Goal: Transaction & Acquisition: Purchase product/service

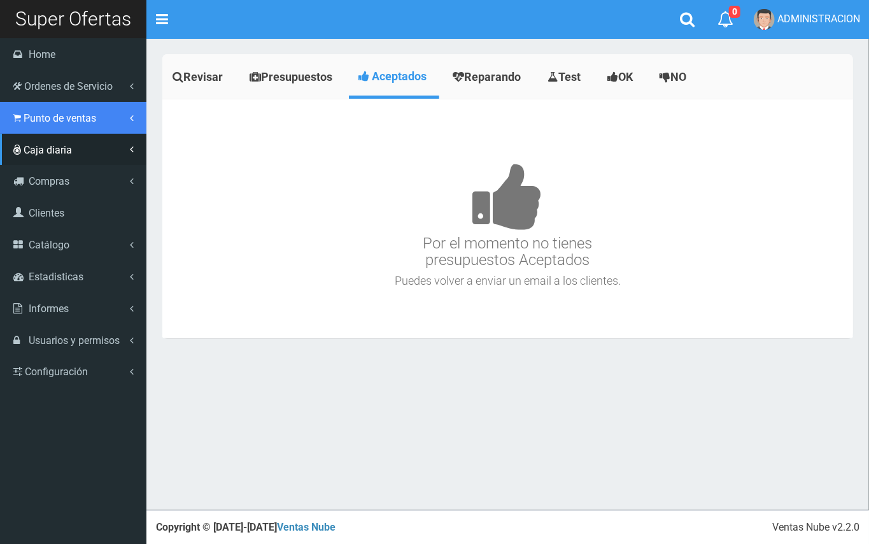
drag, startPoint x: 13, startPoint y: 121, endPoint x: 51, endPoint y: 143, distance: 43.4
click at [14, 121] on icon at bounding box center [17, 118] width 8 height 12
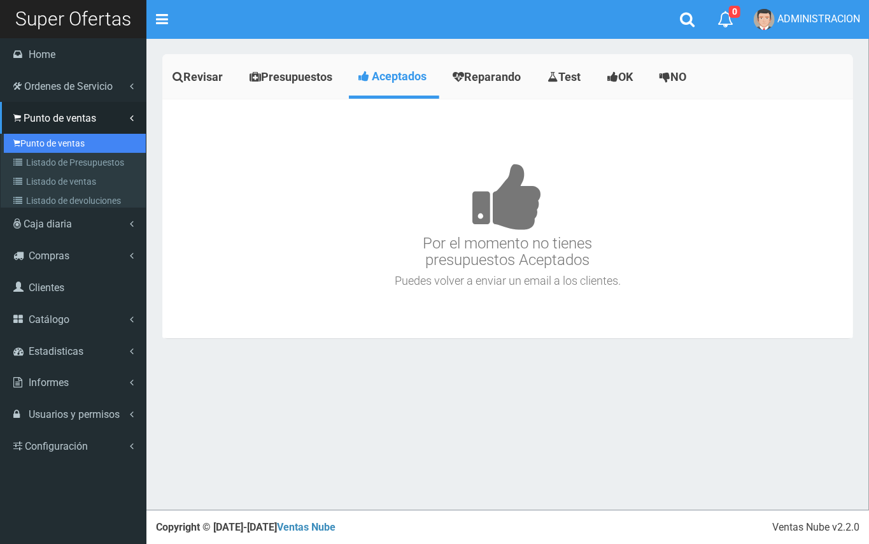
click at [64, 145] on link "Punto de ventas" at bounding box center [75, 143] width 142 height 19
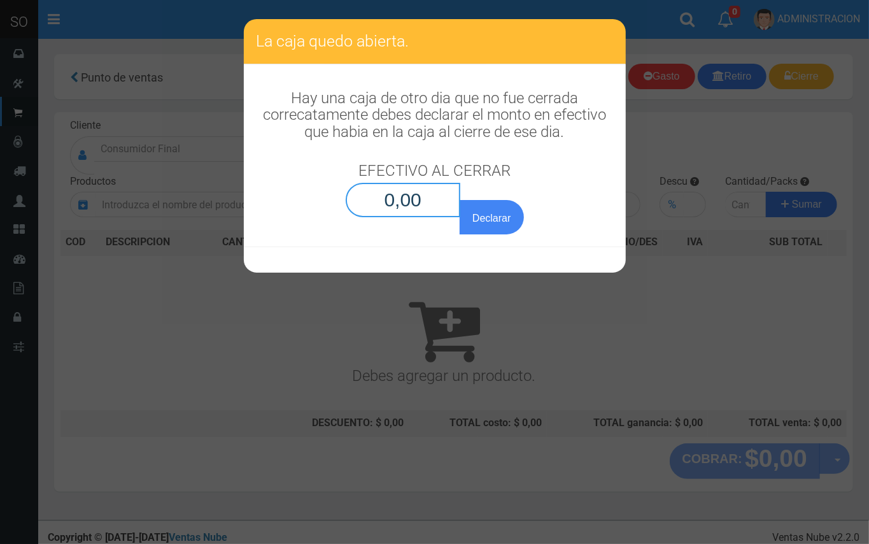
click at [441, 201] on input "0,00" at bounding box center [403, 200] width 115 height 34
type input "0,01"
click at [460, 200] on button "Declarar" at bounding box center [492, 217] width 64 height 34
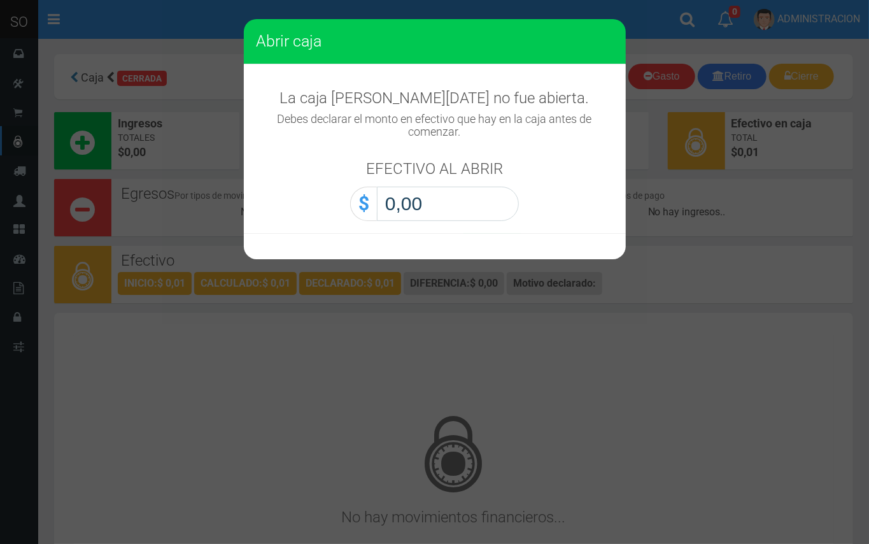
click at [465, 202] on input "0,00" at bounding box center [448, 204] width 142 height 34
type input "0,01"
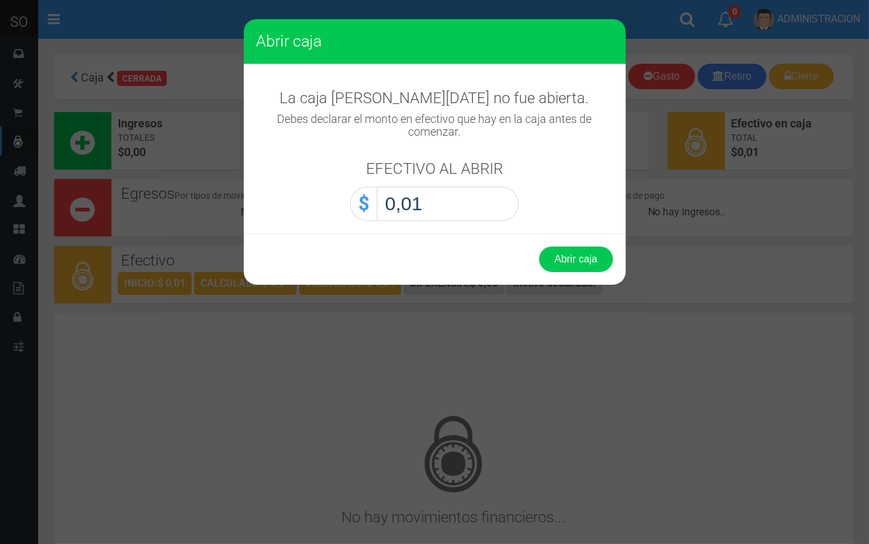
click at [539, 246] on button "Abrir caja" at bounding box center [576, 258] width 74 height 25
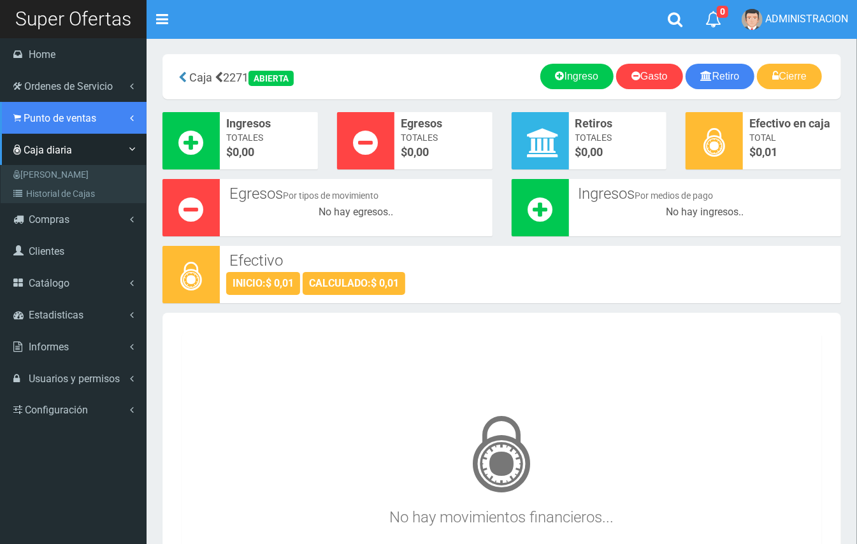
click at [19, 113] on icon at bounding box center [17, 118] width 8 height 12
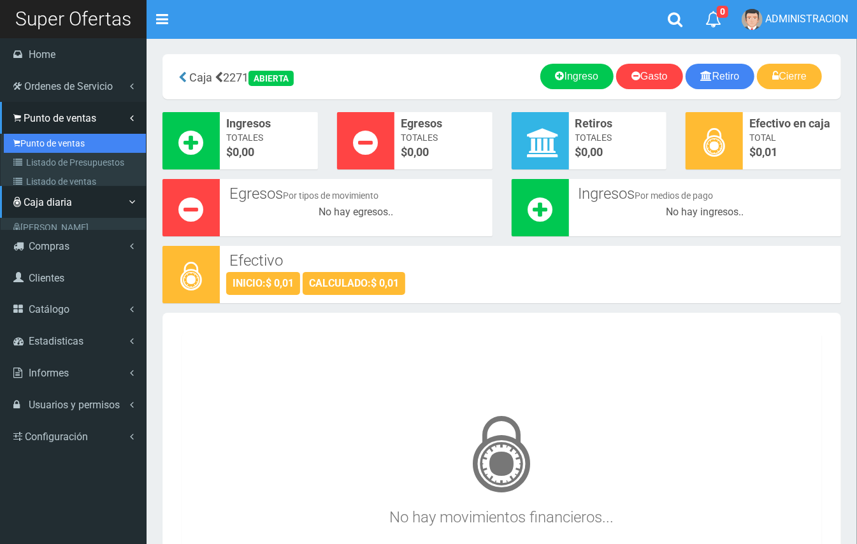
click at [45, 143] on link "Punto de ventas" at bounding box center [75, 143] width 142 height 19
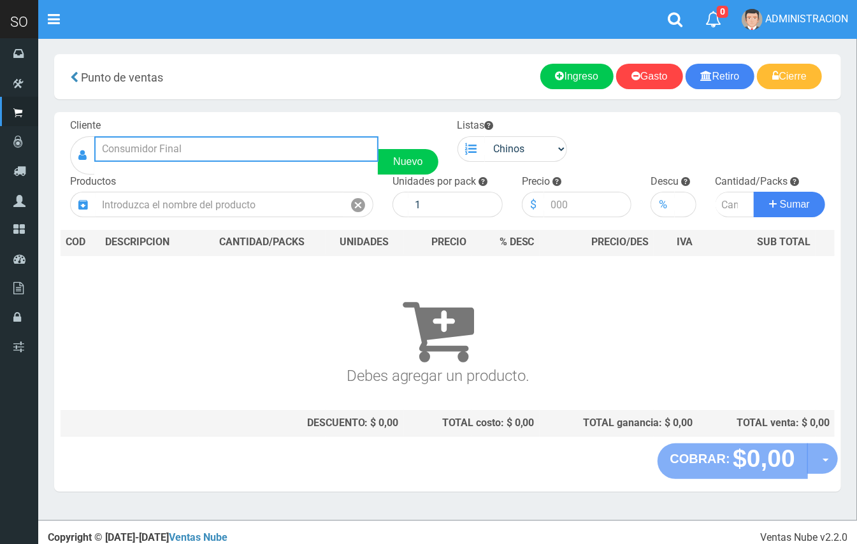
drag, startPoint x: 338, startPoint y: 143, endPoint x: 286, endPoint y: 8, distance: 145.1
click at [336, 143] on input "text" at bounding box center [236, 148] width 284 height 25
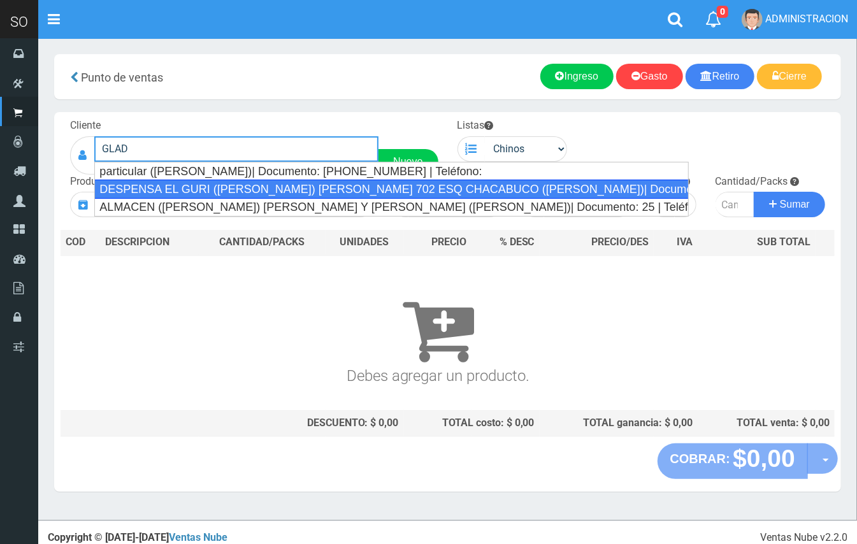
click at [306, 192] on div "DESPENSA EL GURI ([PERSON_NAME]) [PERSON_NAME] 702 ESQ CHACABUCO ([PERSON_NAME]…" at bounding box center [391, 189] width 594 height 19
type input "DESPENSA EL GURI ([PERSON_NAME]) [PERSON_NAME] 702 ESQ CHACABUCO ([PERSON_NAME]…"
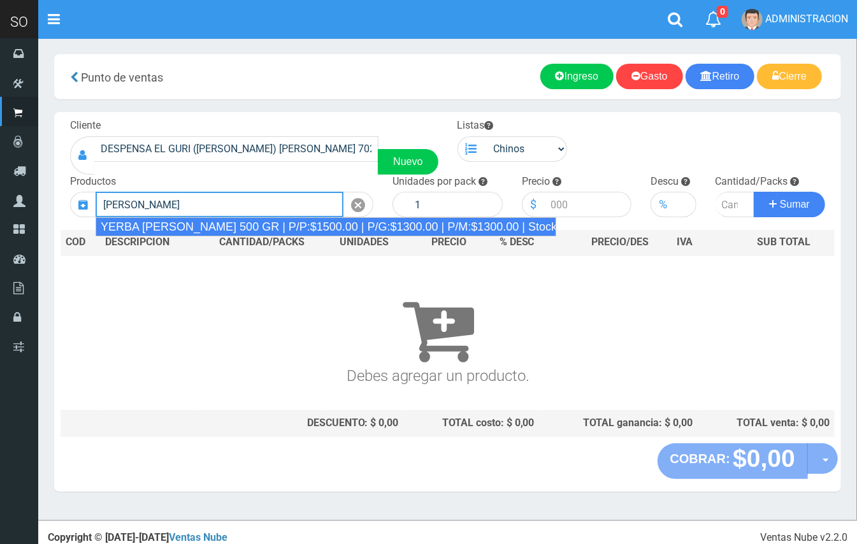
click at [334, 225] on div "YERBA [PERSON_NAME] 500 GR | P/P:$1500.00 | P/G:$1300.00 | P/M:$1300.00 | Stock…" at bounding box center [326, 226] width 460 height 19
type input "YERBA [PERSON_NAME] 500 GR | P/P:$1500.00 | P/G:$1300.00 | P/M:$1300.00 | Stock…"
type input "10"
type input "1500.00"
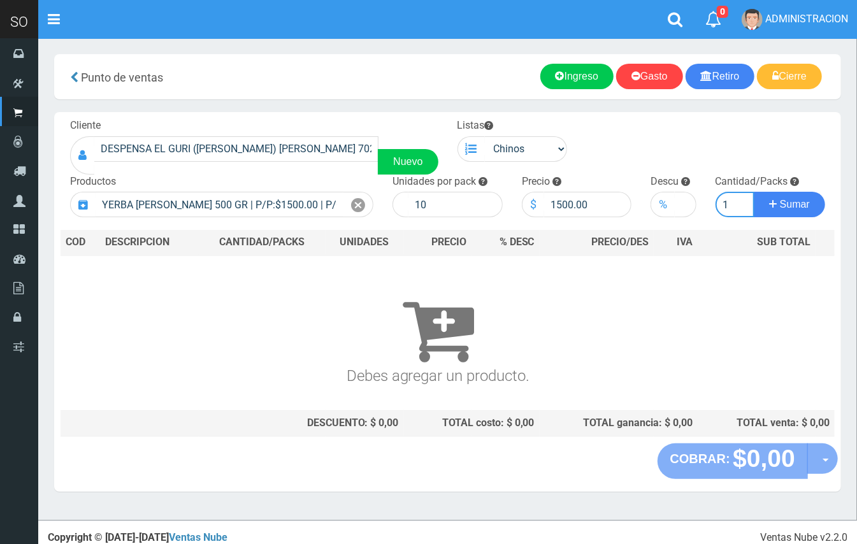
type input "1"
click at [753, 192] on button "Sumar" at bounding box center [788, 204] width 71 height 25
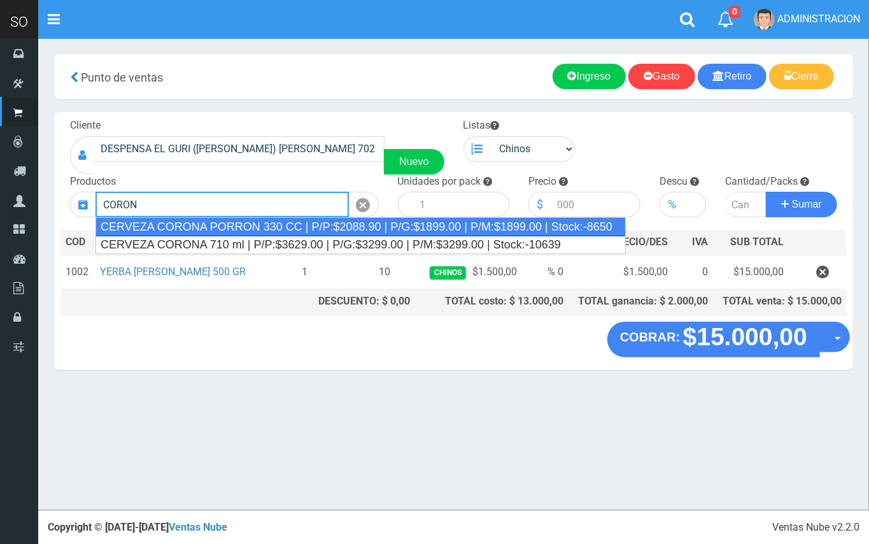
click at [292, 227] on div "CERVEZA CORONA PORRON 330 CC | P/P:$2088.90 | P/G:$1899.00 | P/M:$1899.00 | Sto…" at bounding box center [361, 226] width 530 height 19
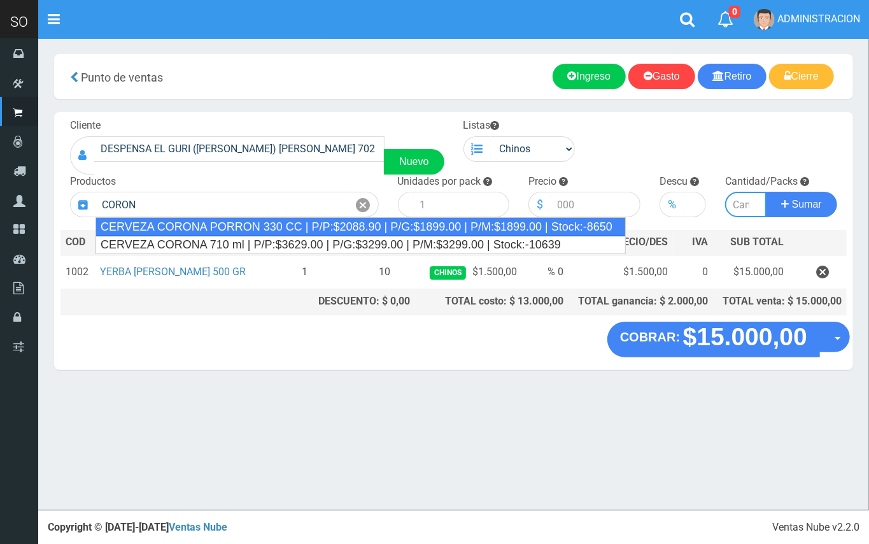
type input "CERVEZA CORONA PORRON 330 CC | P/P:$2088.90 | P/G:$1899.00 | P/M:$1899.00 | Sto…"
type input "24"
type input "2088.90"
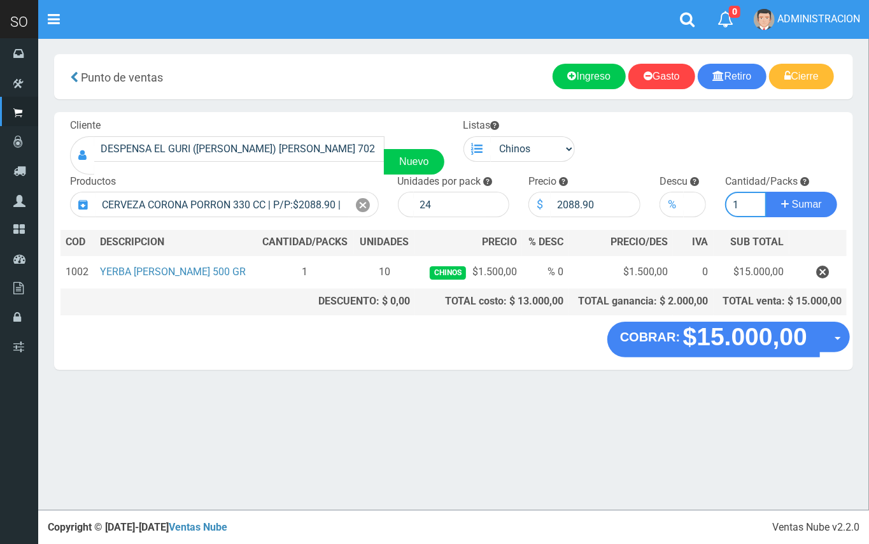
type input "1"
click at [766, 192] on button "Sumar" at bounding box center [801, 204] width 71 height 25
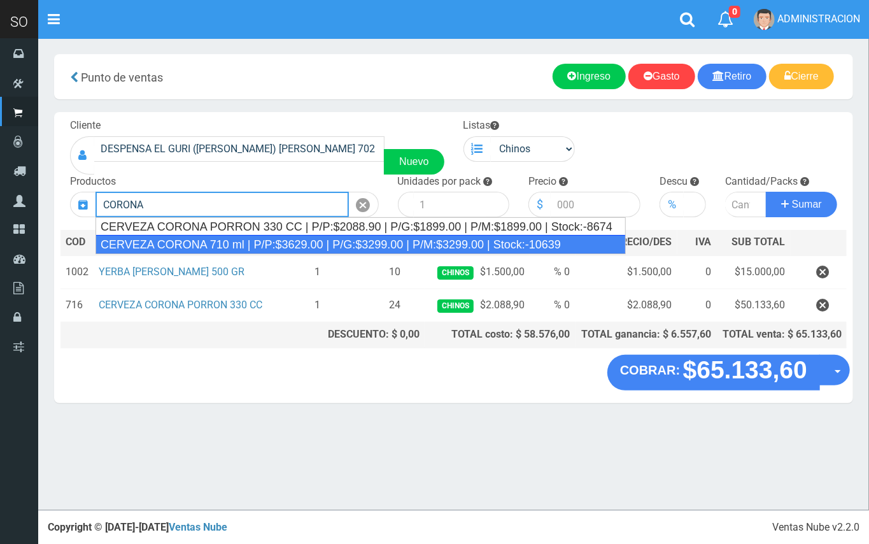
click at [255, 248] on div "CERVEZA CORONA 710 ml | P/P:$3629.00 | P/G:$3299.00 | P/M:$3299.00 | Stock:-106…" at bounding box center [361, 244] width 530 height 19
type input "CERVEZA CORONA 710 ml | P/P:$3629.00 | P/G:$3299.00 | P/M:$3299.00 | Stock:-106…"
type input "12"
type input "3629.00"
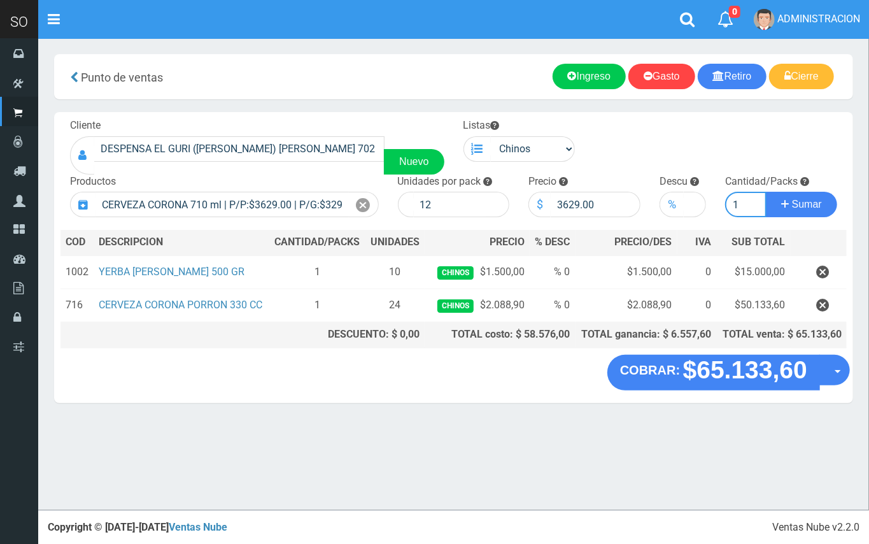
type input "1"
click at [766, 192] on button "Sumar" at bounding box center [801, 204] width 71 height 25
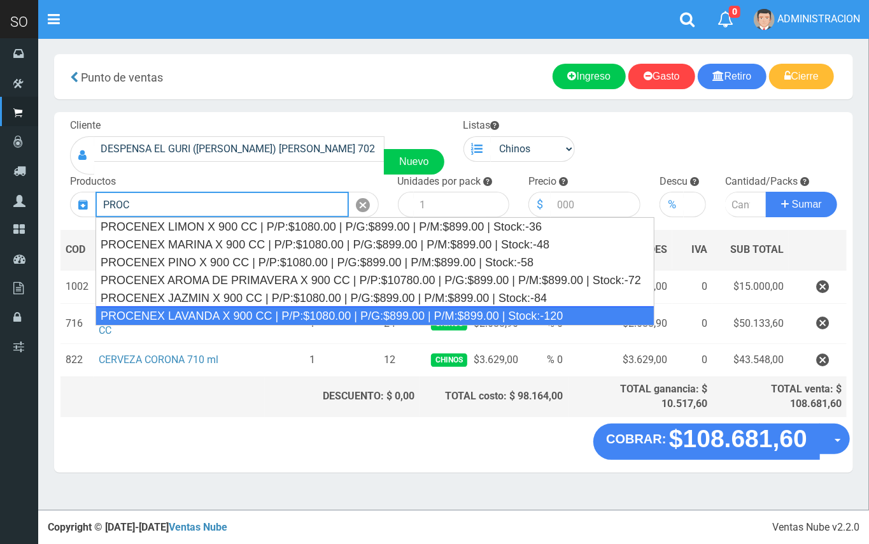
click at [223, 313] on div "PROCENEX LAVANDA X 900 CC | P/P:$1080.00 | P/G:$899.00 | P/M:$899.00 | Stock:-1…" at bounding box center [375, 315] width 559 height 19
type input "PROCENEX LAVANDA X 900 CC | P/P:$1080.00 | P/G:$899.00 | P/M:$899.00 | Stock:-1…"
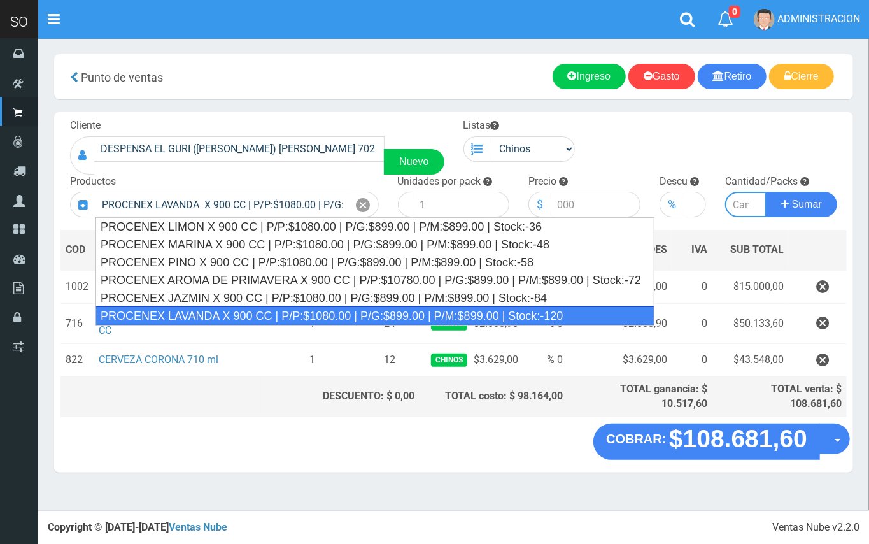
type input "12"
type input "1080.00"
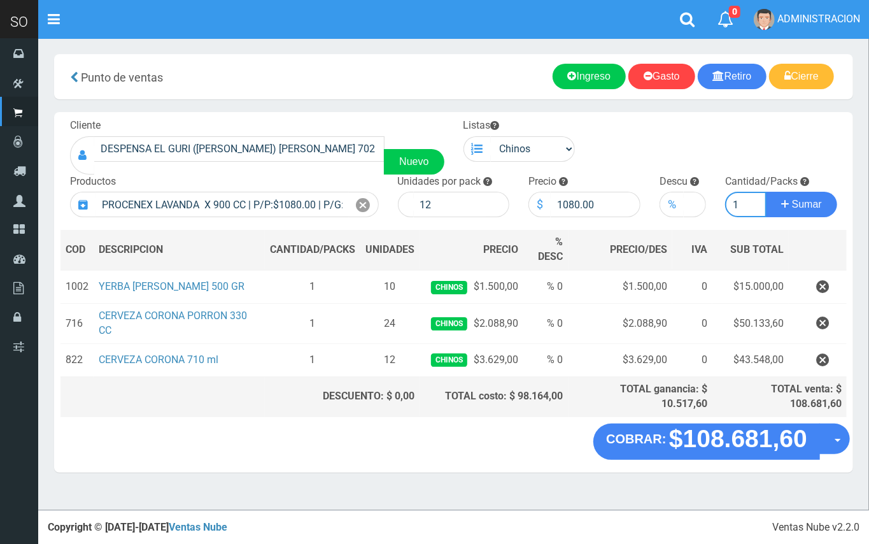
type input "1"
click at [766, 192] on button "Sumar" at bounding box center [801, 204] width 71 height 25
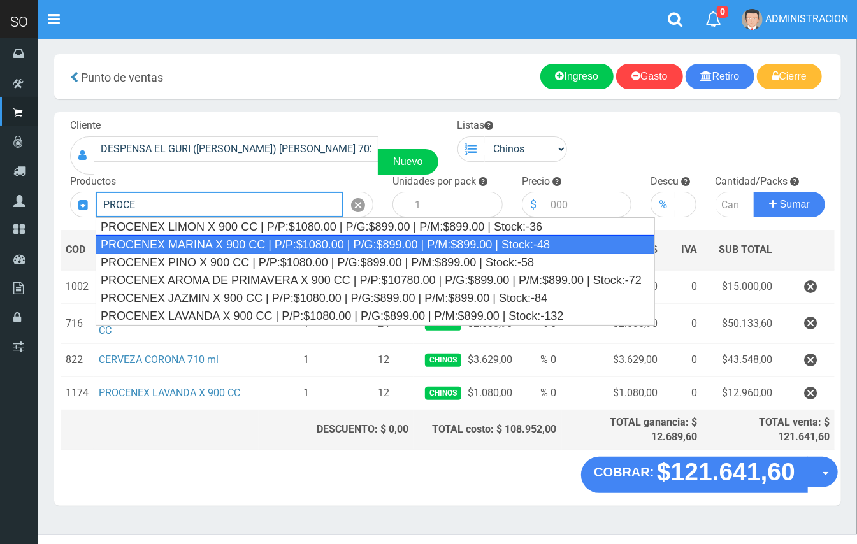
click at [325, 248] on div "PROCENEX MARINA X 900 CC | P/P:$1080.00 | P/G:$899.00 | P/M:$899.00 | Stock:-48" at bounding box center [375, 244] width 559 height 19
type input "PROCENEX MARINA X 900 CC | P/P:$1080.00 | P/G:$899.00 | P/M:$899.00 | Stock:-48"
type input "12"
type input "1080.00"
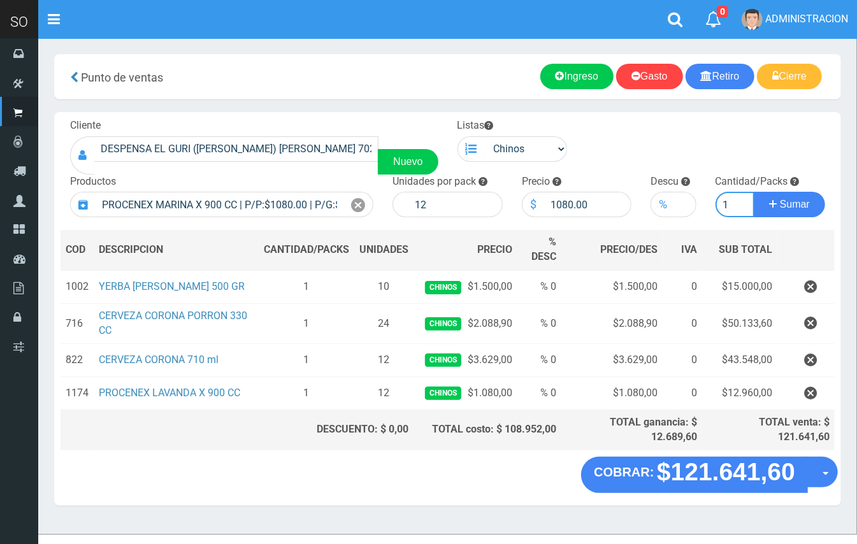
type input "1"
click at [753, 192] on button "Sumar" at bounding box center [788, 204] width 71 height 25
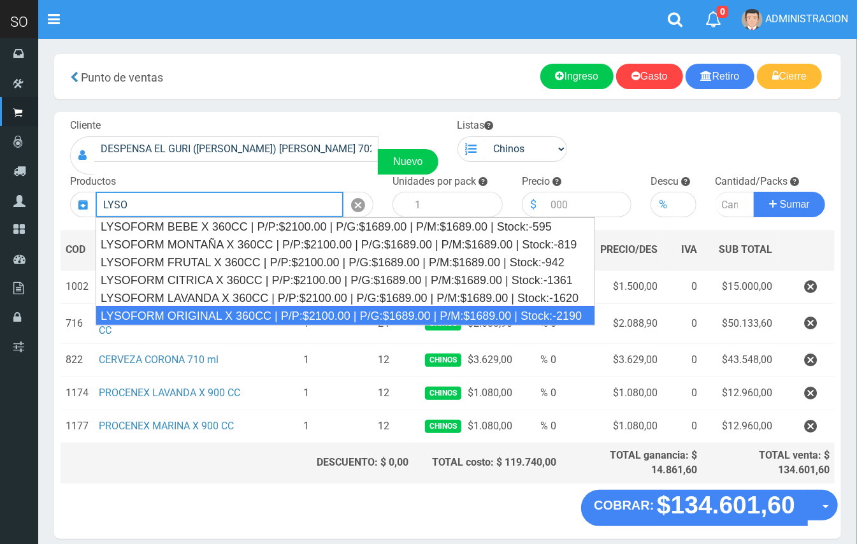
click at [315, 313] on div "LYSOFORM ORIGINAL X 360CC | P/P:$2100.00 | P/G:$1689.00 | P/M:$1689.00 | Stock:…" at bounding box center [345, 315] width 499 height 19
type input "LYSOFORM ORIGINAL X 360CC | P/P:$2100.00 | P/G:$1689.00 | P/M:$1689.00 | Stock:…"
type input "12"
type input "2100.00"
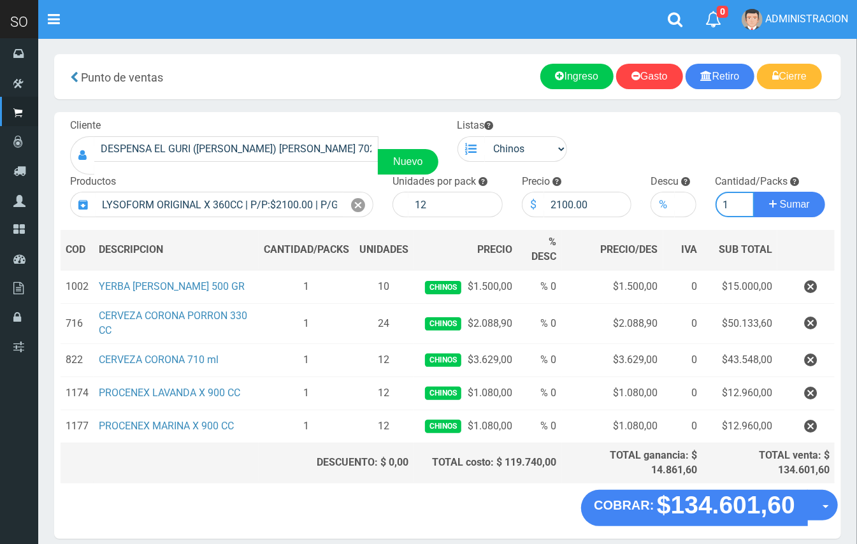
type input "1"
click at [753, 192] on button "Sumar" at bounding box center [788, 204] width 71 height 25
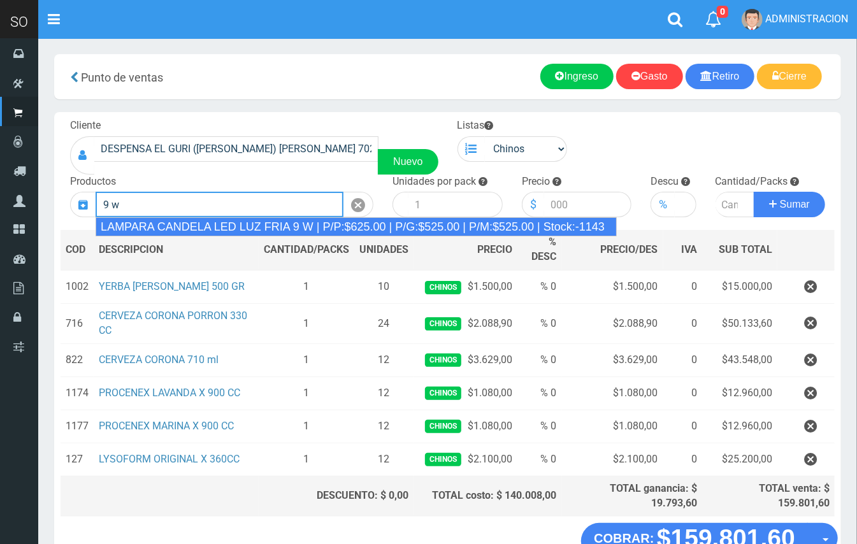
click at [257, 225] on div "LAMPARA CANDELA LED LUZ FRIA 9 W | P/P:$625.00 | P/G:$525.00 | P/M:$525.00 | St…" at bounding box center [356, 226] width 521 height 19
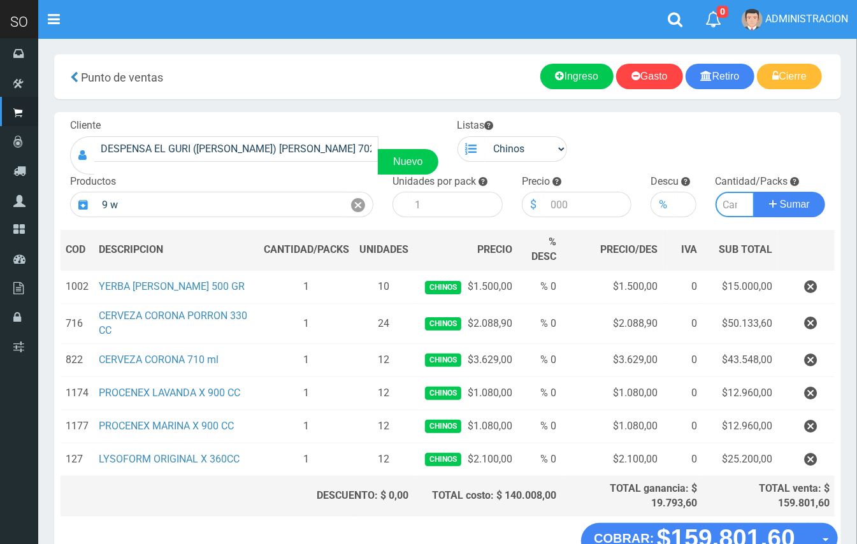
type input "LAMPARA CANDELA LED LUZ FRIA 9 W | P/P:$625.00 | P/G:$525.00 | P/M:$525.00 | St…"
type input "50"
type input "625.00"
type input "1"
click at [753, 192] on button "Sumar" at bounding box center [788, 204] width 71 height 25
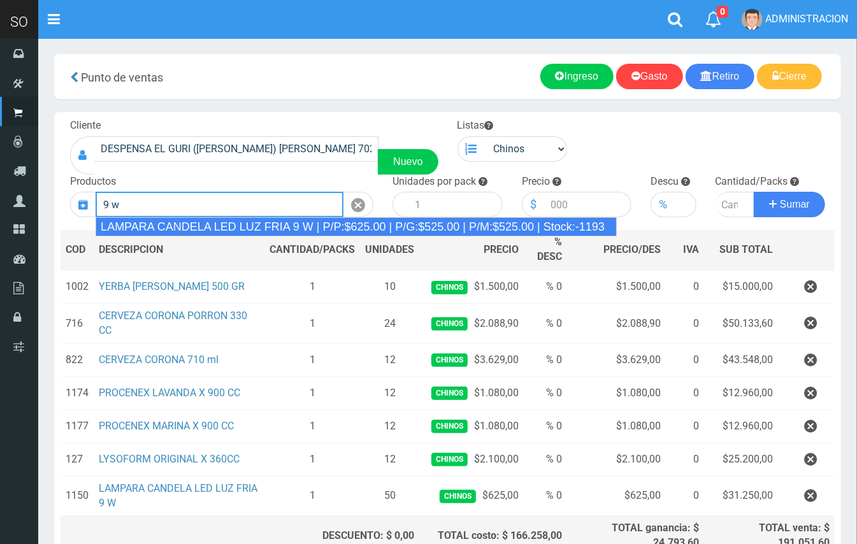
click at [355, 231] on div "LAMPARA CANDELA LED LUZ FRIA 9 W | P/P:$625.00 | P/G:$525.00 | P/M:$525.00 | St…" at bounding box center [356, 226] width 521 height 19
type input "LAMPARA CANDELA LED LUZ FRIA 9 W | P/P:$625.00 | P/G:$525.00 | P/M:$525.00 | St…"
type input "50"
type input "625.00"
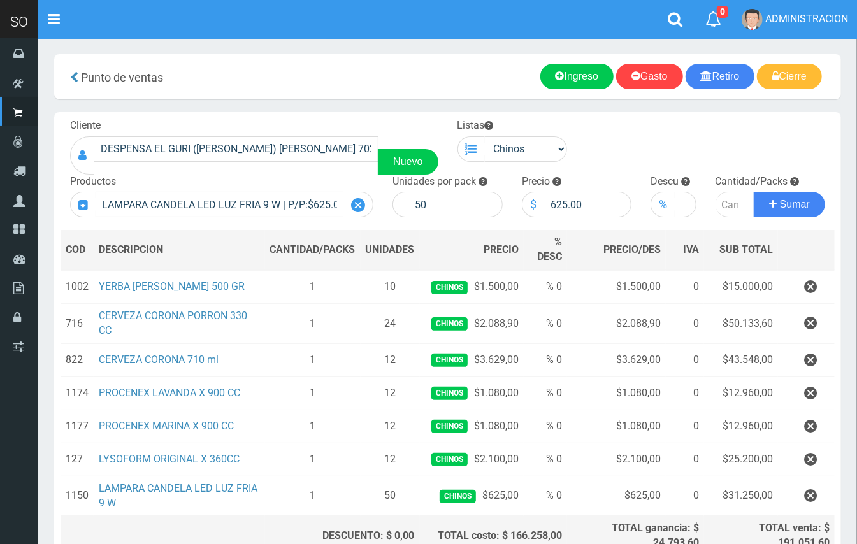
click at [350, 194] on div at bounding box center [358, 204] width 30 height 25
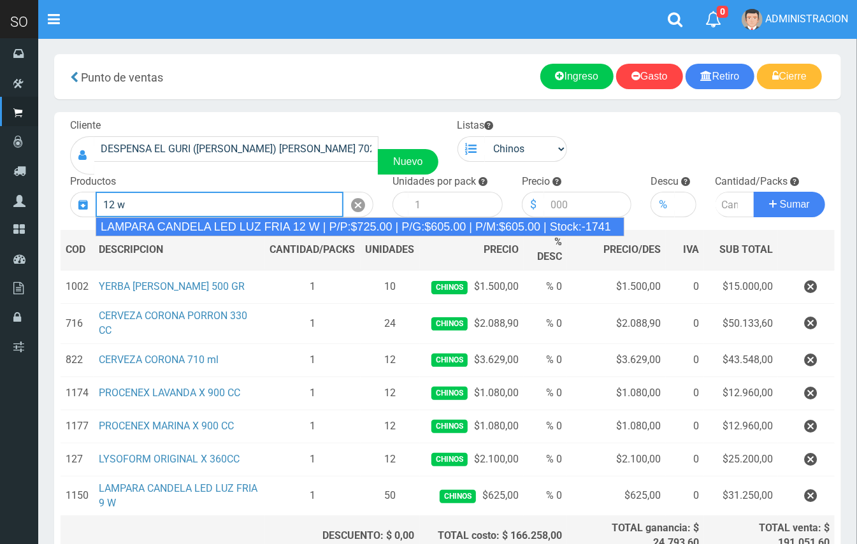
click at [354, 225] on div "LAMPARA CANDELA LED LUZ FRIA 12 W | P/P:$725.00 | P/G:$605.00 | P/M:$605.00 | S…" at bounding box center [360, 226] width 529 height 19
type input "LAMPARA CANDELA LED LUZ FRIA 12 W | P/P:$725.00 | P/G:$605.00 | P/M:$605.00 | S…"
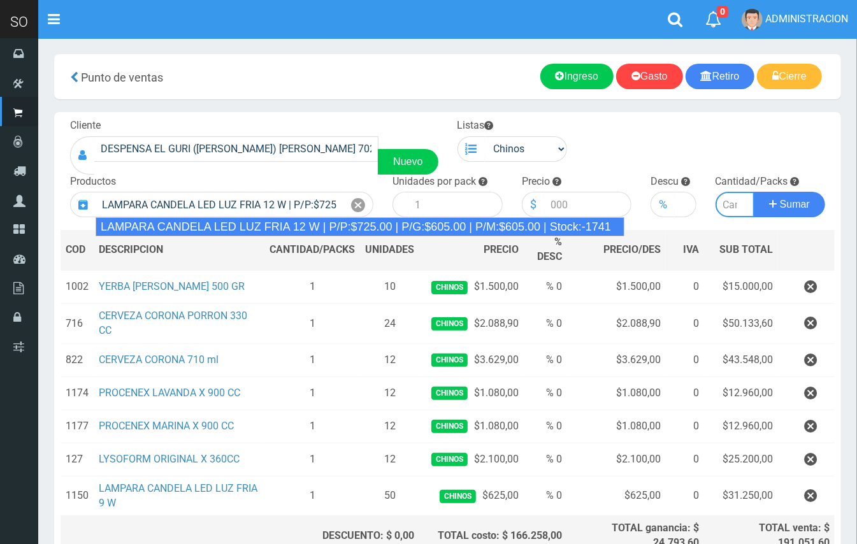
type input "50"
type input "725.00"
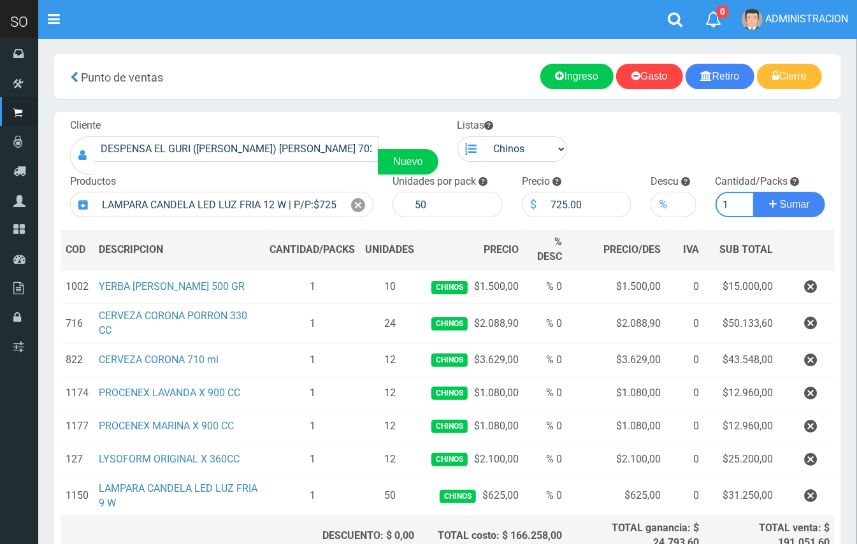
type input "1"
click at [753, 192] on button "Sumar" at bounding box center [788, 204] width 71 height 25
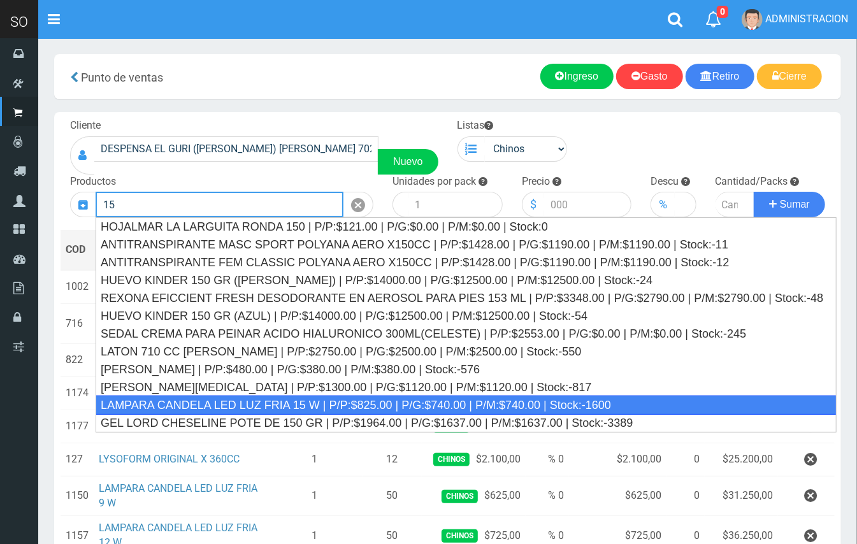
click at [260, 405] on div "LAMPARA CANDELA LED LUZ FRIA 15 W | P/P:$825.00 | P/G:$740.00 | P/M:$740.00 | S…" at bounding box center [466, 404] width 741 height 19
type input "LAMPARA CANDELA LED LUZ FRIA 15 W | P/P:$825.00 | P/G:$740.00 | P/M:$740.00 | S…"
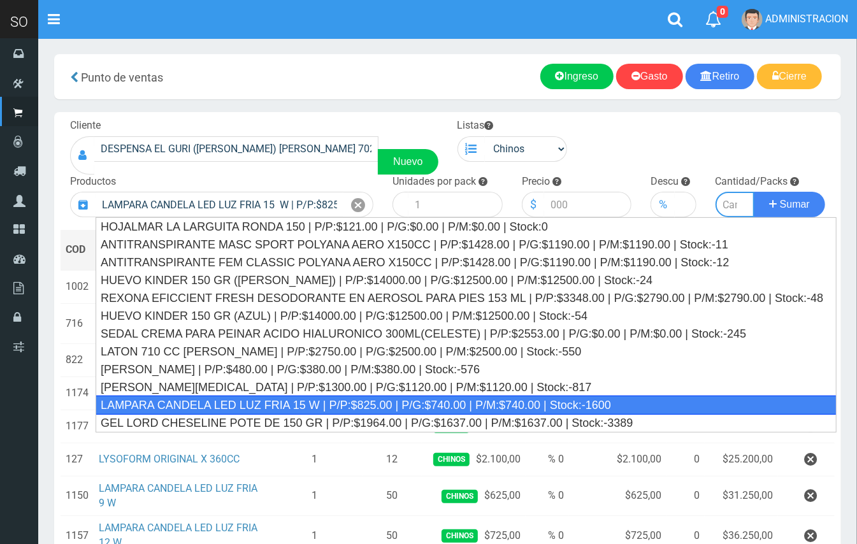
type input "50"
type input "825.00"
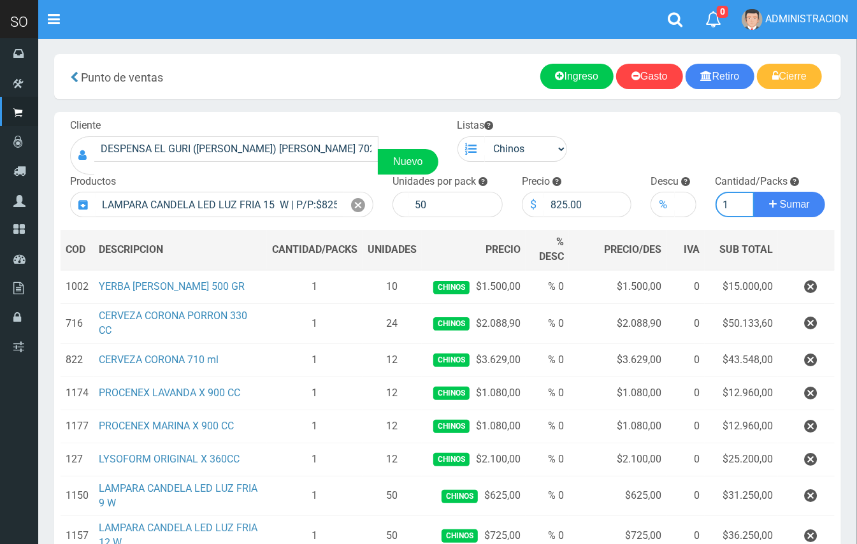
type input "1"
click at [753, 192] on button "Sumar" at bounding box center [788, 204] width 71 height 25
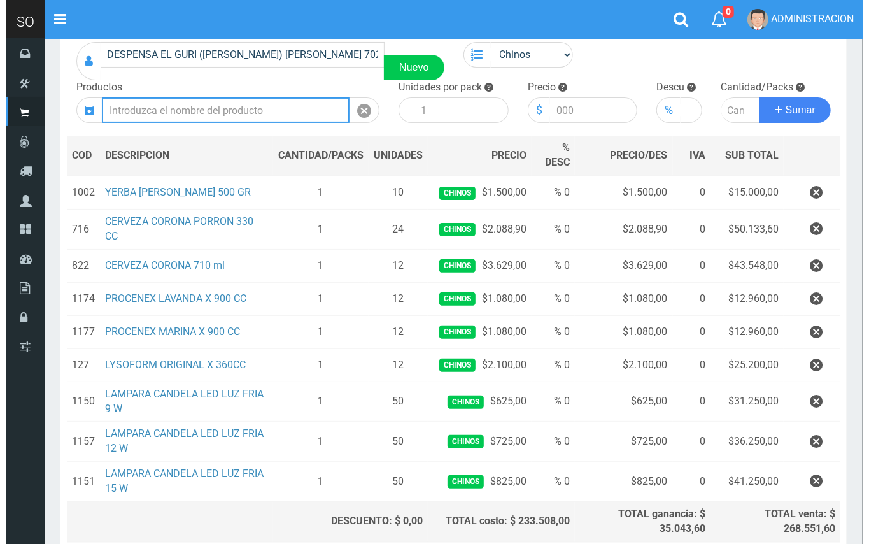
scroll to position [206, 0]
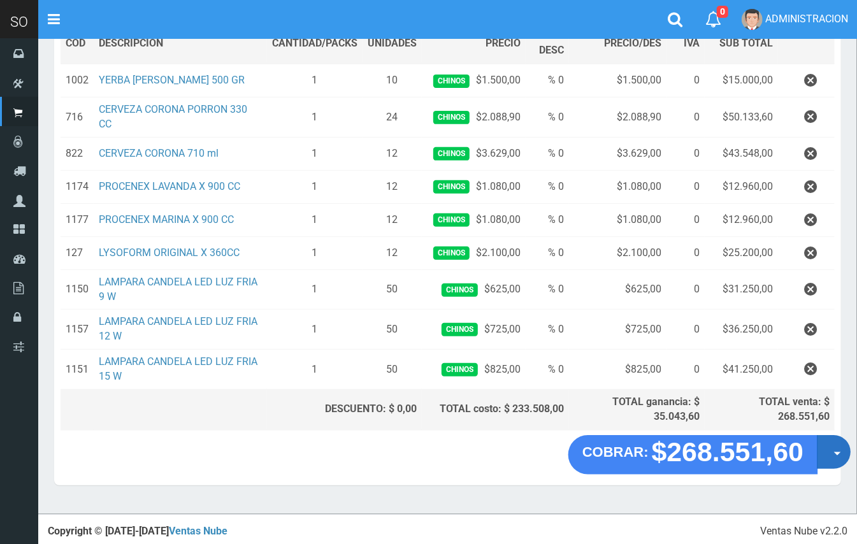
click at [832, 448] on button "Opciones" at bounding box center [833, 452] width 34 height 34
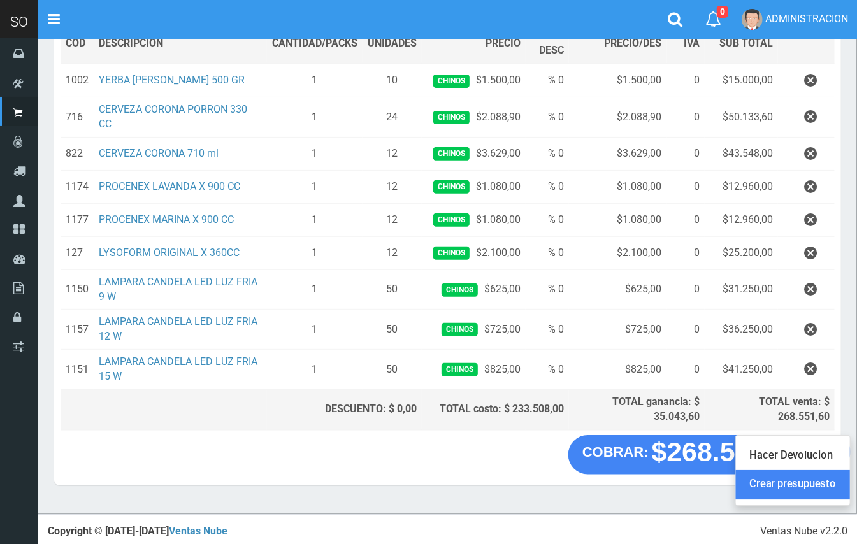
click at [815, 483] on link "Crear presupuesto" at bounding box center [793, 484] width 114 height 29
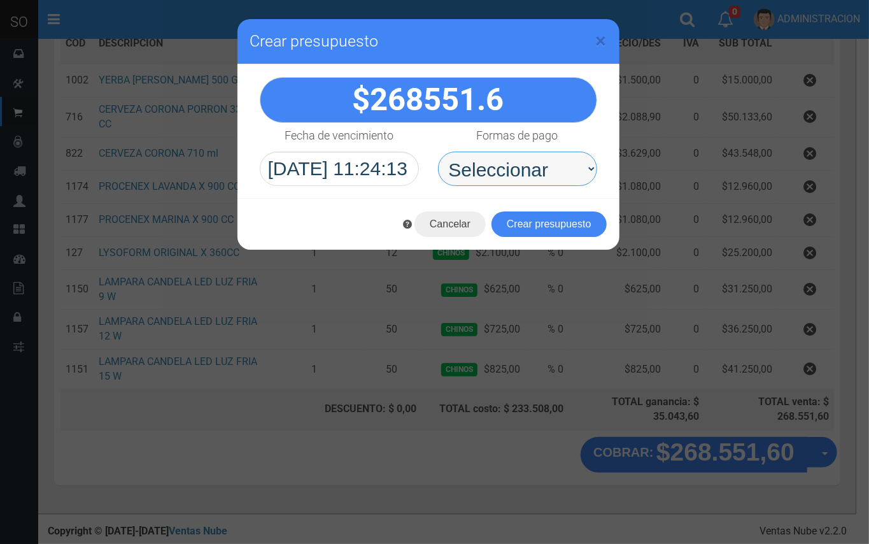
drag, startPoint x: 546, startPoint y: 157, endPoint x: 540, endPoint y: 186, distance: 30.0
click at [546, 157] on select "Seleccionar Efectivo Tarjeta de Crédito Depósito Débito" at bounding box center [517, 169] width 159 height 34
select select "Efectivo"
click at [438, 152] on select "Seleccionar Efectivo Tarjeta de Crédito Depósito Débito" at bounding box center [517, 169] width 159 height 34
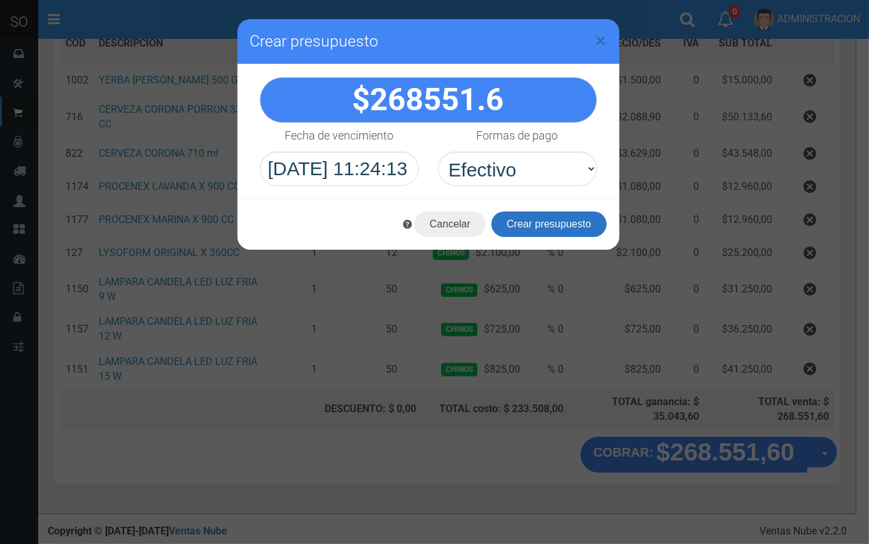
click at [548, 227] on button "Crear presupuesto" at bounding box center [549, 223] width 115 height 25
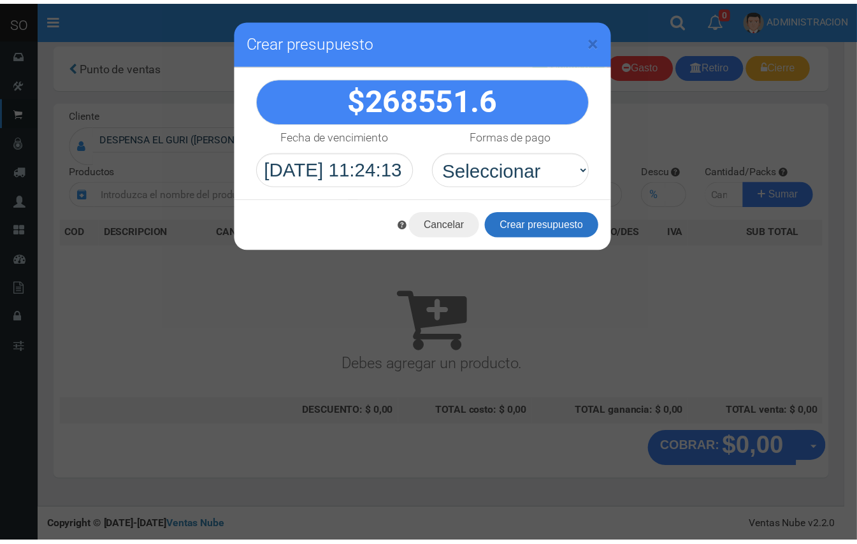
scroll to position [4, 0]
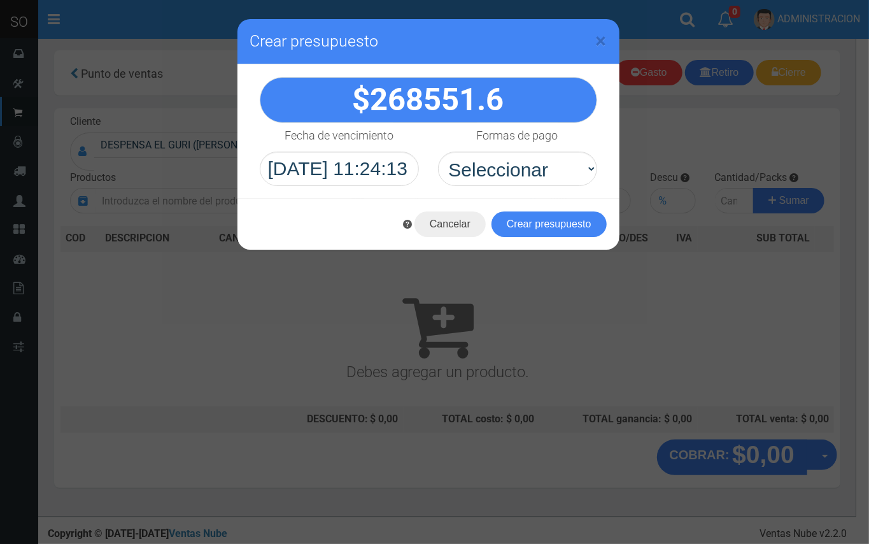
drag, startPoint x: 607, startPoint y: 39, endPoint x: 376, endPoint y: 29, distance: 231.4
click at [604, 38] on div "× Crear presupuesto" at bounding box center [429, 41] width 382 height 45
click at [600, 41] on span "×" at bounding box center [601, 41] width 11 height 24
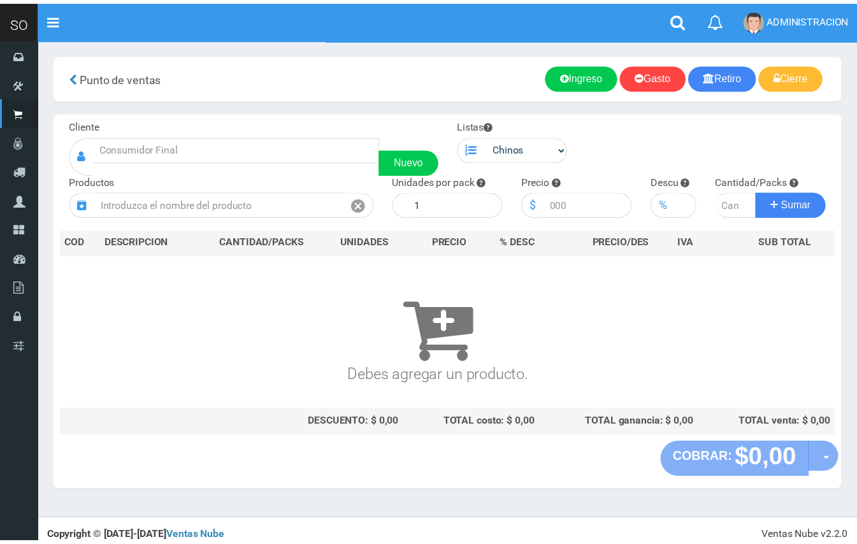
scroll to position [4, 0]
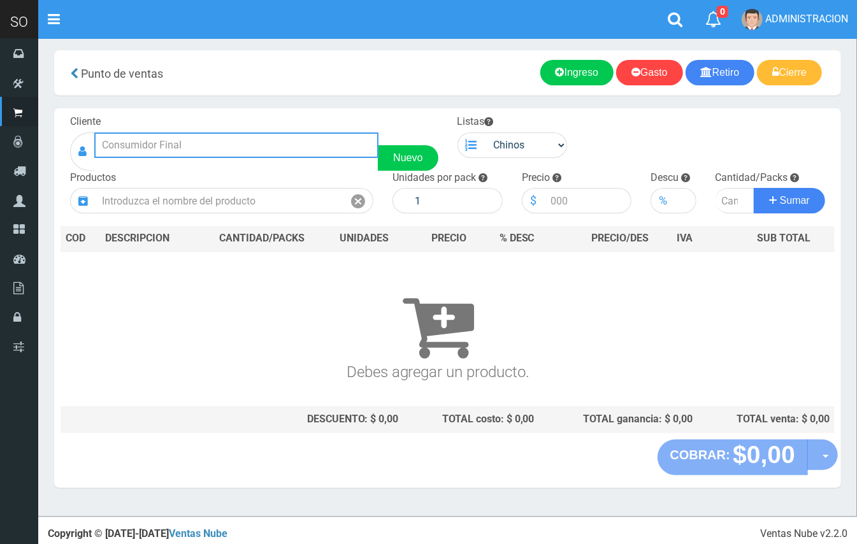
click at [204, 138] on input "text" at bounding box center [236, 144] width 284 height 25
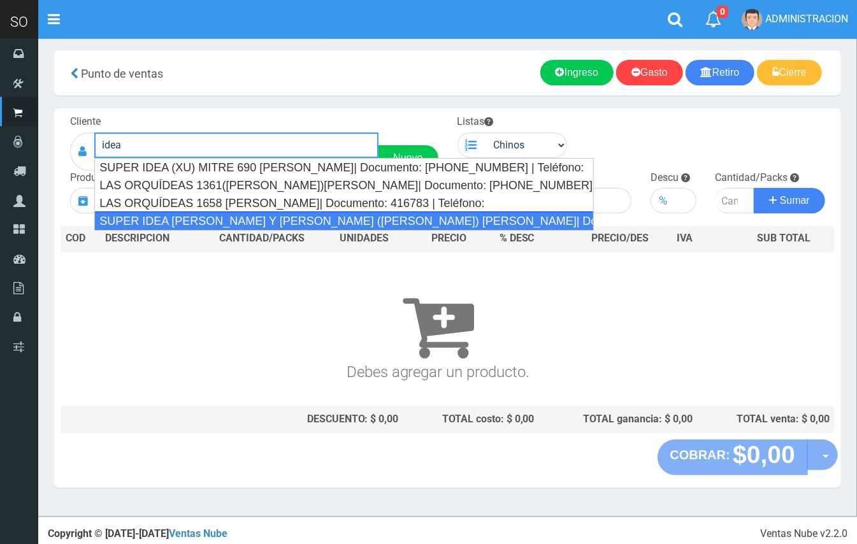
click at [278, 214] on div "SUPER IDEA ITUZAINGO Y MORENO (JUAN) GILES| Documento: 251654654156 | Teléfono:" at bounding box center [343, 220] width 499 height 19
type input "SUPER IDEA ITUZAINGO Y MORENO (JUAN) GILES| Documento: 251654654156 | Teléfono:"
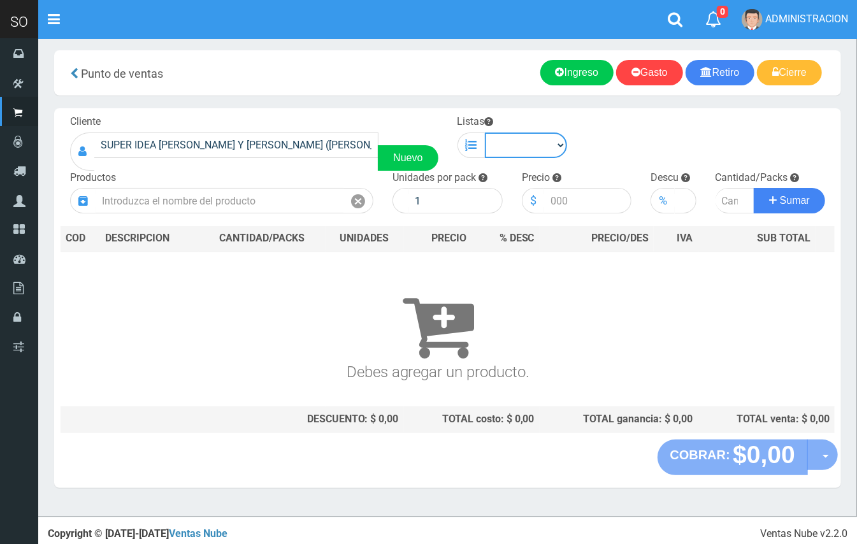
drag, startPoint x: 549, startPoint y: 134, endPoint x: 548, endPoint y: 141, distance: 7.7
click at [549, 134] on select "Chinos . ." at bounding box center [526, 144] width 83 height 25
select select "1"
click at [485, 132] on select "Chinos . ." at bounding box center [526, 144] width 83 height 25
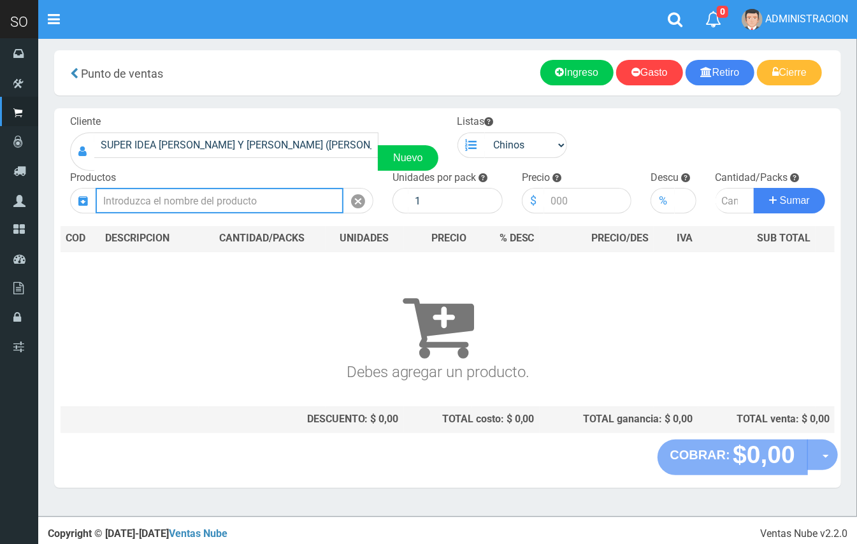
click at [279, 194] on input "text" at bounding box center [220, 200] width 248 height 25
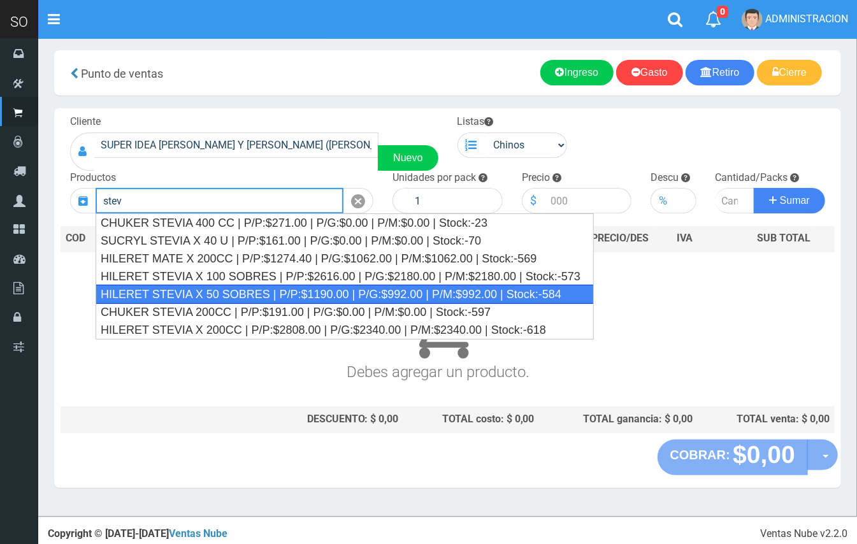
click at [292, 298] on div "HILERET STEVIA X 50 SOBRES | P/P:$1190.00 | P/G:$992.00 | P/M:$992.00 | Stock:-…" at bounding box center [345, 294] width 498 height 19
type input "HILERET STEVIA X 50 SOBRES | P/P:$1190.00 | P/G:$992.00 | P/M:$992.00 | Stock:-…"
type input "8"
type input "1190.00"
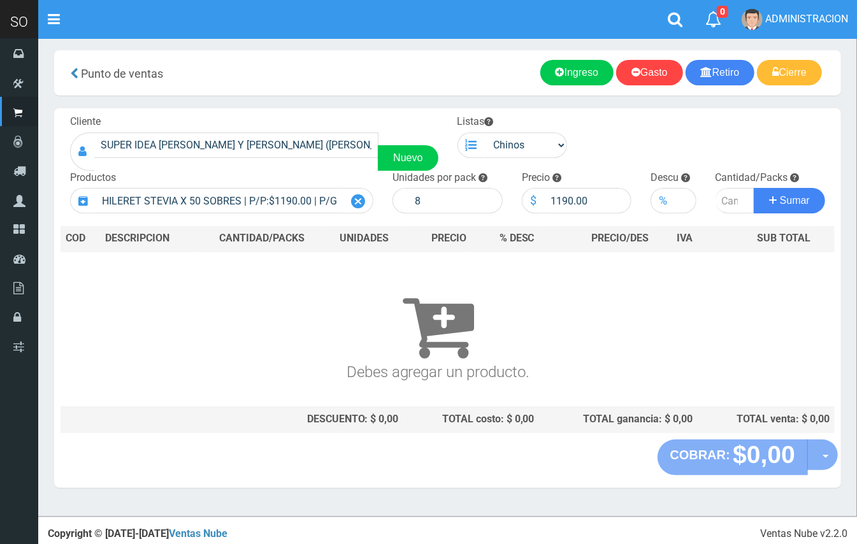
click at [353, 207] on icon at bounding box center [358, 201] width 14 height 18
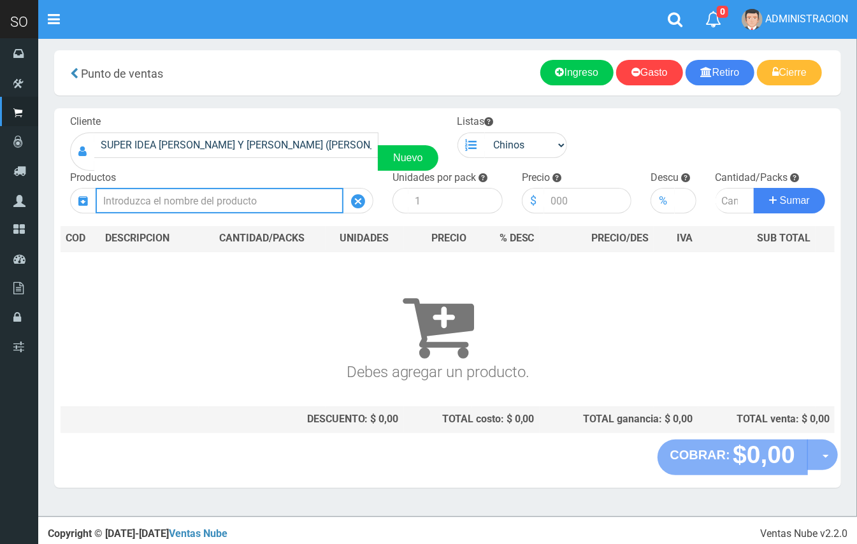
scroll to position [0, 0]
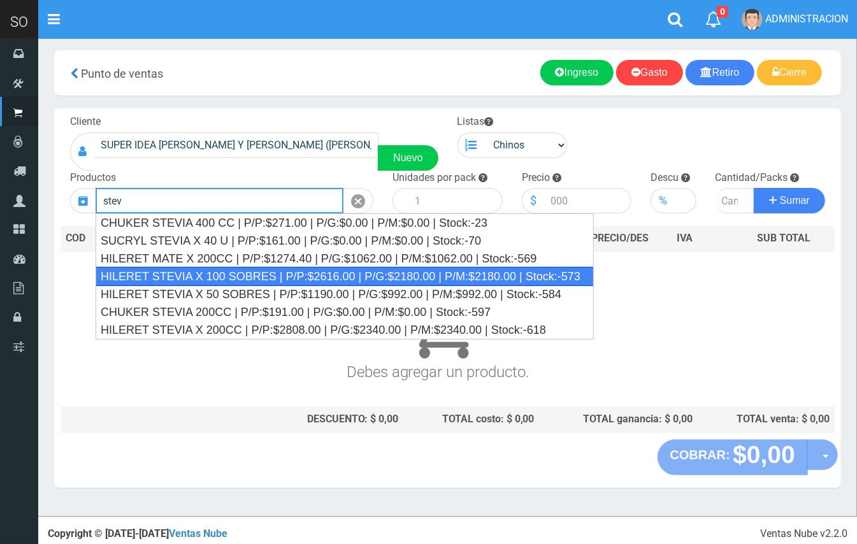
click at [278, 283] on div "HILERET STEVIA X 100 SOBRES | P/P:$2616.00 | P/G:$2180.00 | P/M:$2180.00 | Stoc…" at bounding box center [345, 276] width 498 height 19
type input "HILERET STEVIA X 100 SOBRES | P/P:$2616.00 | P/G:$2180.00 | P/M:$2180.00 | Stoc…"
type input "8"
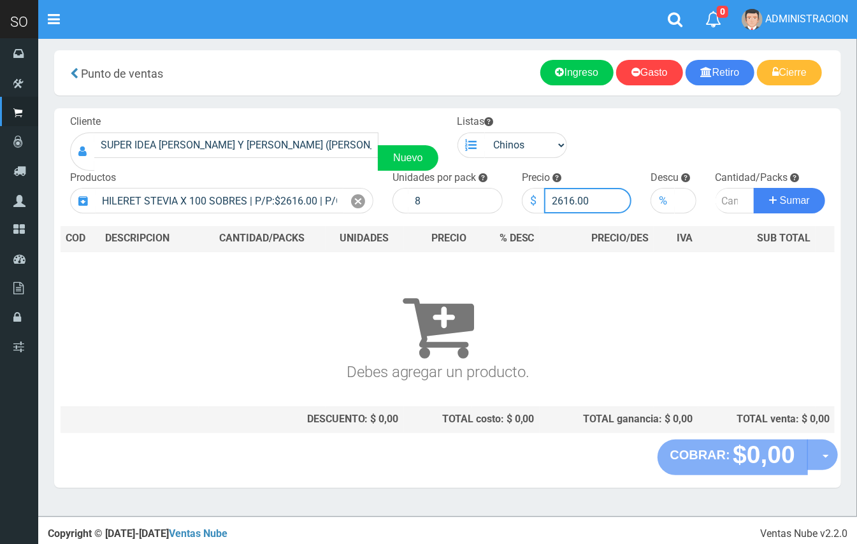
drag, startPoint x: 573, startPoint y: 196, endPoint x: 558, endPoint y: 195, distance: 15.3
click at [558, 195] on input "2616.00" at bounding box center [588, 200] width 88 height 25
type input "2507.00"
click at [726, 200] on input "number" at bounding box center [734, 200] width 39 height 25
type input "3"
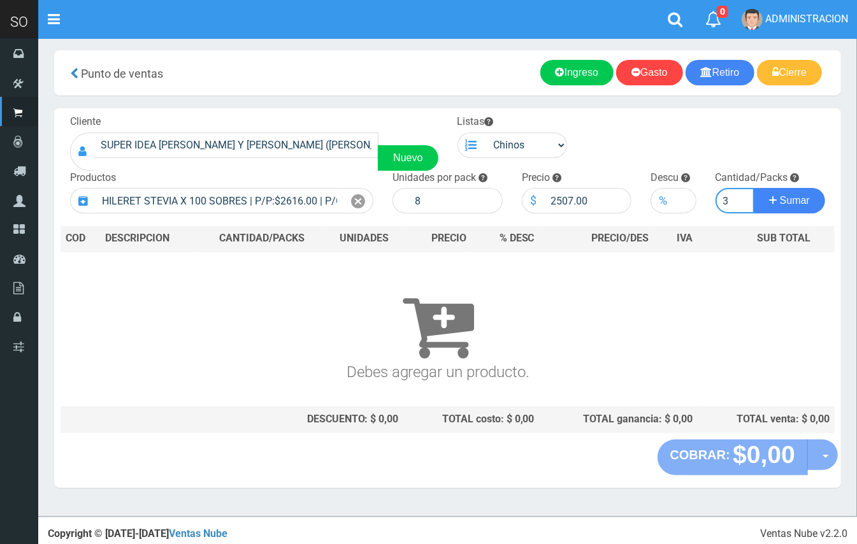
click at [753, 188] on button "Sumar" at bounding box center [788, 200] width 71 height 25
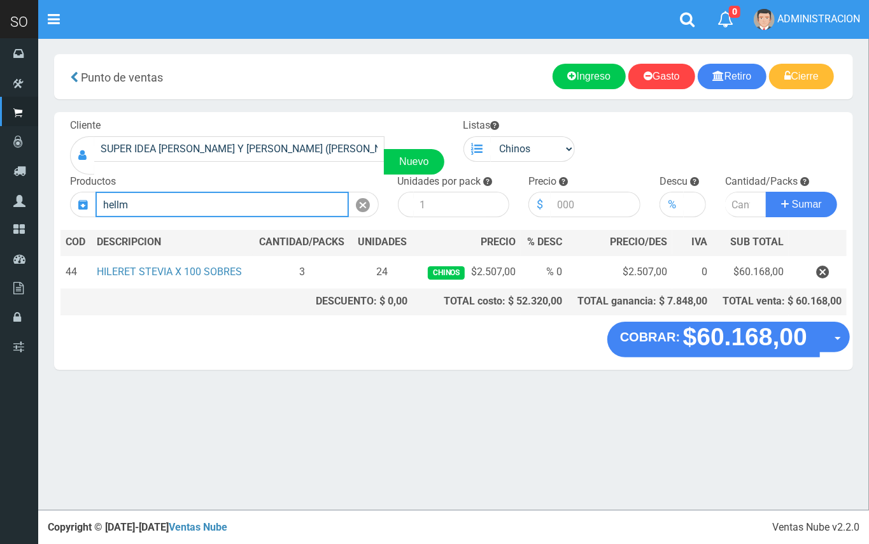
click at [215, 203] on input "hellm" at bounding box center [222, 204] width 253 height 25
type input "h"
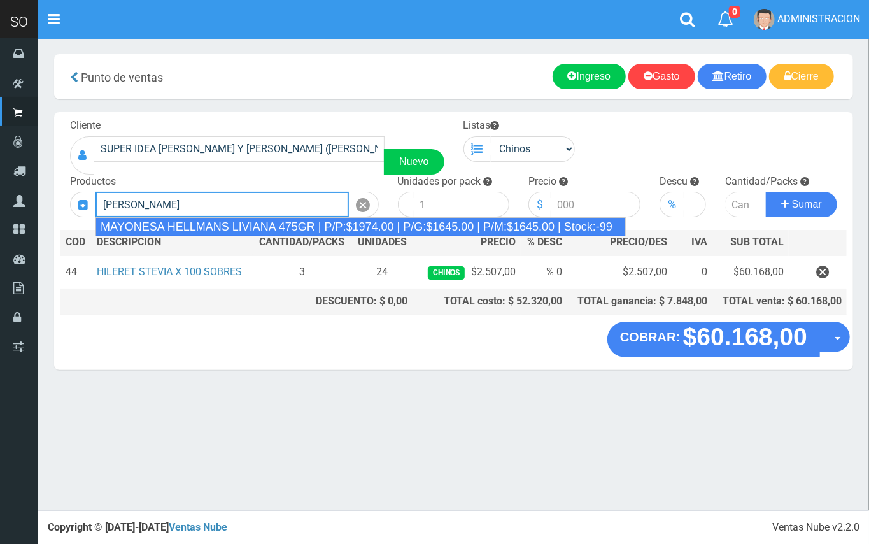
click at [245, 220] on div "MAYONESA HELLMANS LIVIANA 475GR | P/P:$1974.00 | P/G:$1645.00 | P/M:$1645.00 | …" at bounding box center [361, 226] width 530 height 19
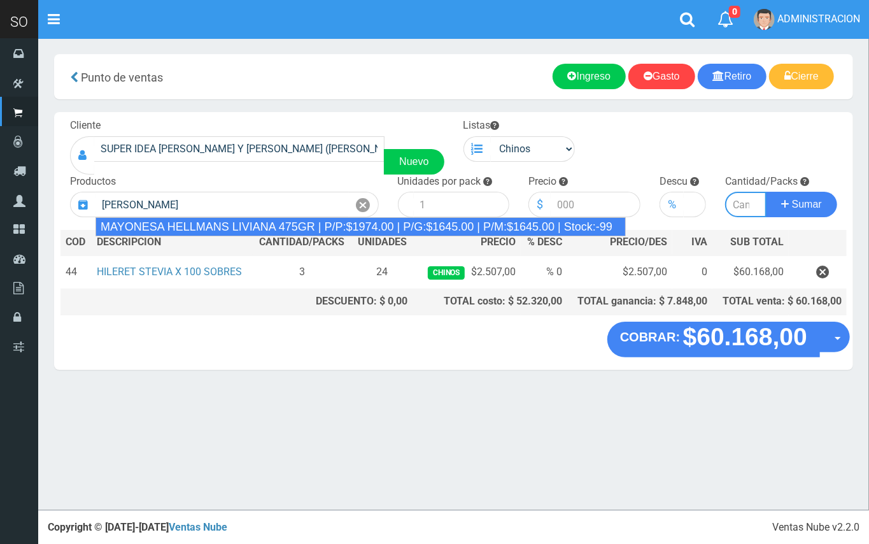
type input "MAYONESA HELLMANS LIVIANA 475GR | P/P:$1974.00 | P/G:$1645.00 | P/M:$1645.00 | …"
type input "24"
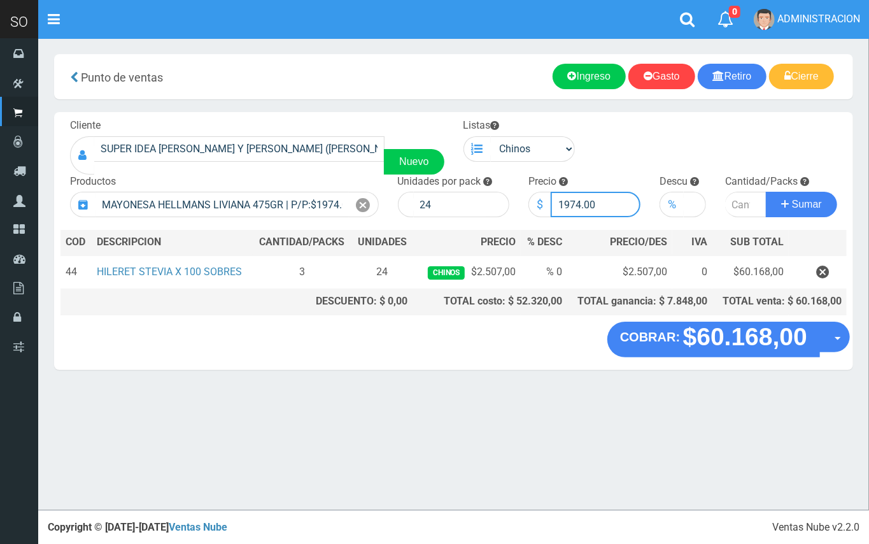
drag, startPoint x: 579, startPoint y: 199, endPoint x: 571, endPoint y: 197, distance: 7.7
click at [571, 197] on input "1974.00" at bounding box center [596, 204] width 90 height 25
type input "1919.00"
click at [744, 201] on input "number" at bounding box center [745, 204] width 41 height 25
type input "1"
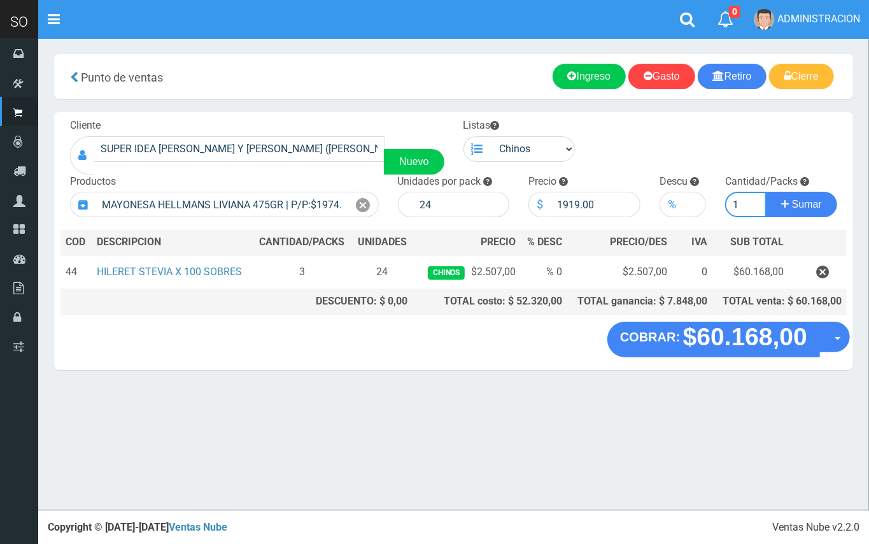
click at [766, 192] on button "Sumar" at bounding box center [801, 204] width 71 height 25
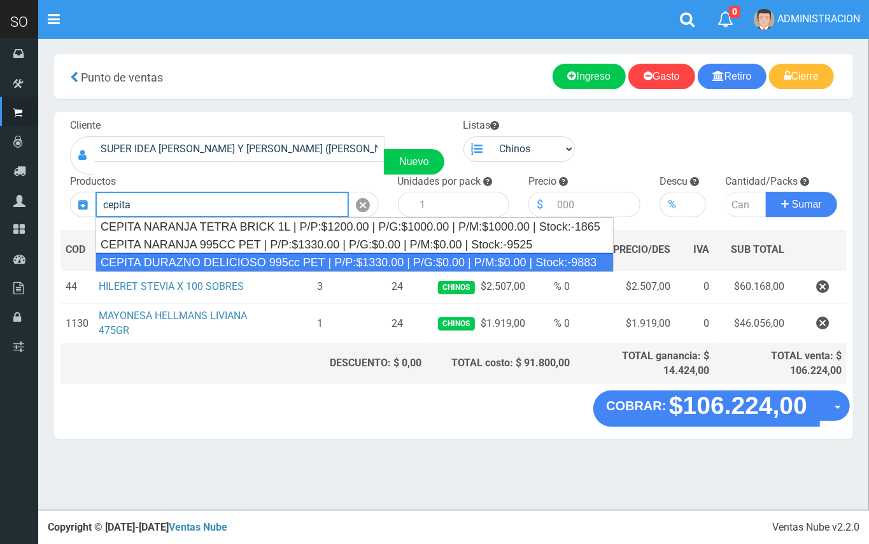
click at [287, 260] on div "CEPITA DURAZNO DELICIOSO 995cc PET | P/P:$1330.00 | P/G:$0.00 | P/M:$0.00 | Sto…" at bounding box center [355, 262] width 518 height 19
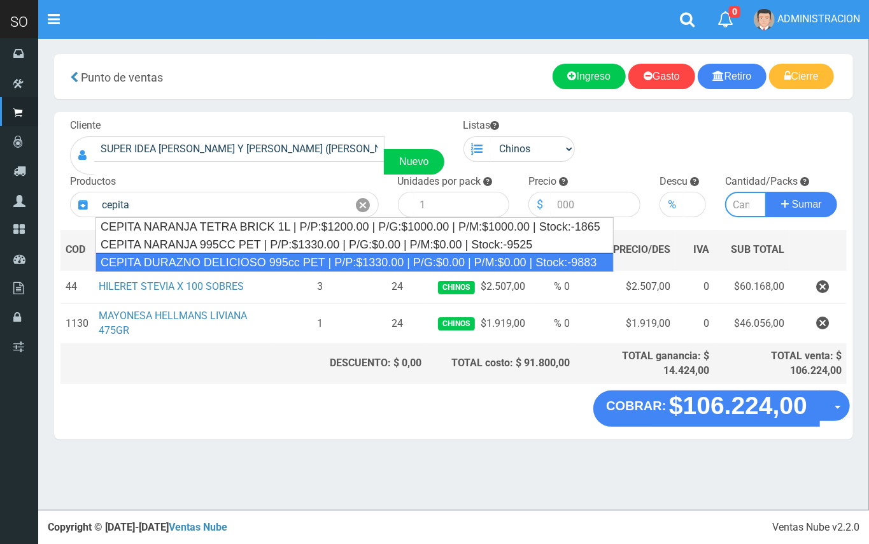
type input "CEPITA DURAZNO DELICIOSO 995cc PET | P/P:$1330.00 | P/G:$0.00 | P/M:$0.00 | Sto…"
type input "6"
type input "1330.00"
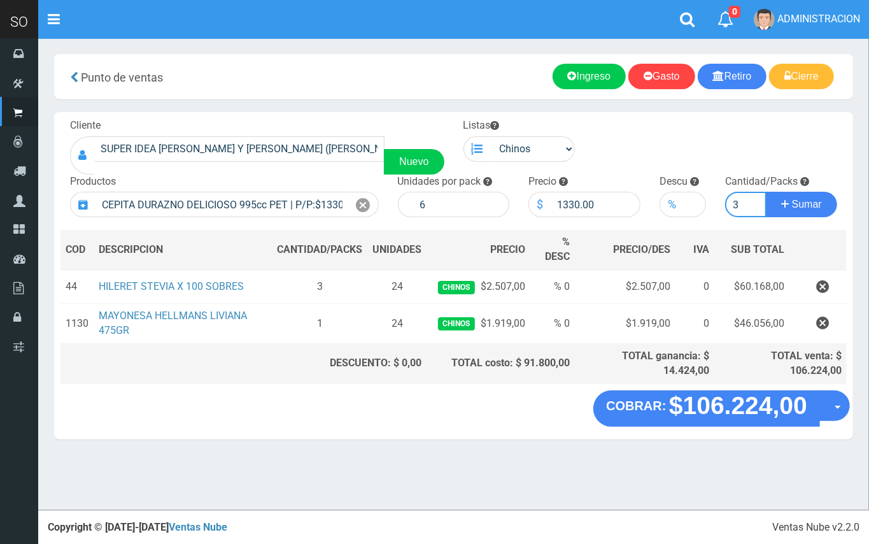
type input "3"
click at [766, 192] on button "Sumar" at bounding box center [801, 204] width 71 height 25
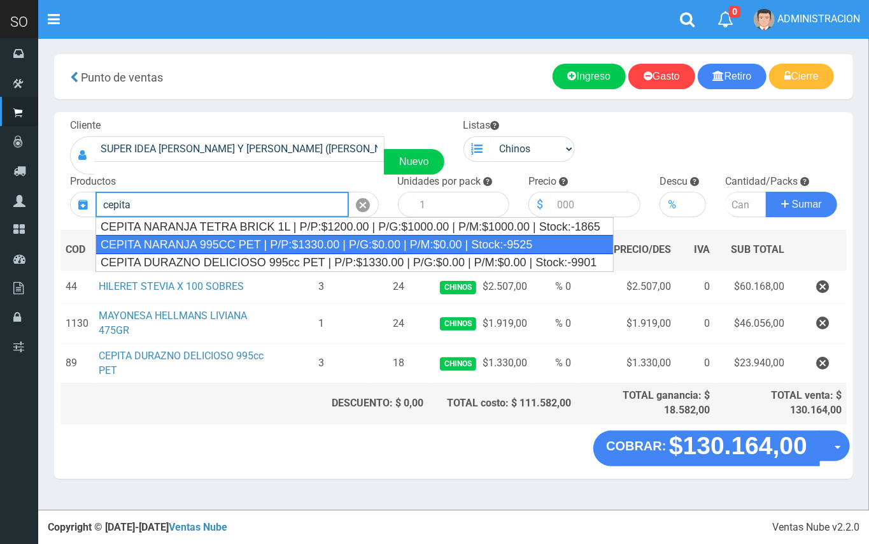
click at [413, 248] on div "CEPITA NARANJA 995CC PET | P/P:$1330.00 | P/G:$0.00 | P/M:$0.00 | Stock:-9525" at bounding box center [355, 244] width 518 height 19
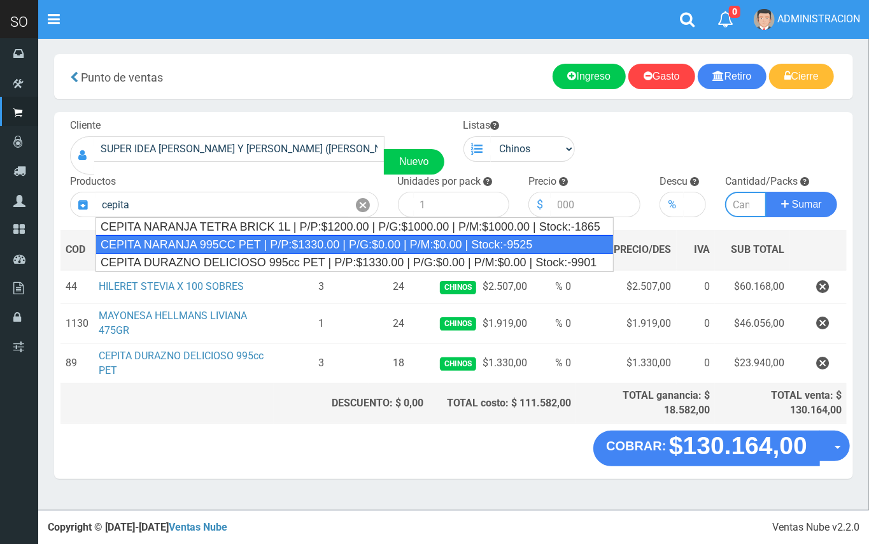
type input "CEPITA NARANJA 995CC PET | P/P:$1330.00 | P/G:$0.00 | P/M:$0.00 | Stock:-9525"
type input "6"
type input "1330.00"
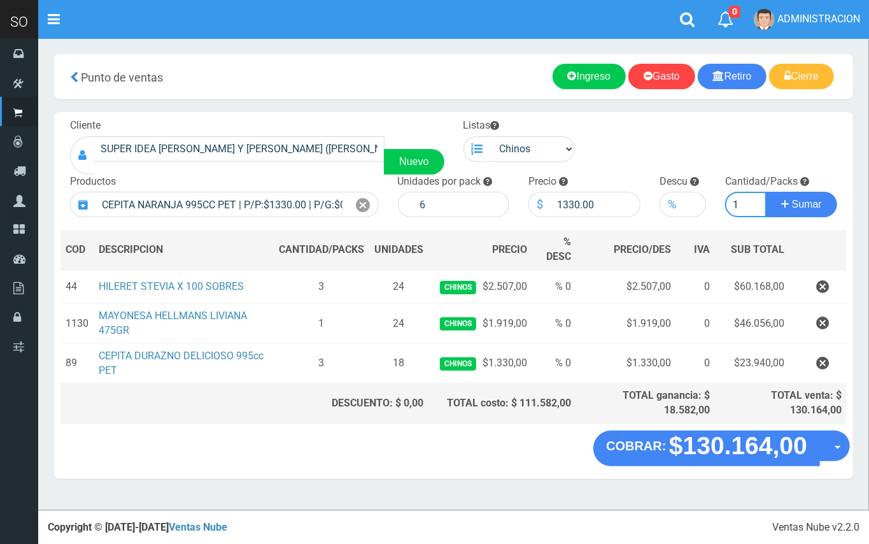
type input "1"
click at [766, 192] on button "Sumar" at bounding box center [801, 204] width 71 height 25
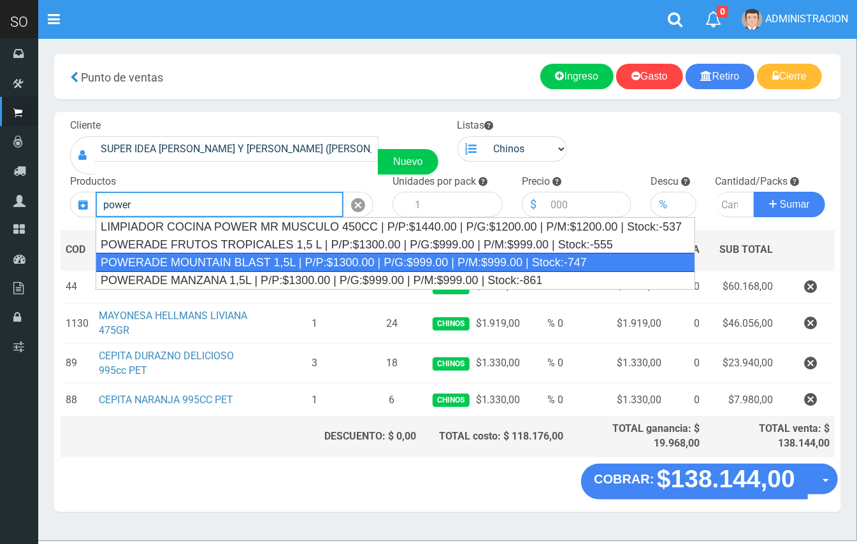
click at [278, 253] on div "POWERADE MOUNTAIN BLAST 1,5L | P/P:$1300.00 | P/G:$999.00 | P/M:$999.00 | Stock…" at bounding box center [395, 262] width 599 height 19
type input "POWERADE MOUNTAIN BLAST 1,5L | P/P:$1300.00 | P/G:$999.00 | P/M:$999.00 | Stock…"
type input "4"
type input "1300.00"
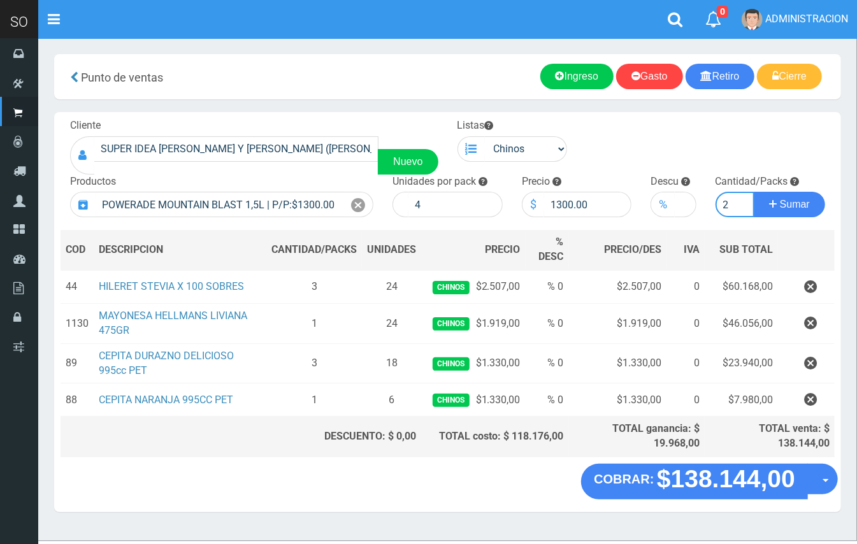
type input "2"
click at [753, 192] on button "Sumar" at bounding box center [788, 204] width 71 height 25
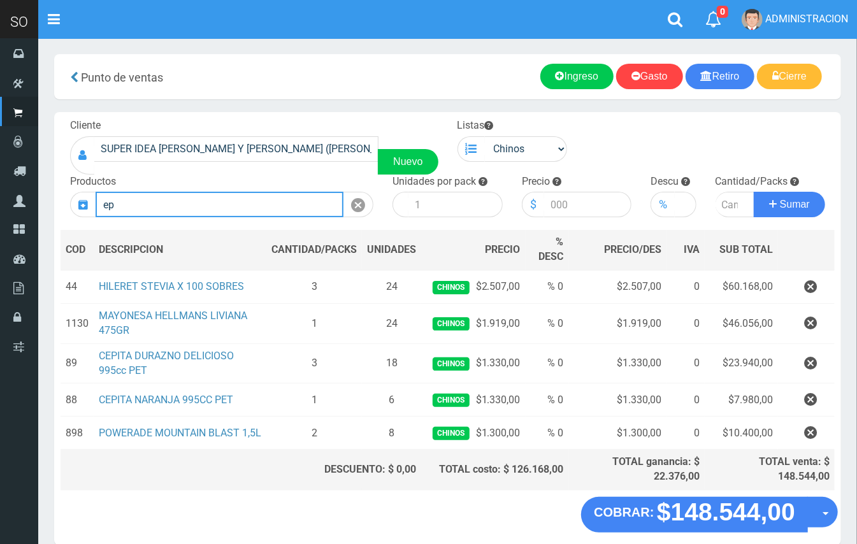
type input "e"
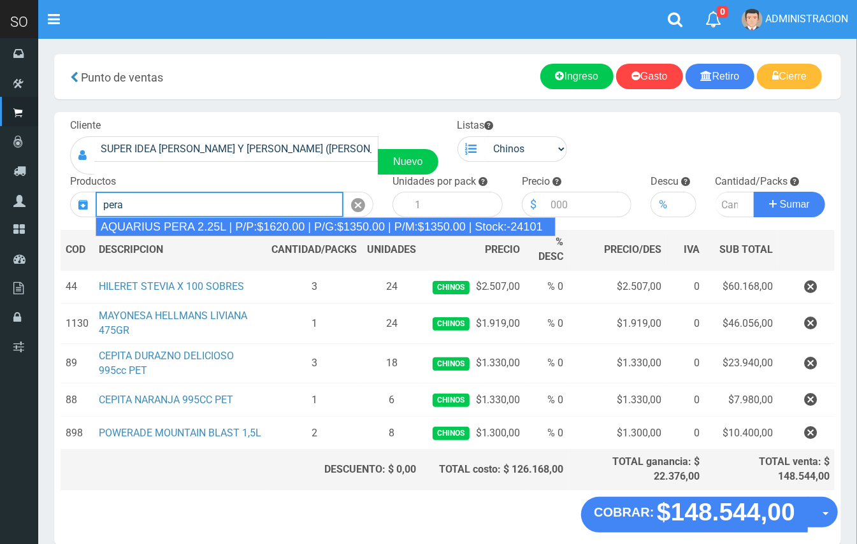
click at [250, 233] on div "AQUARIUS PERA 2.25L | P/P:$1620.00 | P/G:$1350.00 | P/M:$1350.00 | Stock:-24101" at bounding box center [326, 226] width 460 height 19
type input "AQUARIUS PERA 2.25L | P/P:$1620.00 | P/G:$1350.00 | P/M:$1350.00 | Stock:-24101"
type input "6"
type input "1620.00"
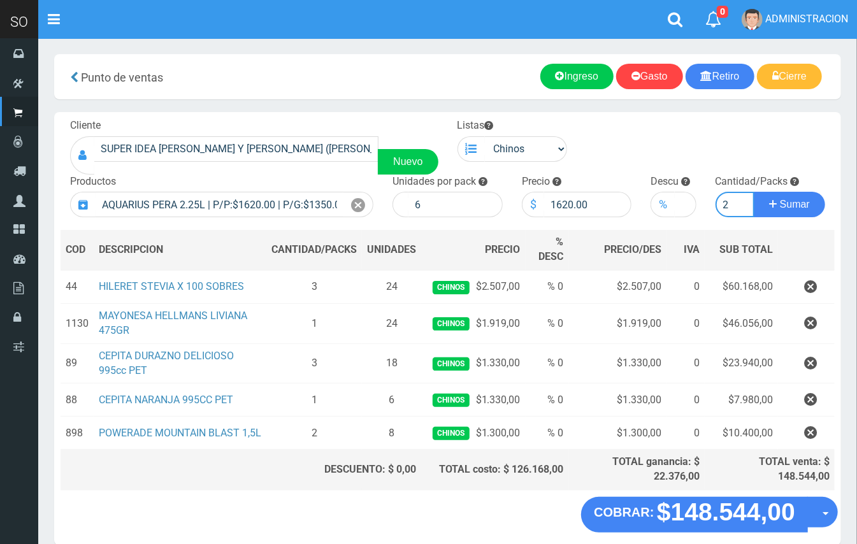
type input "2"
click at [753, 192] on button "Sumar" at bounding box center [788, 204] width 71 height 25
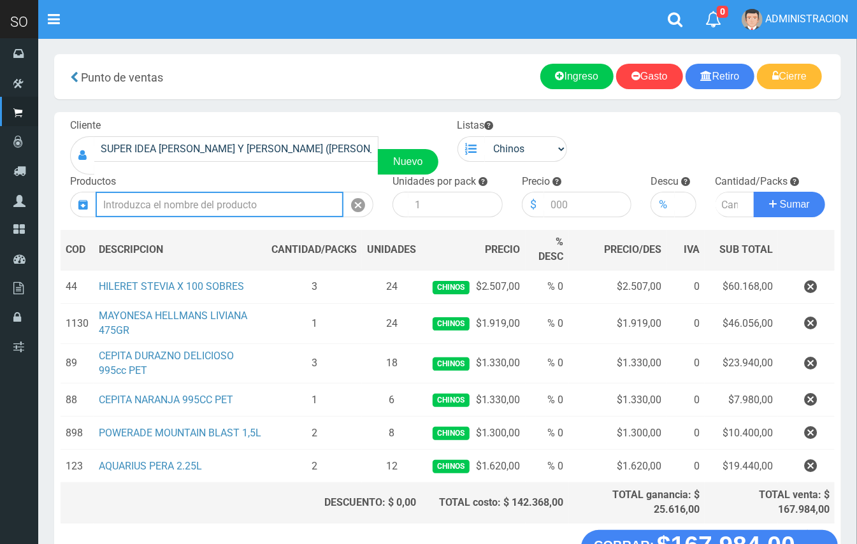
scroll to position [99, 0]
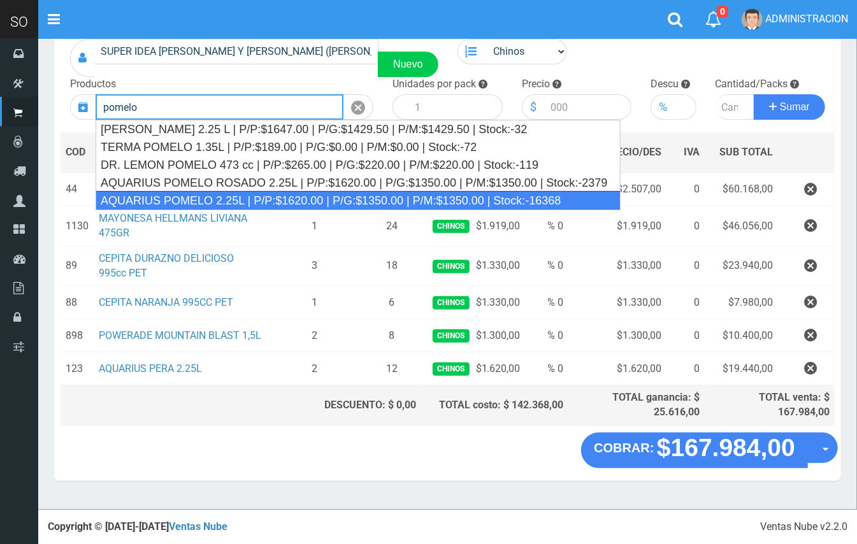
click at [283, 196] on div "AQUARIUS POMELO 2.25L | P/P:$1620.00 | P/G:$1350.00 | P/M:$1350.00 | Stock:-163…" at bounding box center [358, 200] width 525 height 19
type input "AQUARIUS POMELO 2.25L | P/P:$1620.00 | P/G:$1350.00 | P/M:$1350.00 | Stock:-163…"
type input "6"
type input "1620.00"
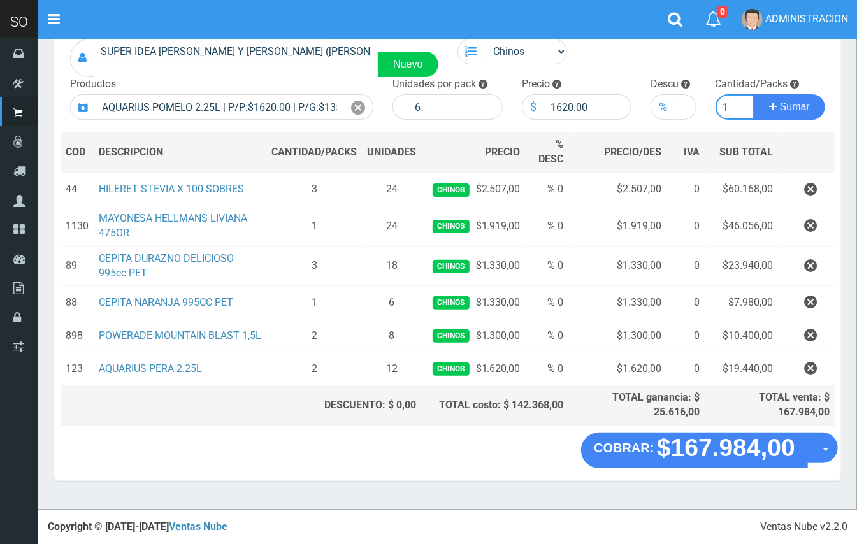
type input "1"
click at [753, 94] on button "Sumar" at bounding box center [788, 106] width 71 height 25
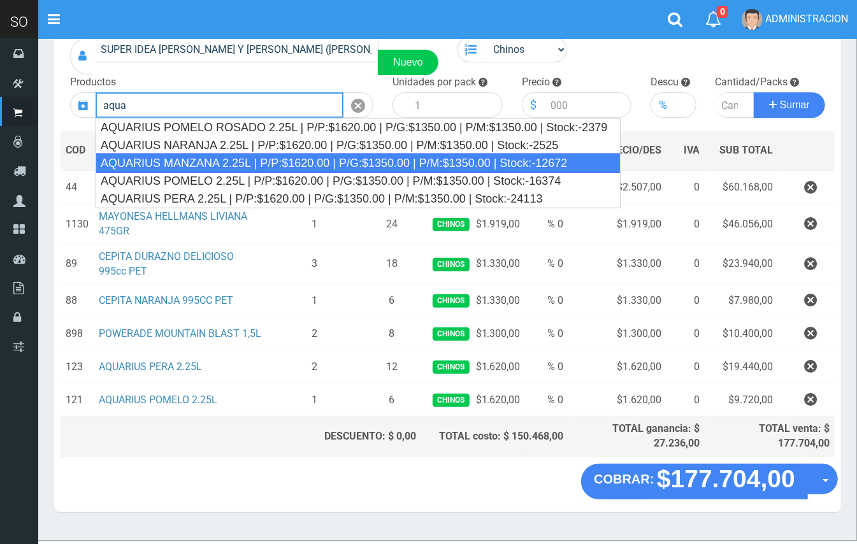
click at [289, 160] on div "AQUARIUS MANZANA 2.25L | P/P:$1620.00 | P/G:$1350.00 | P/M:$1350.00 | Stock:-12…" at bounding box center [358, 162] width 525 height 19
type input "AQUARIUS MANZANA 2.25L | P/P:$1620.00 | P/G:$1350.00 | P/M:$1350.00 | Stock:-12…"
type input "6"
type input "1620.00"
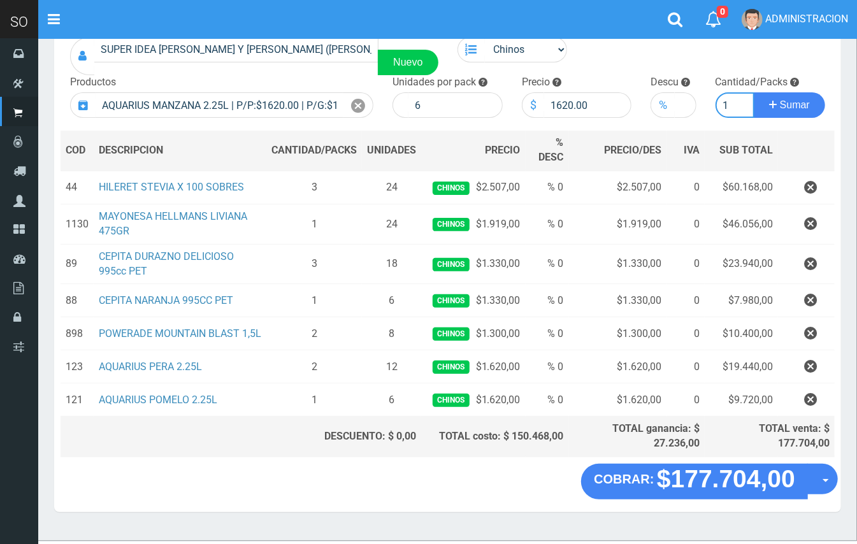
type input "1"
click at [753, 92] on button "Sumar" at bounding box center [788, 104] width 71 height 25
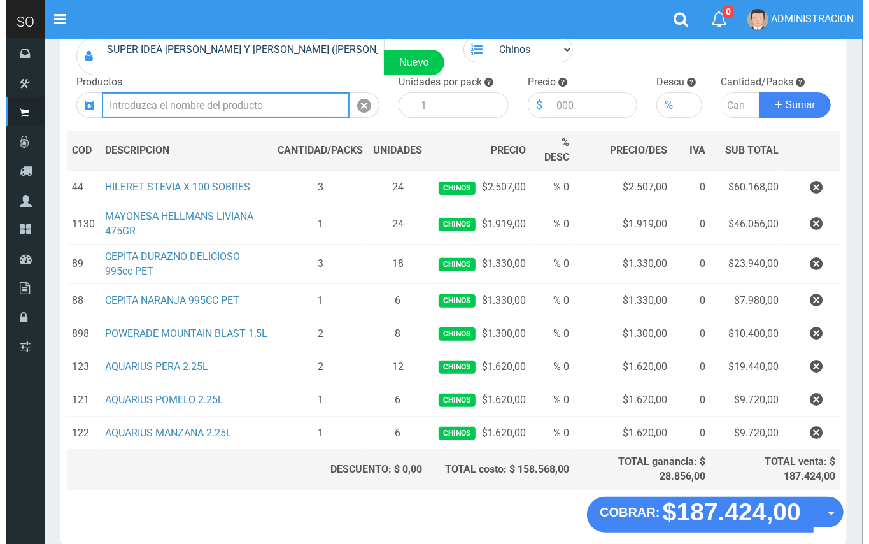
scroll to position [166, 0]
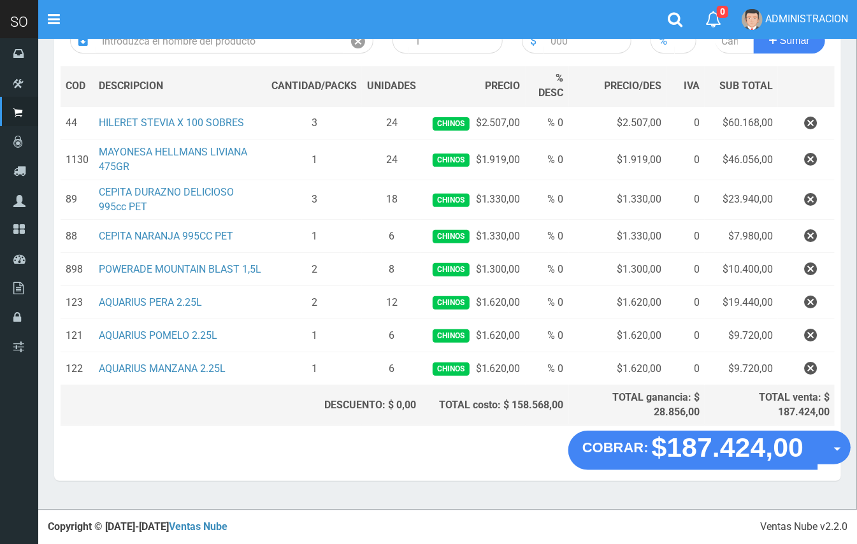
click at [839, 464] on button "Opciones" at bounding box center [833, 447] width 34 height 34
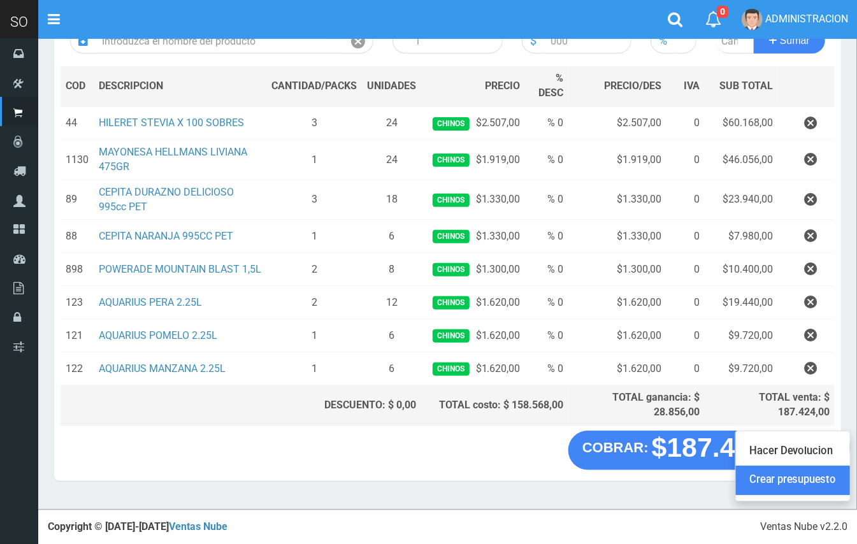
click at [829, 487] on link "Crear presupuesto" at bounding box center [793, 480] width 114 height 29
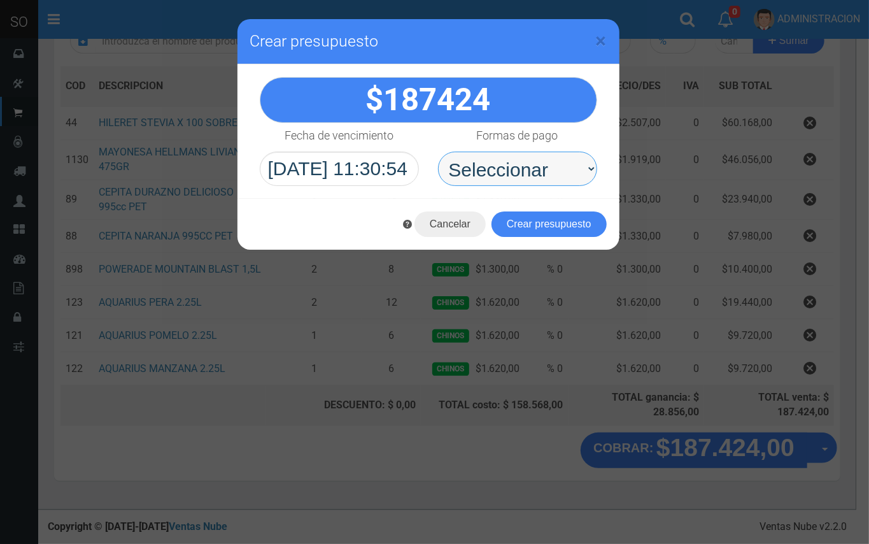
drag, startPoint x: 482, startPoint y: 171, endPoint x: 492, endPoint y: 185, distance: 17.0
click at [482, 171] on select "Seleccionar Efectivo Tarjeta de Crédito Depósito Débito" at bounding box center [517, 169] width 159 height 34
select select "Efectivo"
click at [438, 152] on select "Seleccionar Efectivo Tarjeta de Crédito Depósito Débito" at bounding box center [517, 169] width 159 height 34
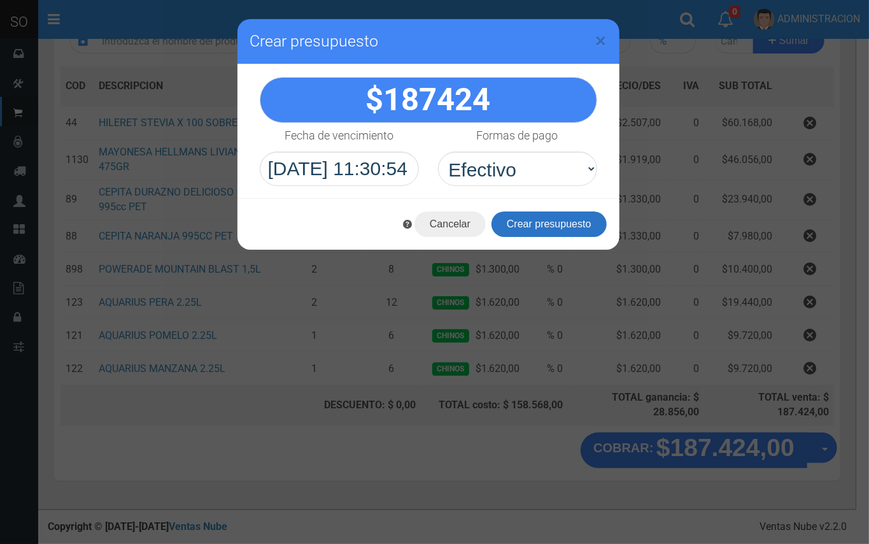
click at [530, 232] on button "Crear presupuesto" at bounding box center [549, 223] width 115 height 25
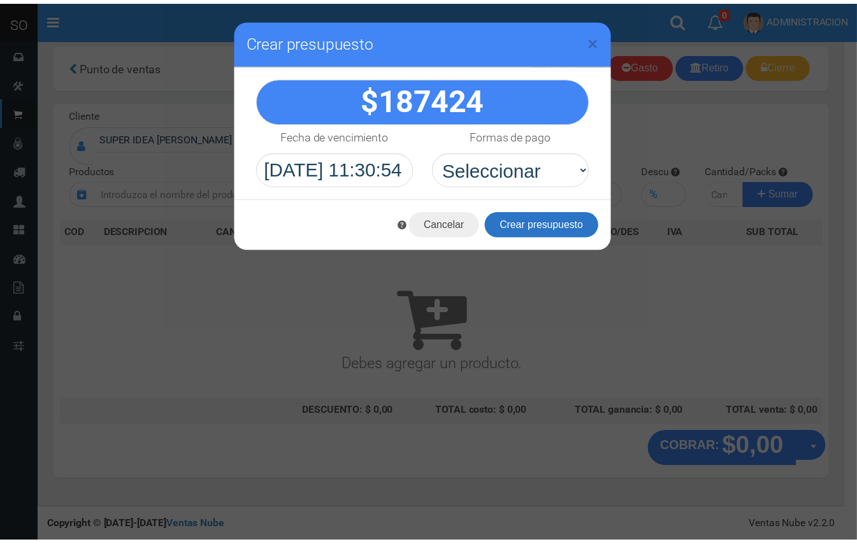
scroll to position [4, 0]
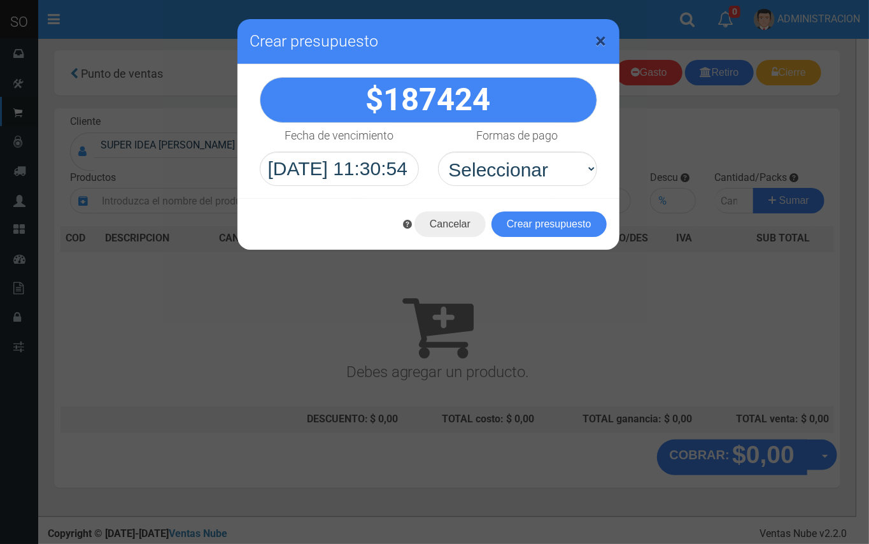
drag, startPoint x: 599, startPoint y: 46, endPoint x: 499, endPoint y: 8, distance: 106.8
click at [599, 46] on span "×" at bounding box center [601, 41] width 11 height 24
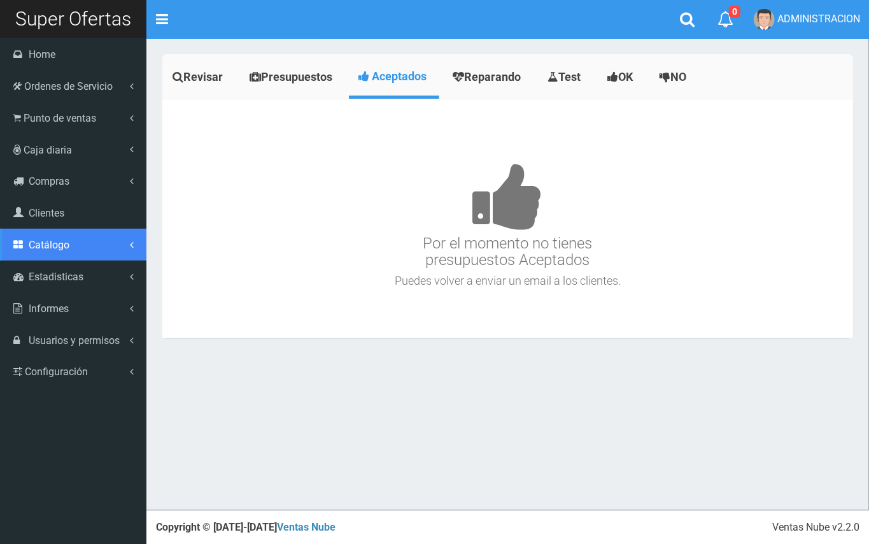
click at [66, 250] on span "Catálogo" at bounding box center [49, 245] width 41 height 12
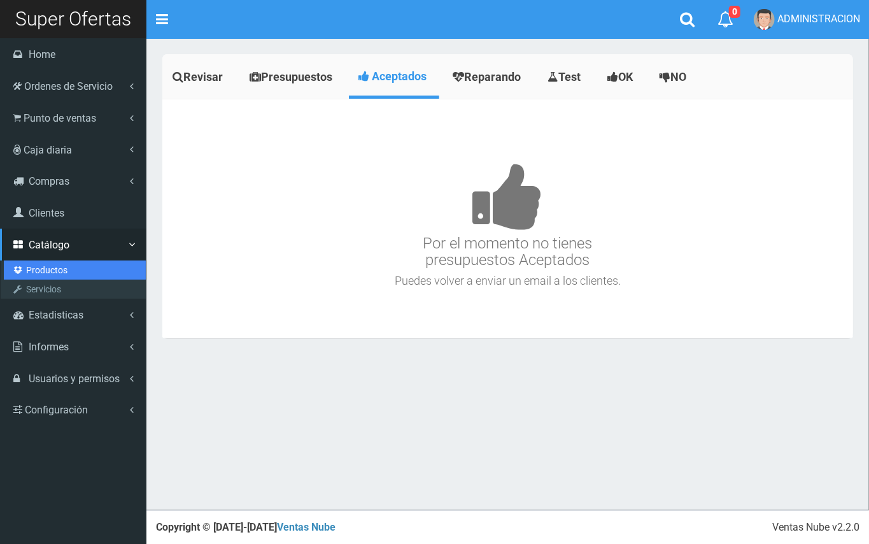
click at [64, 262] on link "Productos" at bounding box center [75, 269] width 142 height 19
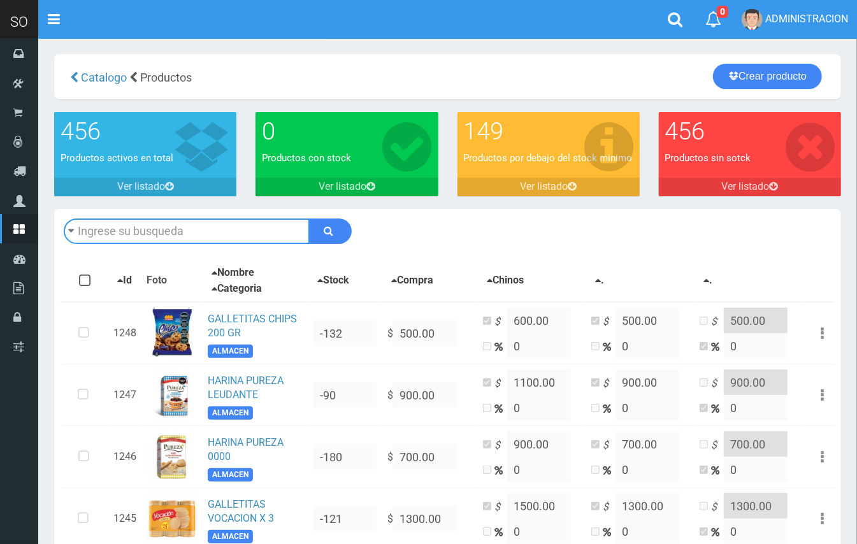
click at [162, 231] on input "text" at bounding box center [187, 230] width 246 height 25
type input "hell"
click at [309, 218] on button "submit" at bounding box center [330, 230] width 43 height 25
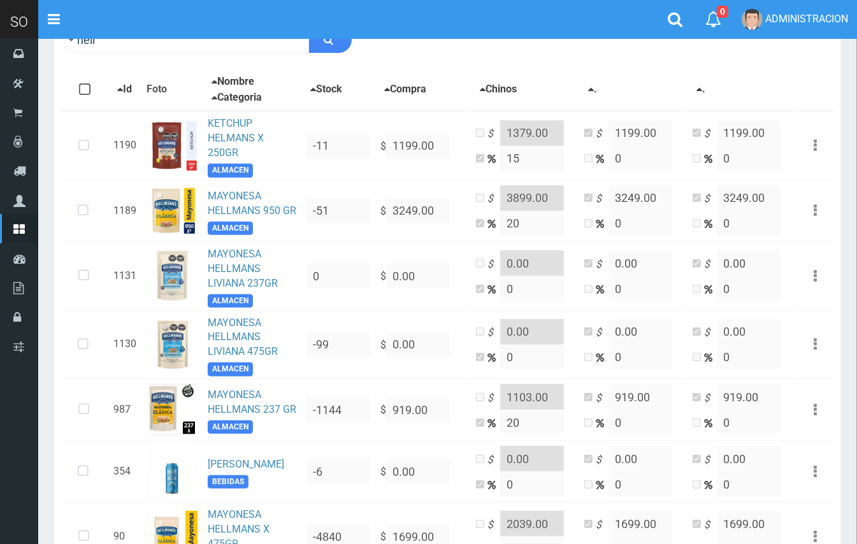
scroll to position [195, 0]
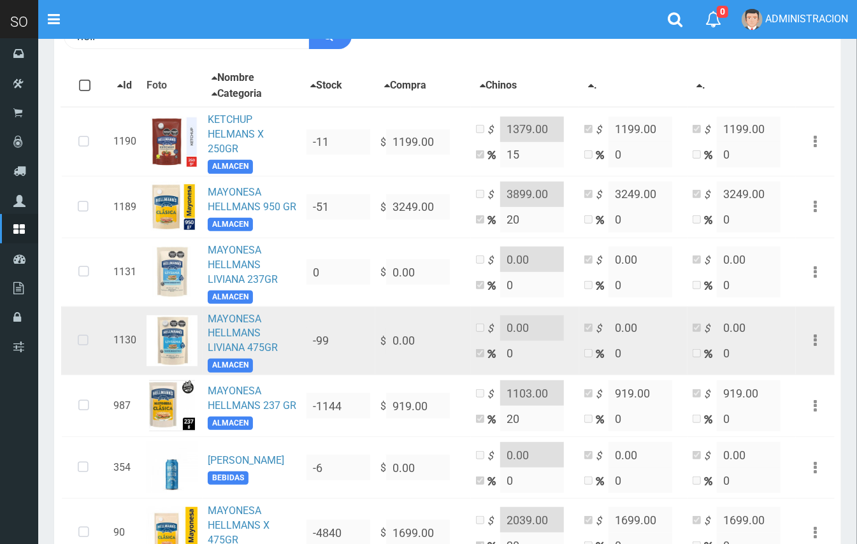
click at [90, 339] on icon at bounding box center [83, 341] width 34 height 42
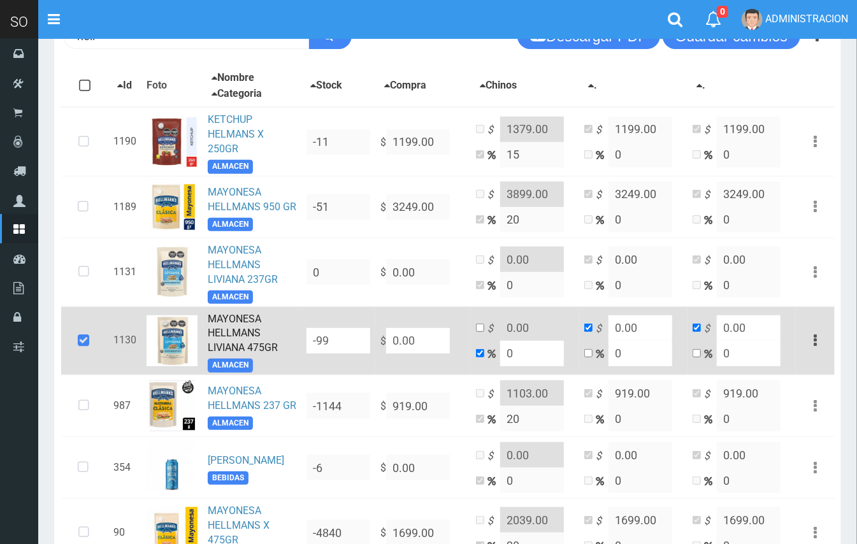
drag, startPoint x: 415, startPoint y: 331, endPoint x: 383, endPoint y: 324, distance: 33.2
click at [383, 324] on td "$ 0.00" at bounding box center [423, 340] width 96 height 69
type input "1"
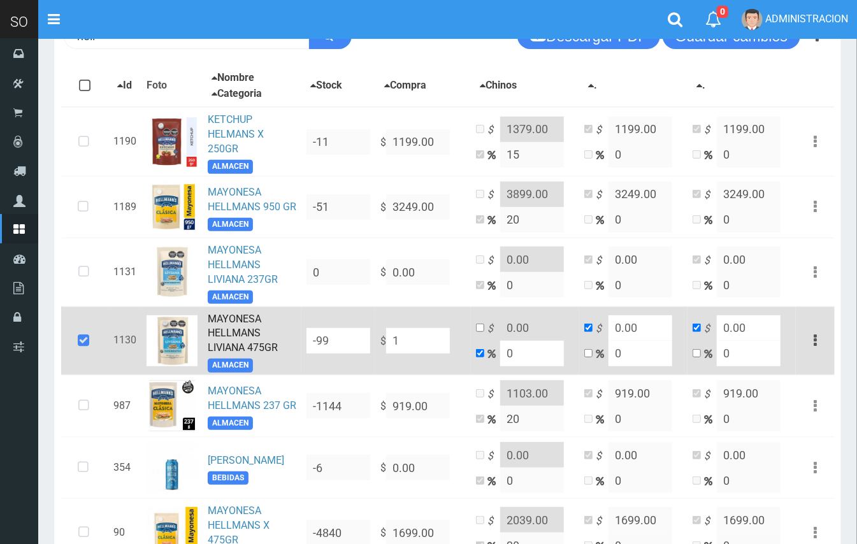
type input "1"
type input "18"
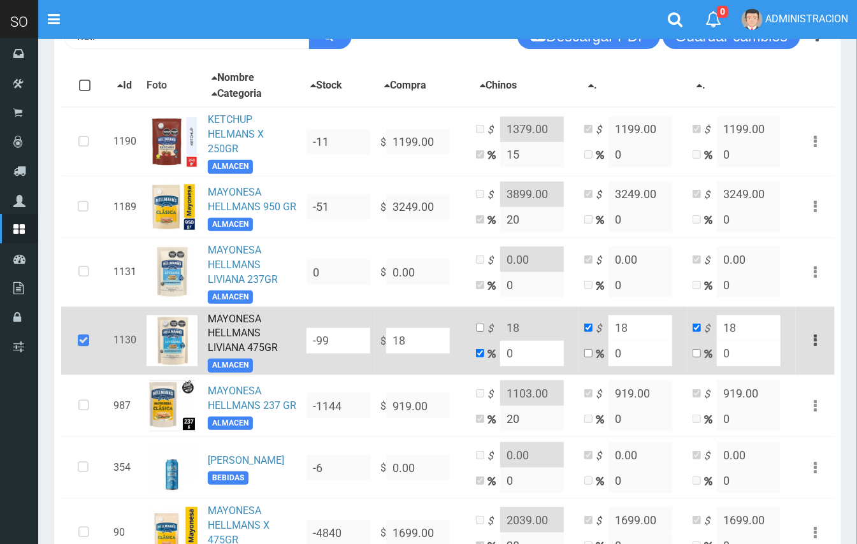
type input "180"
type input "1800"
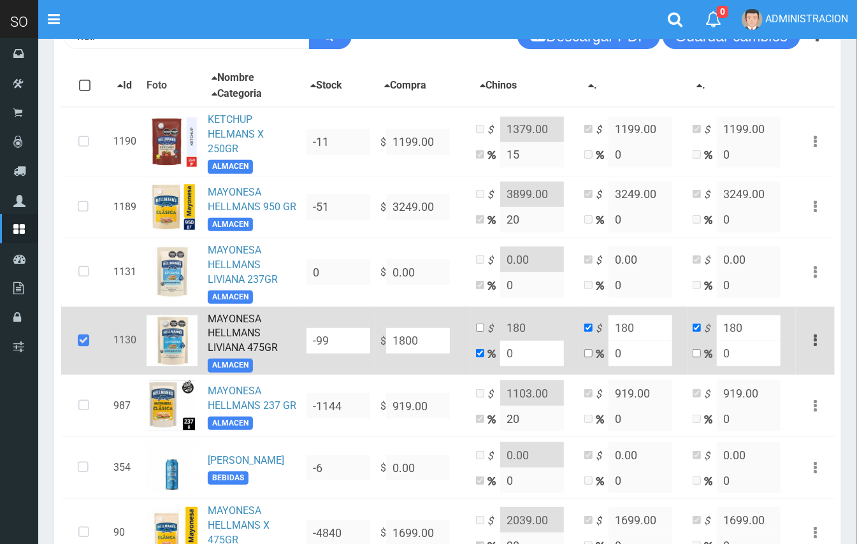
type input "1800"
drag, startPoint x: 525, startPoint y: 349, endPoint x: 495, endPoint y: 344, distance: 31.0
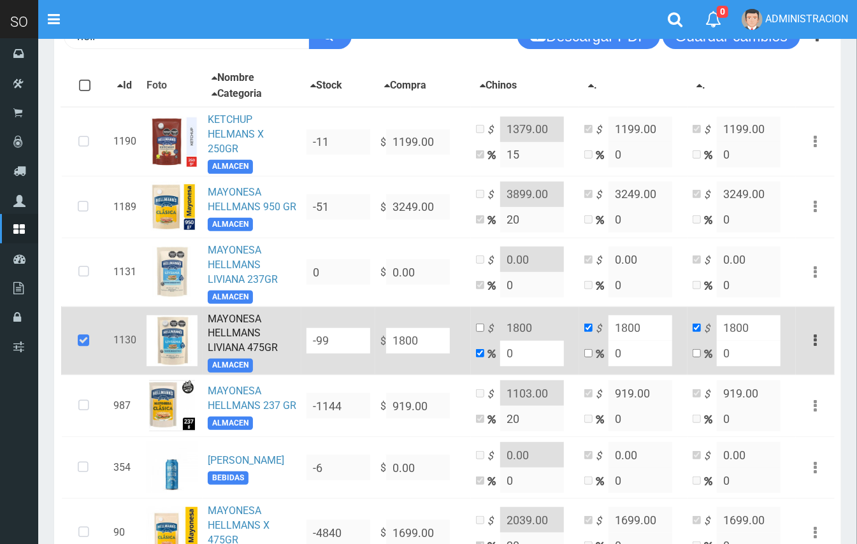
click at [495, 344] on td "$ 1800 0" at bounding box center [525, 340] width 108 height 69
type input "2"
type input "1836"
type input "20"
type input "2160"
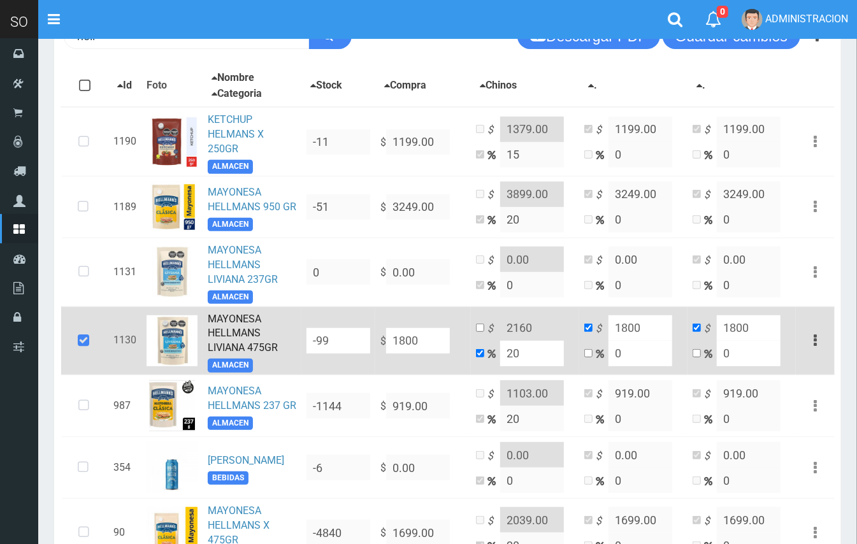
type input "20"
drag, startPoint x: 413, startPoint y: 339, endPoint x: 399, endPoint y: 337, distance: 14.9
click at [399, 337] on input "1800" at bounding box center [418, 340] width 64 height 25
type input "17"
type input "20.4"
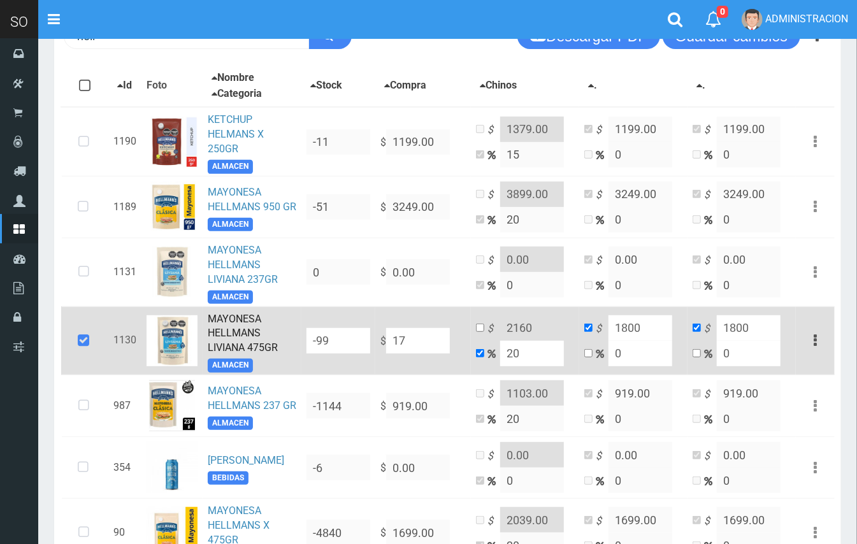
type input "17"
type input "175"
type input "210"
type input "175"
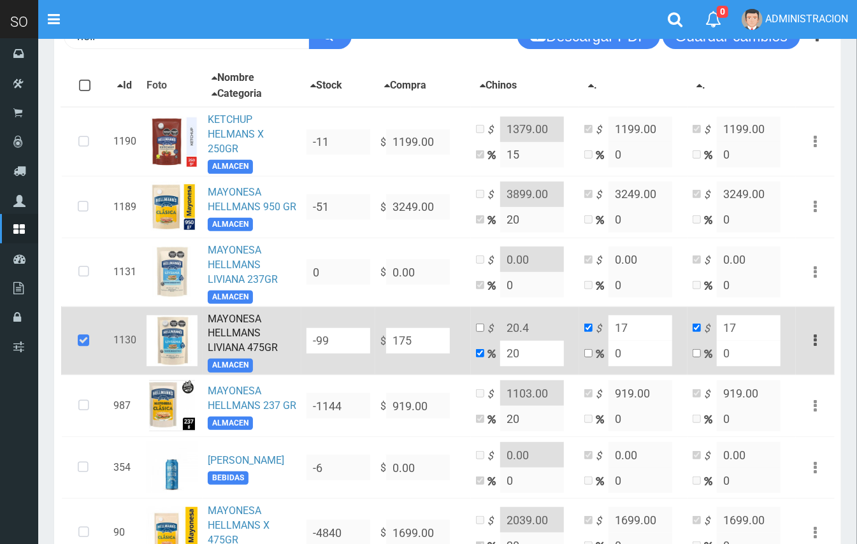
type input "175"
type input "1750"
type input "2100"
type input "1750"
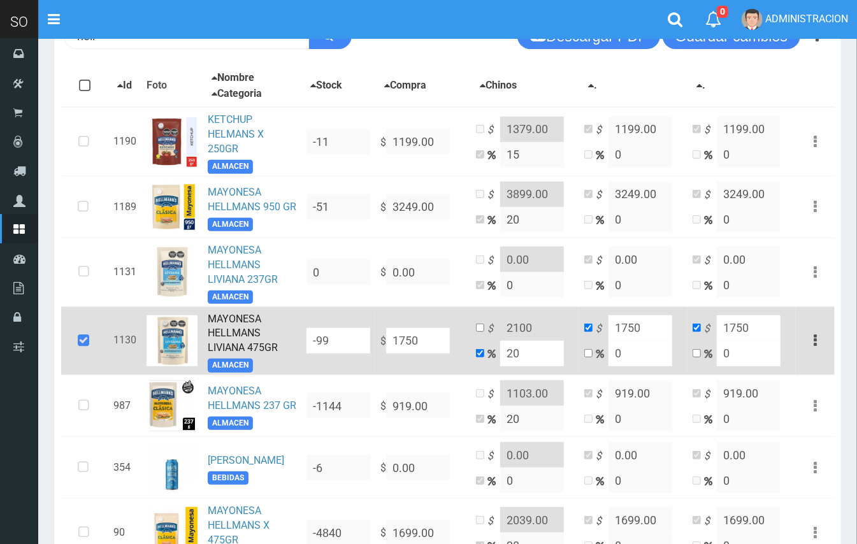
drag, startPoint x: 427, startPoint y: 334, endPoint x: 400, endPoint y: 329, distance: 27.2
click at [400, 329] on input "1750" at bounding box center [418, 340] width 64 height 25
type input "14"
type input "16.8"
type input "14"
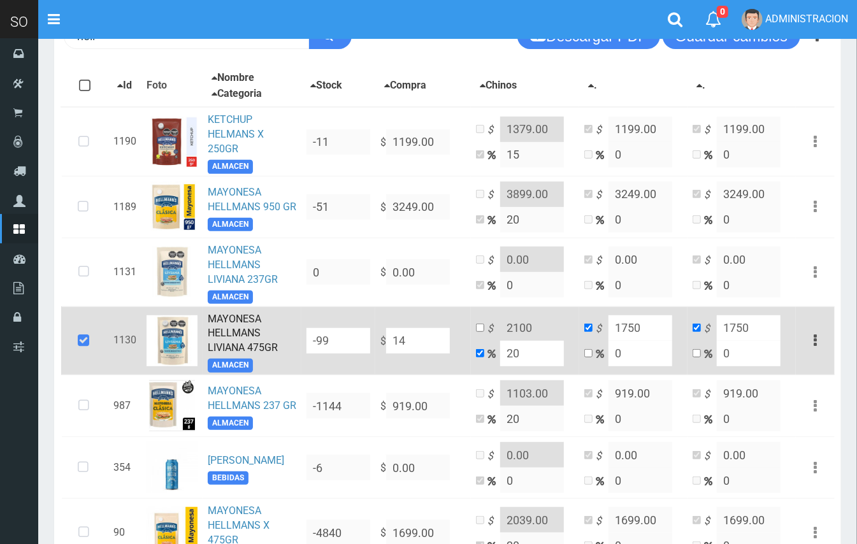
type input "14"
type input "145"
type input "174"
type input "145"
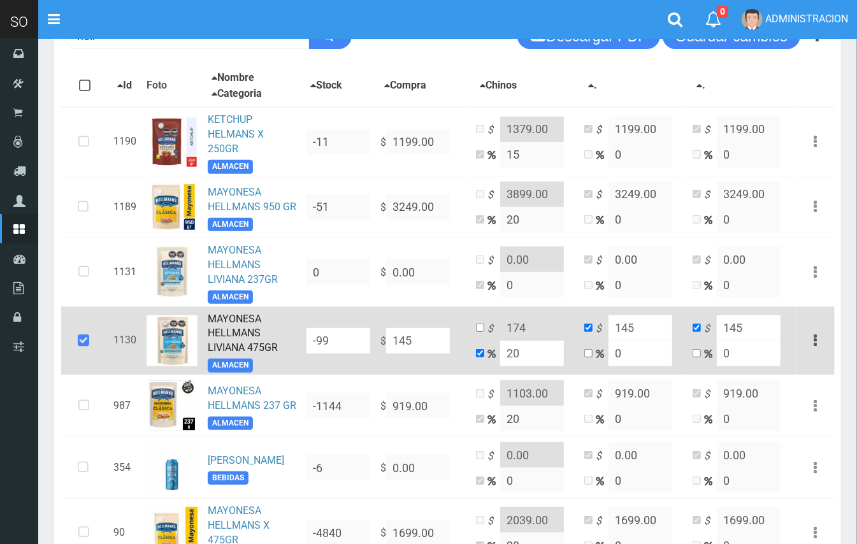
type input "1450"
type input "1740"
type input "1450"
type input "145"
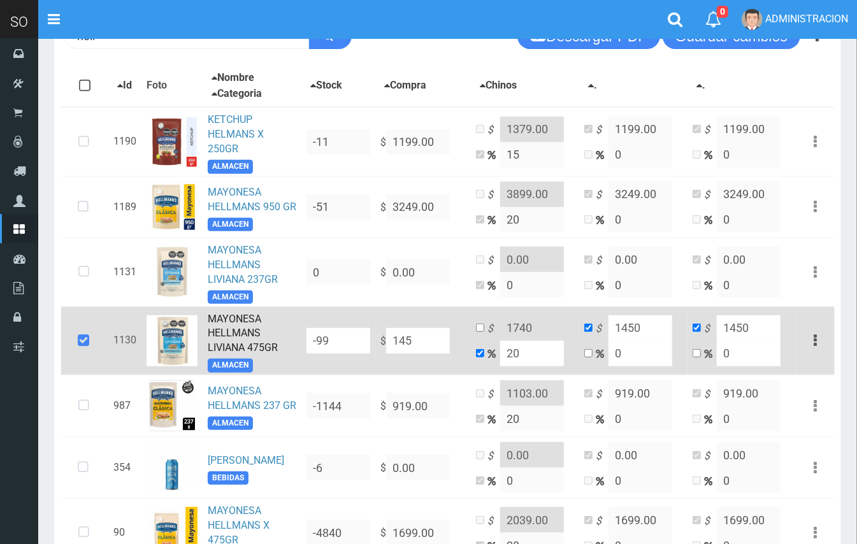
type input "174"
type input "145"
type input "14"
type input "16.8"
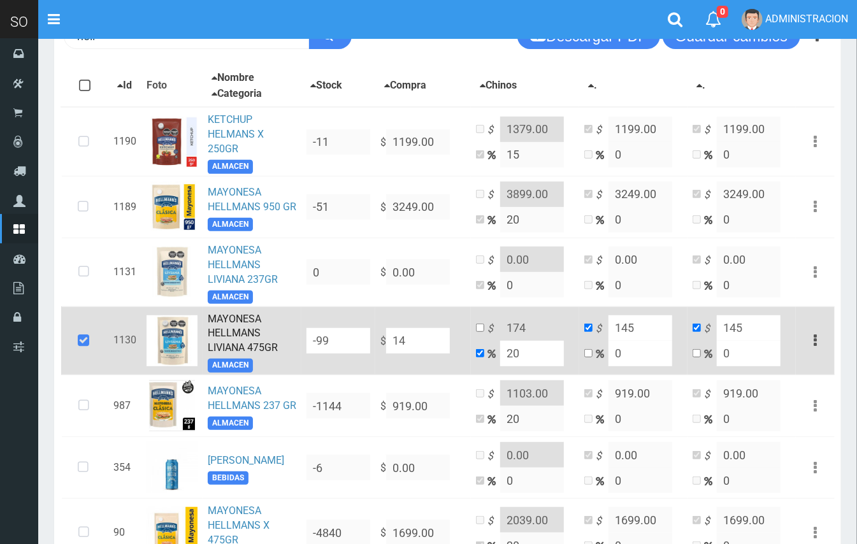
type input "14"
type input "1"
type input "1.2"
type input "1"
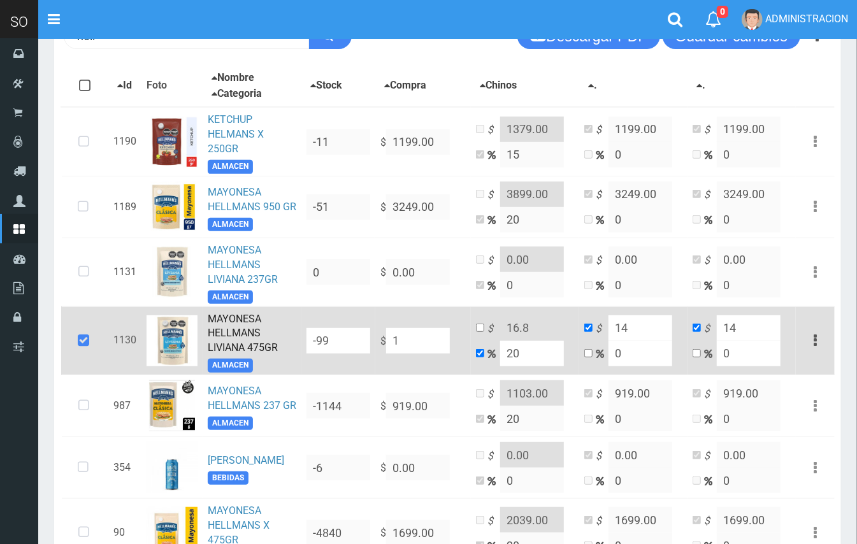
type input "1"
type input "15"
type input "18"
type input "15"
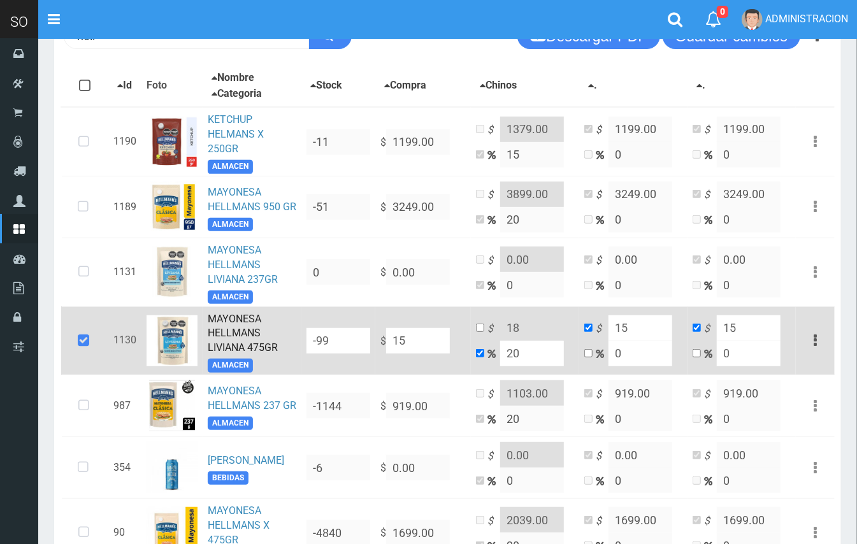
type input "150"
type input "180"
type input "150"
type input "1500"
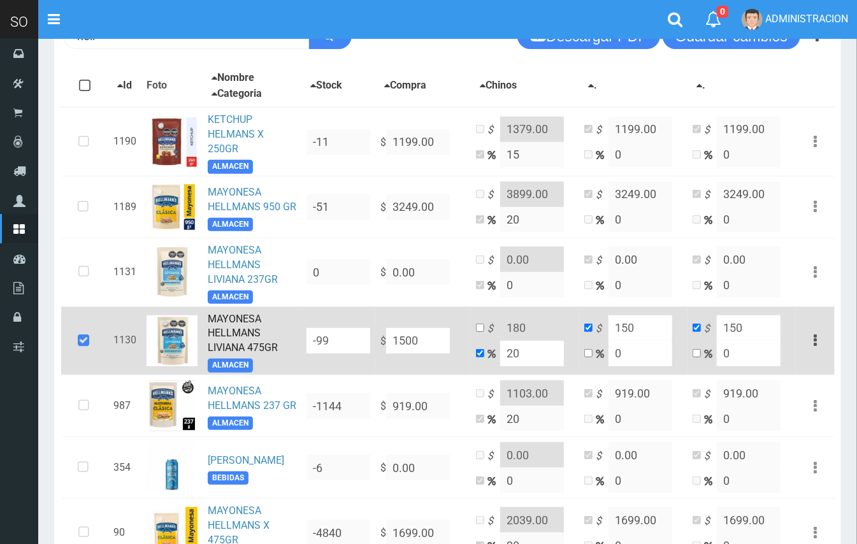
type input "1800"
type input "1500"
type input "150"
type input "180"
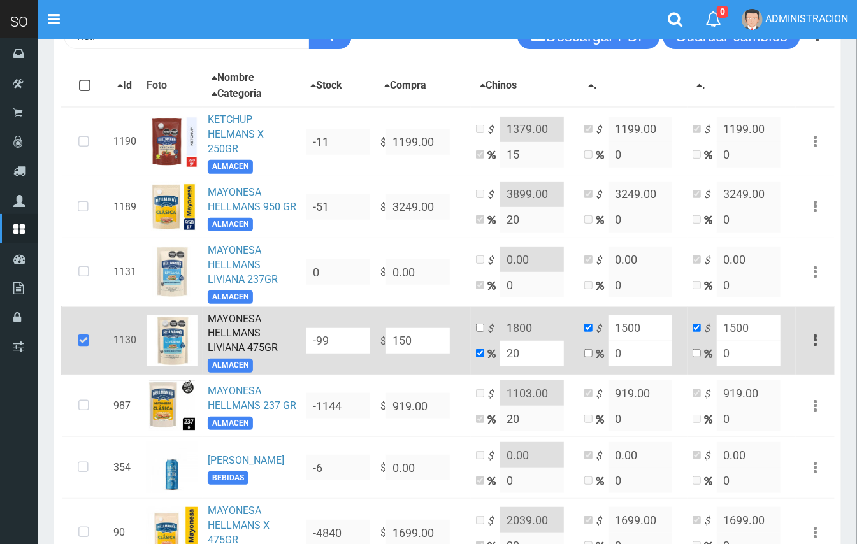
type input "150"
type input "15"
type input "18"
type input "15"
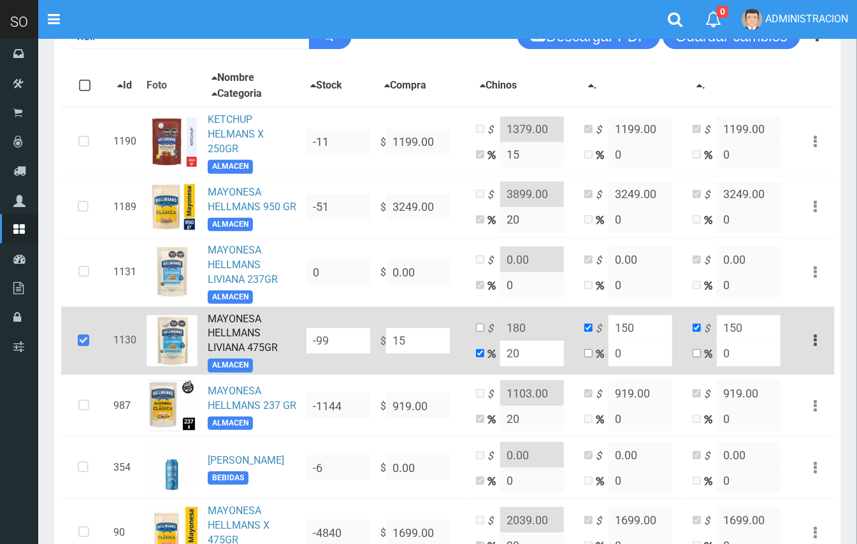
type input "15"
type input "1"
type input "1.2"
type input "1"
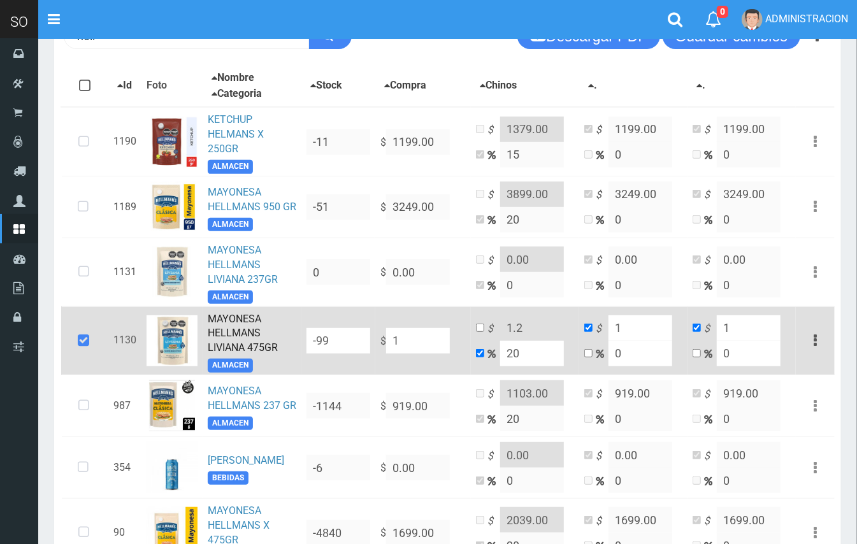
type input "16"
type input "19.2"
type input "16"
type input "165"
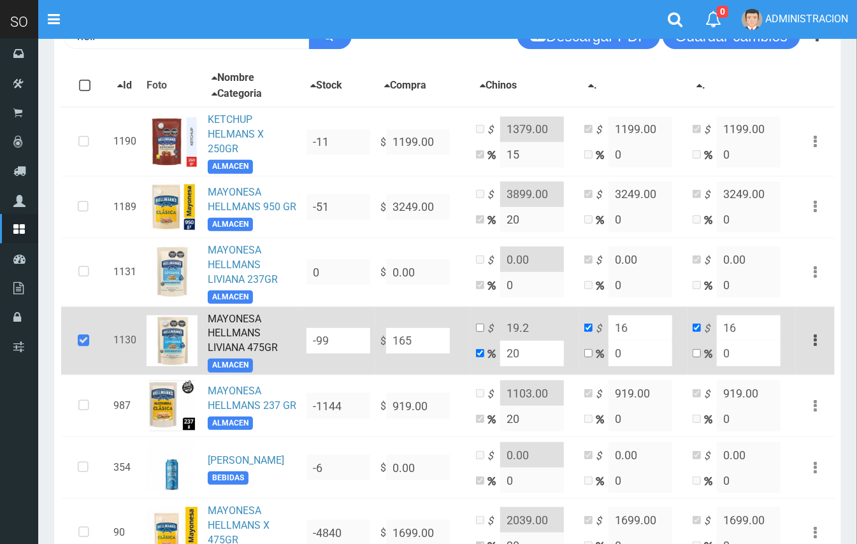
type input "198"
type input "165"
type input "1650"
type input "1980"
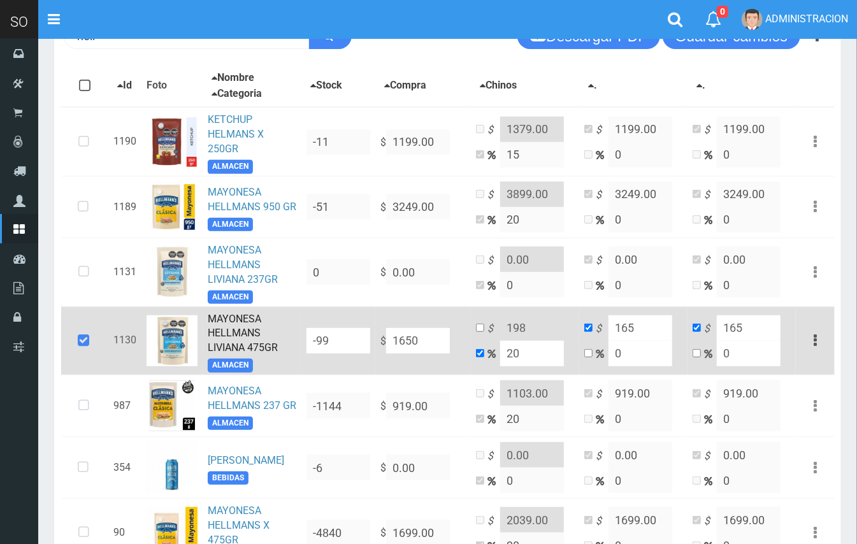
type input "1650"
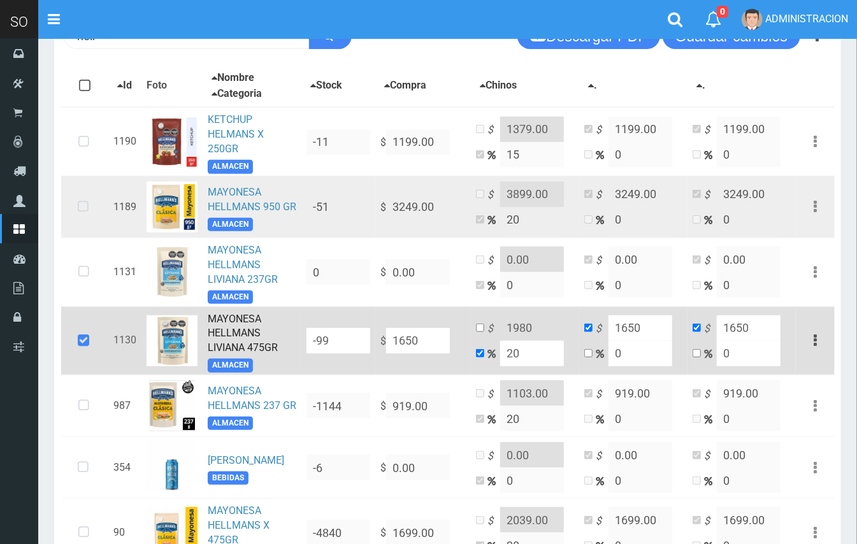
type input "165"
type input "198"
type input "165"
type input "16"
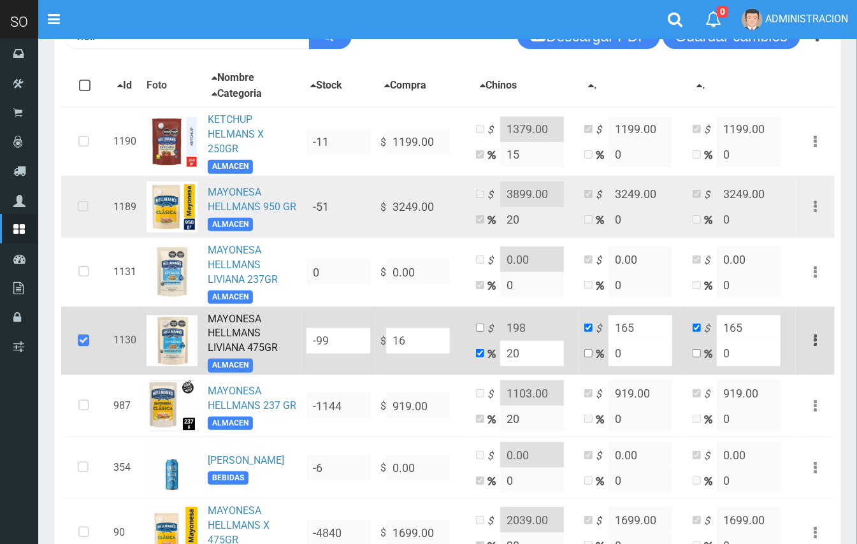
type input "19.2"
type input "16"
type input "164"
type input "196.8"
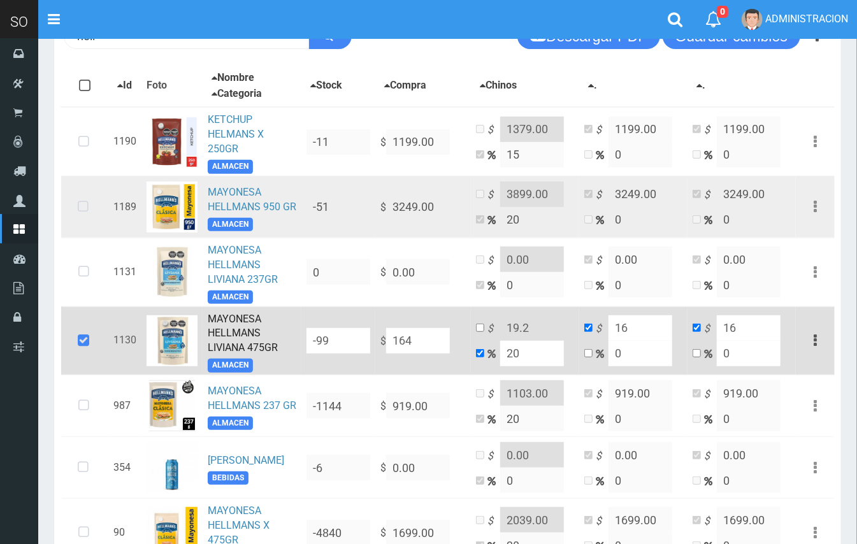
type input "164"
type input "1645"
type input "1974"
type input "1645"
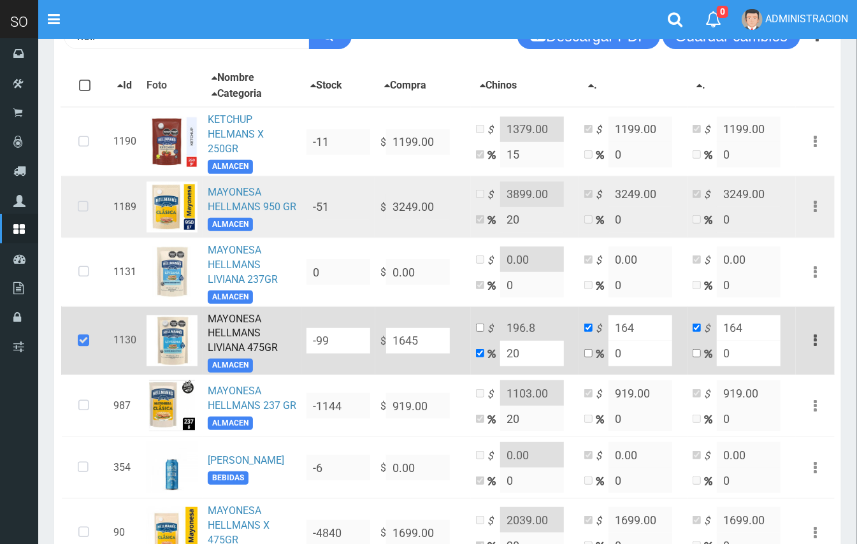
type input "1645"
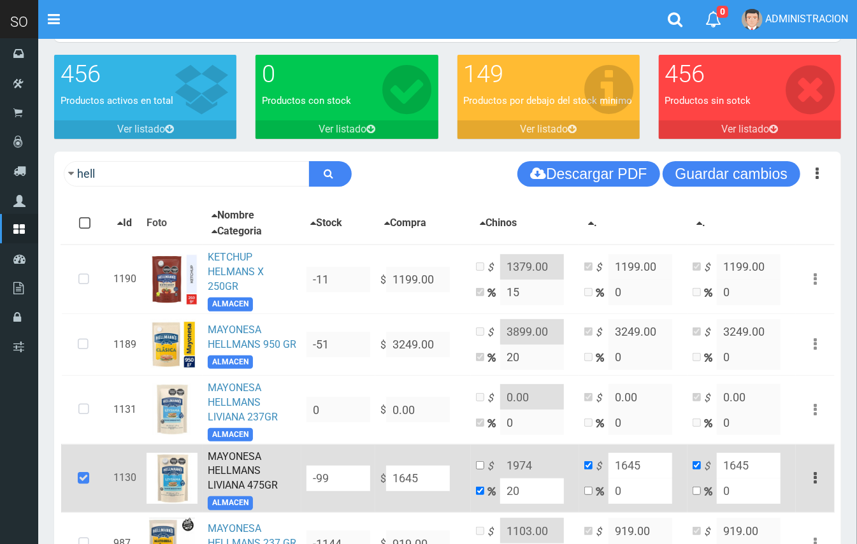
scroll to position [29, 0]
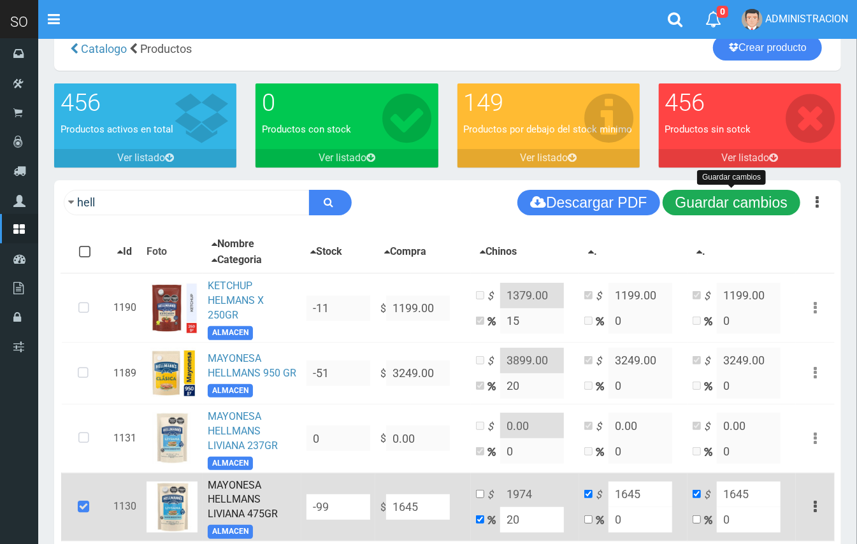
type input "1645"
click at [736, 197] on button "Guardar cambios" at bounding box center [731, 202] width 138 height 25
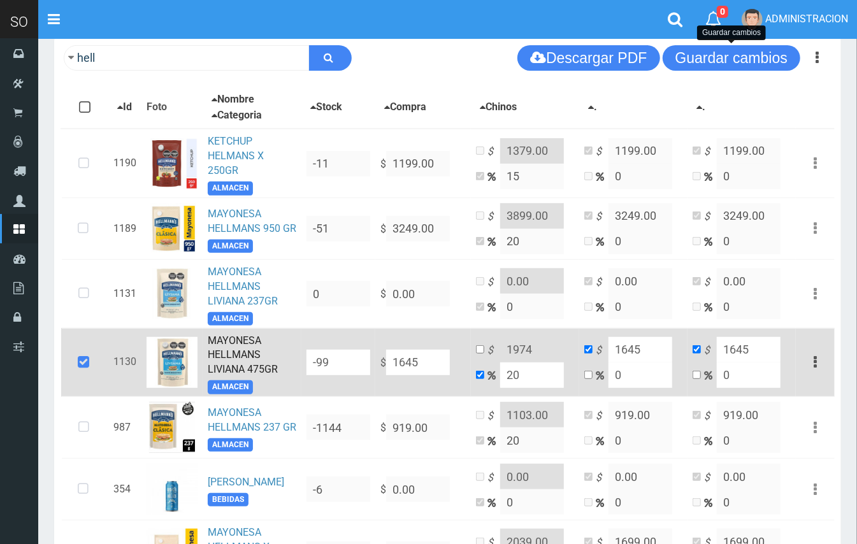
scroll to position [199, 0]
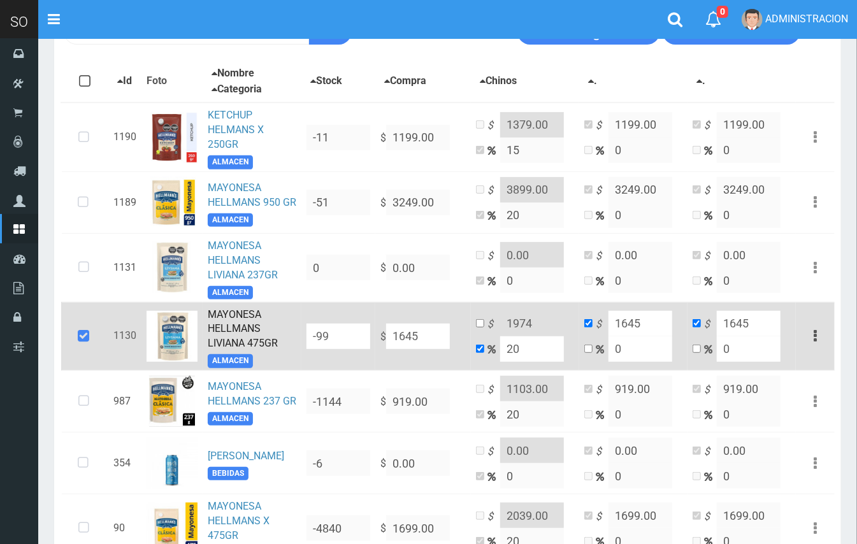
click at [241, 327] on link "MAYONESA HELLMANS LIVIANA 475GR" at bounding box center [243, 328] width 70 height 41
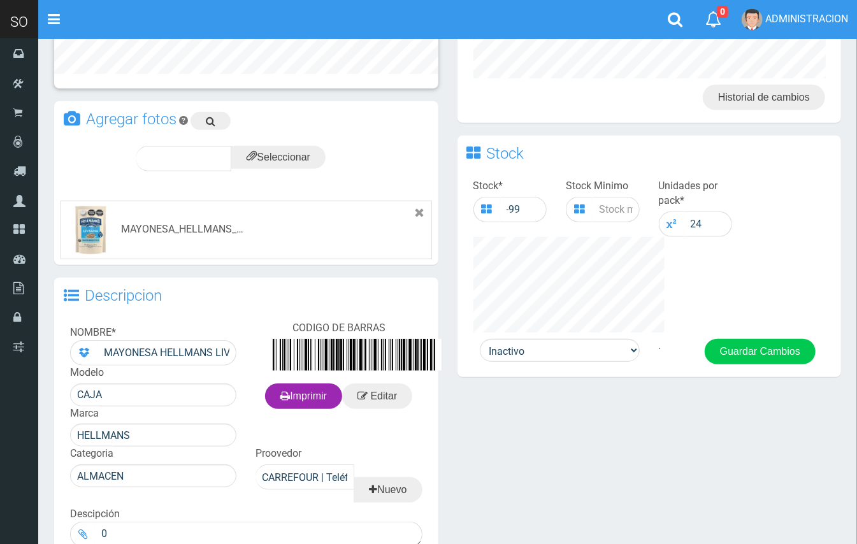
scroll to position [433, 0]
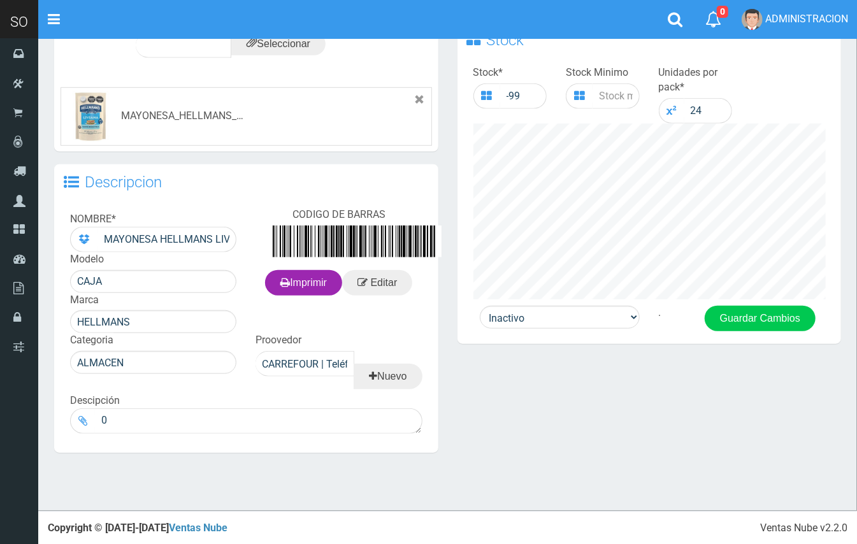
drag, startPoint x: 864, startPoint y: 76, endPoint x: 642, endPoint y: 331, distance: 337.6
click at [857, 363] on html "Cargando... × Nueva alerta Toggle navigation 0" at bounding box center [428, 56] width 857 height 978
drag, startPoint x: 564, startPoint y: 309, endPoint x: 569, endPoint y: 315, distance: 7.7
click at [564, 309] on select "Activo Inactivo" at bounding box center [560, 317] width 160 height 23
select select "1"
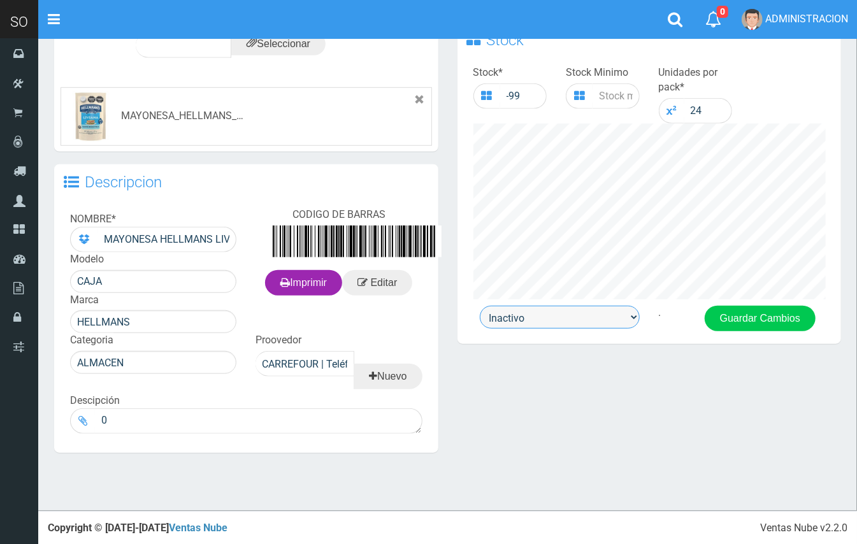
click at [480, 306] on select "Activo Inactivo" at bounding box center [560, 317] width 160 height 23
click at [741, 322] on button "Guardar Cambios" at bounding box center [759, 318] width 111 height 25
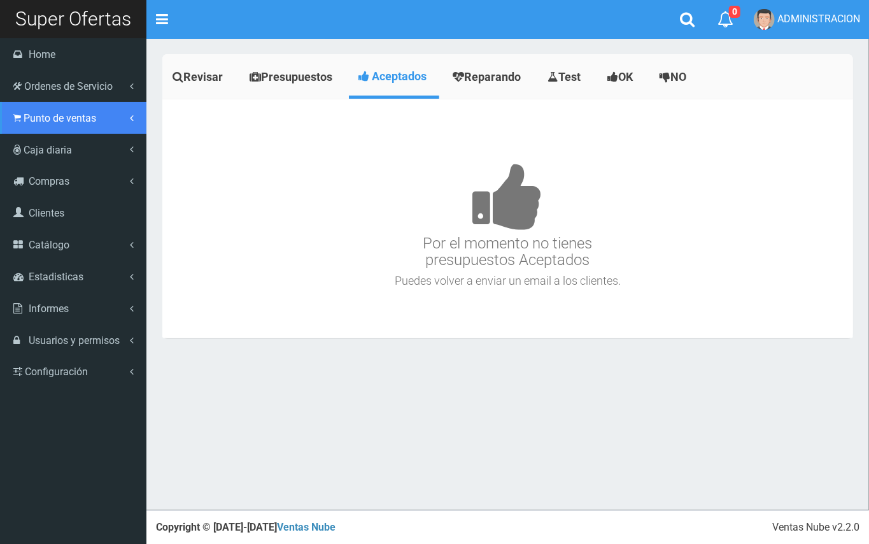
click at [39, 113] on span "Punto de ventas" at bounding box center [60, 118] width 73 height 12
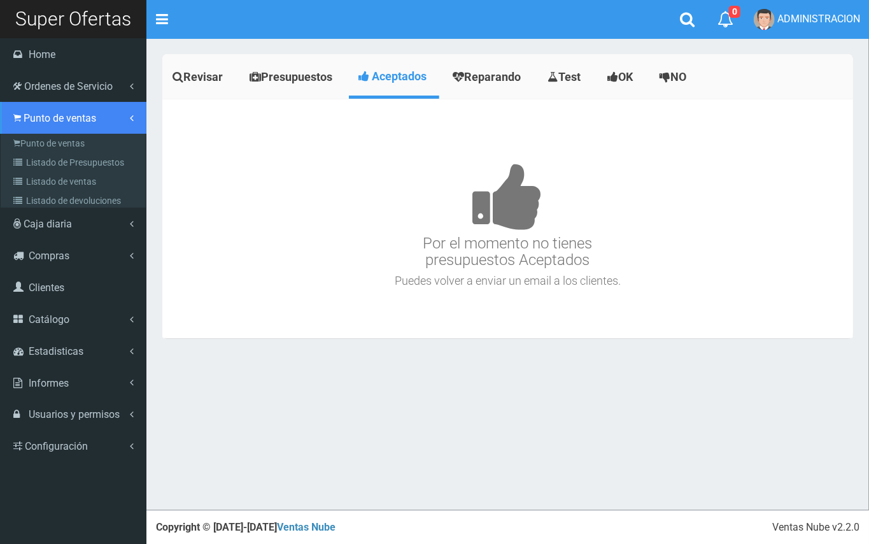
click at [46, 131] on link "Punto de ventas" at bounding box center [73, 118] width 146 height 32
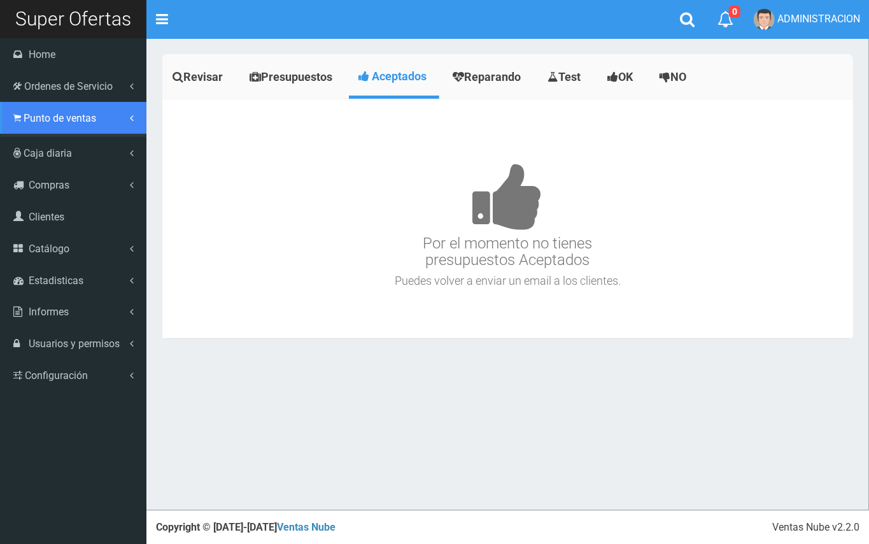
click at [48, 122] on span "Punto de ventas" at bounding box center [60, 118] width 73 height 12
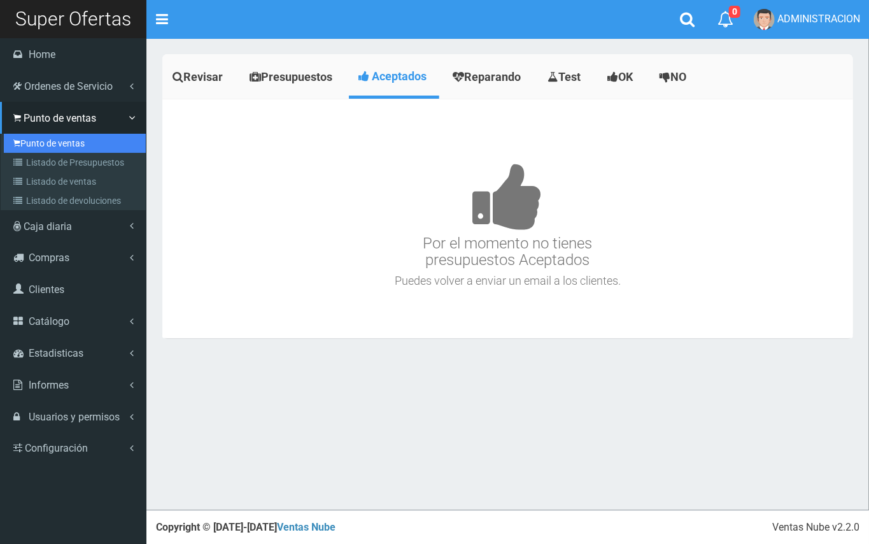
click at [59, 146] on link "Punto de ventas" at bounding box center [75, 143] width 142 height 19
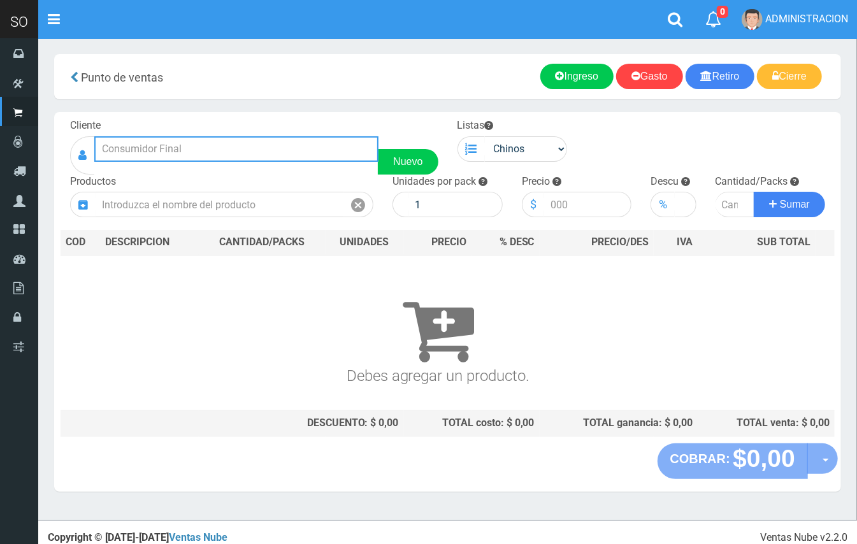
click at [255, 151] on input "text" at bounding box center [236, 148] width 284 height 25
drag, startPoint x: 120, startPoint y: 154, endPoint x: 72, endPoint y: 145, distance: 48.6
click at [72, 145] on div "leo Nuevo" at bounding box center [254, 155] width 368 height 38
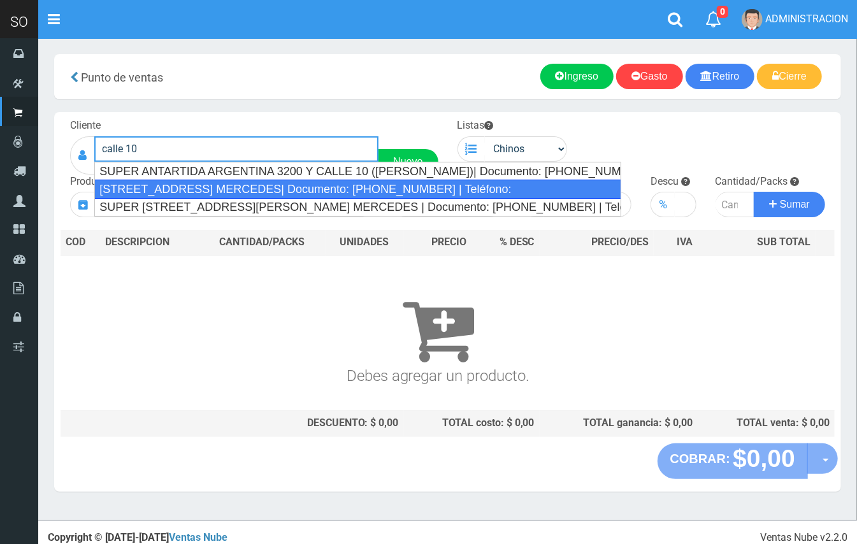
click at [197, 187] on div "[STREET_ADDRESS] MERCEDES| Documento: [PHONE_NUMBER] | Teléfono:" at bounding box center [357, 189] width 527 height 19
type input "[STREET_ADDRESS] MERCEDES| Documento: [PHONE_NUMBER] | Teléfono:"
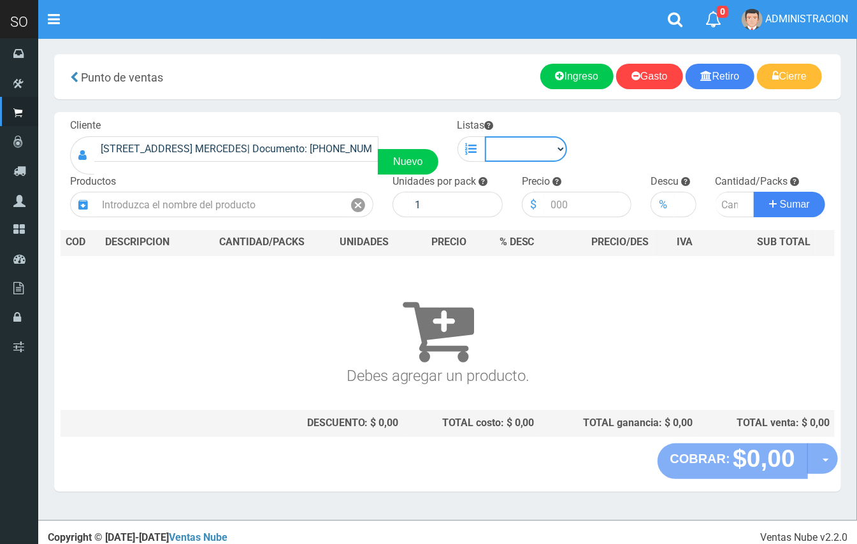
click at [495, 155] on select "Chinos . ." at bounding box center [526, 148] width 83 height 25
select select "1"
click at [485, 136] on select "Chinos . ." at bounding box center [526, 148] width 83 height 25
click at [265, 191] on div "Productos" at bounding box center [221, 195] width 322 height 43
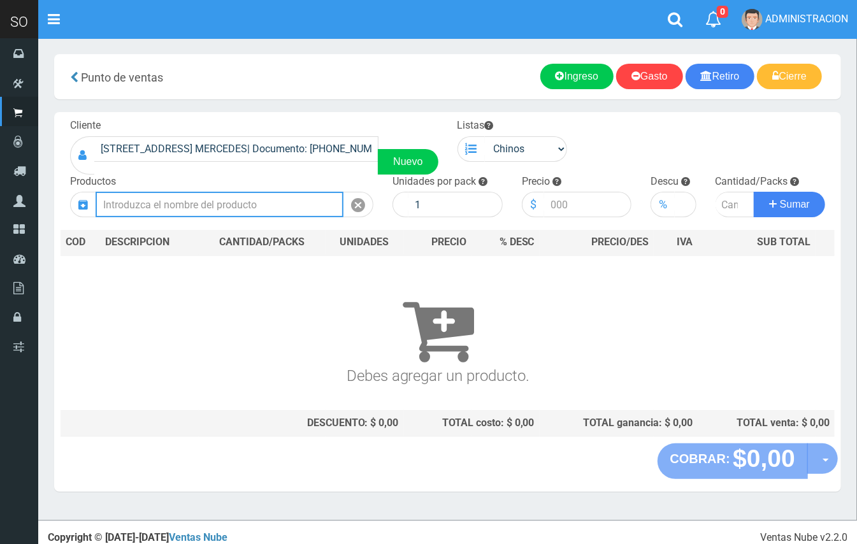
click at [273, 208] on input "text" at bounding box center [220, 204] width 248 height 25
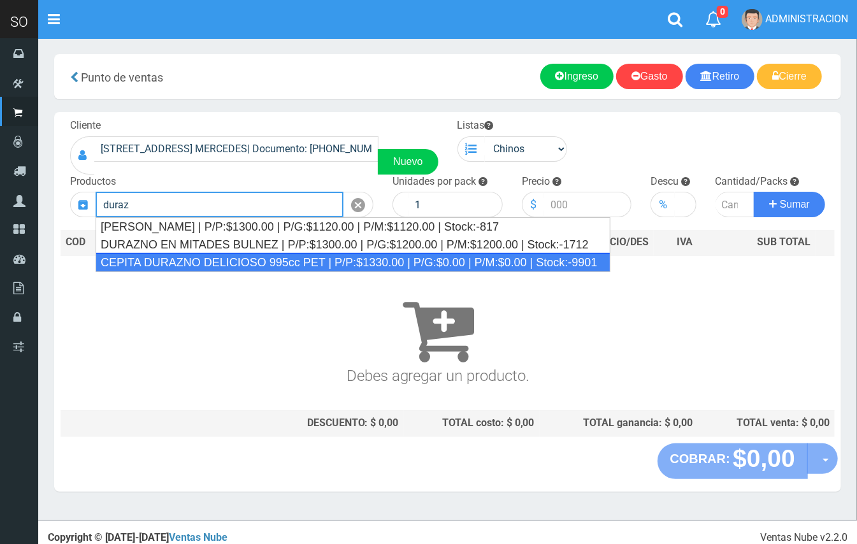
click at [343, 260] on div "CEPITA DURAZNO DELICIOSO 995cc PET | P/P:$1330.00 | P/G:$0.00 | P/M:$0.00 | Sto…" at bounding box center [353, 262] width 515 height 19
type input "CEPITA DURAZNO DELICIOSO 995cc PET | P/P:$1330.00 | P/G:$0.00 | P/M:$0.00 | Sto…"
type input "6"
type input "1330.00"
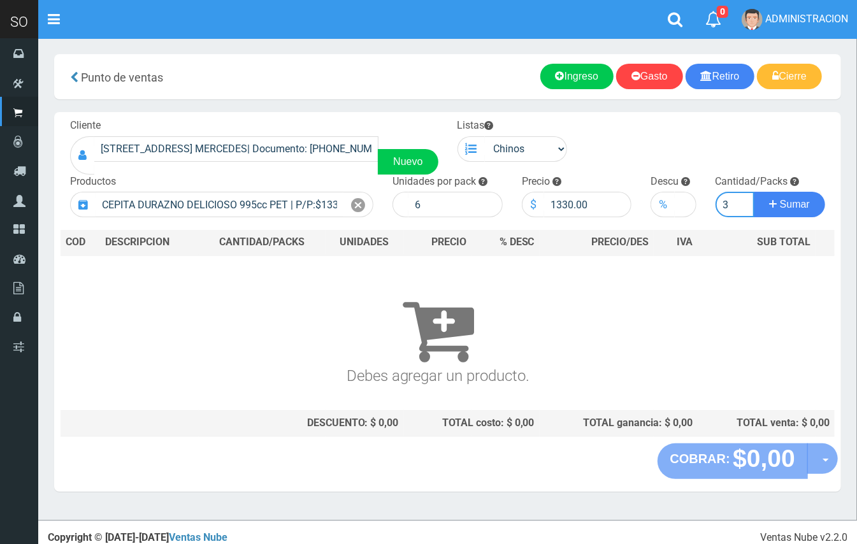
type input "3"
click at [753, 192] on button "Sumar" at bounding box center [788, 204] width 71 height 25
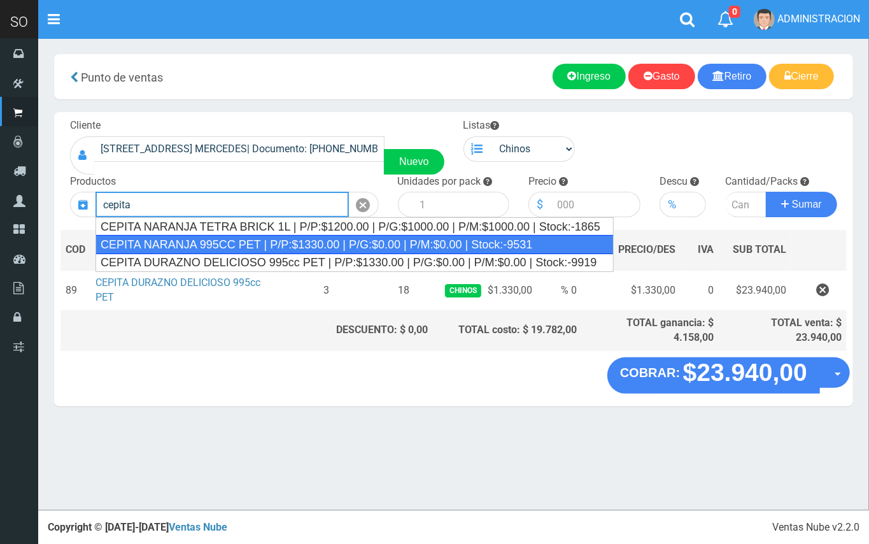
click at [367, 237] on div "CEPITA NARANJA 995CC PET | P/P:$1330.00 | P/G:$0.00 | P/M:$0.00 | Stock:-9531" at bounding box center [355, 244] width 518 height 19
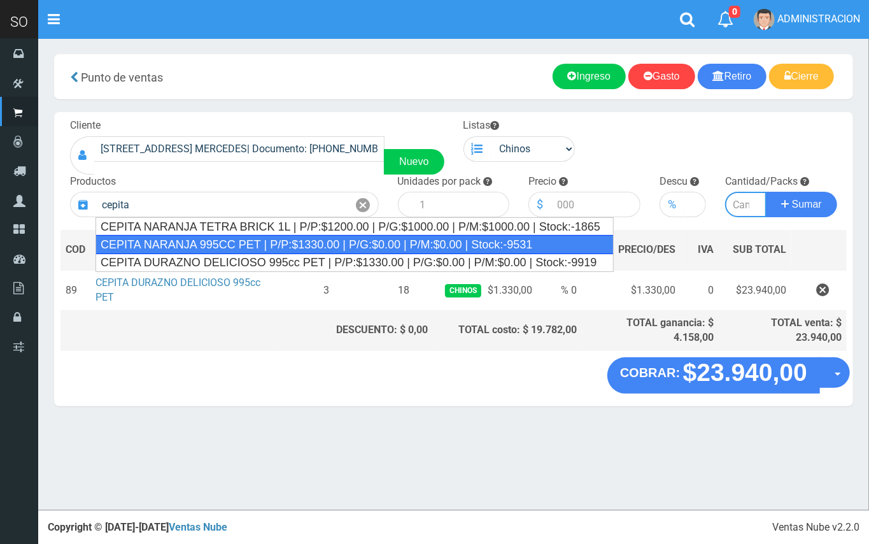
type input "CEPITA NARANJA 995CC PET | P/P:$1330.00 | P/G:$0.00 | P/M:$0.00 | Stock:-9531"
type input "6"
type input "1330.00"
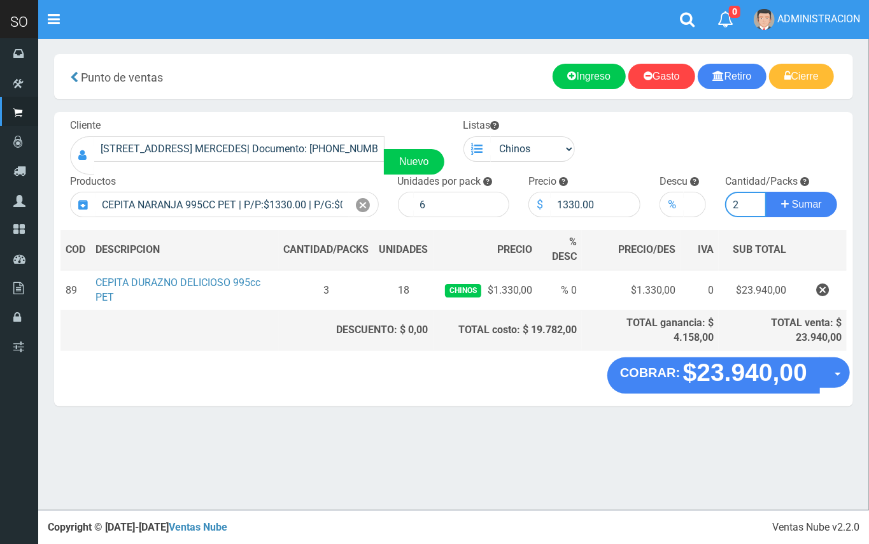
type input "2"
click at [766, 192] on button "Sumar" at bounding box center [801, 204] width 71 height 25
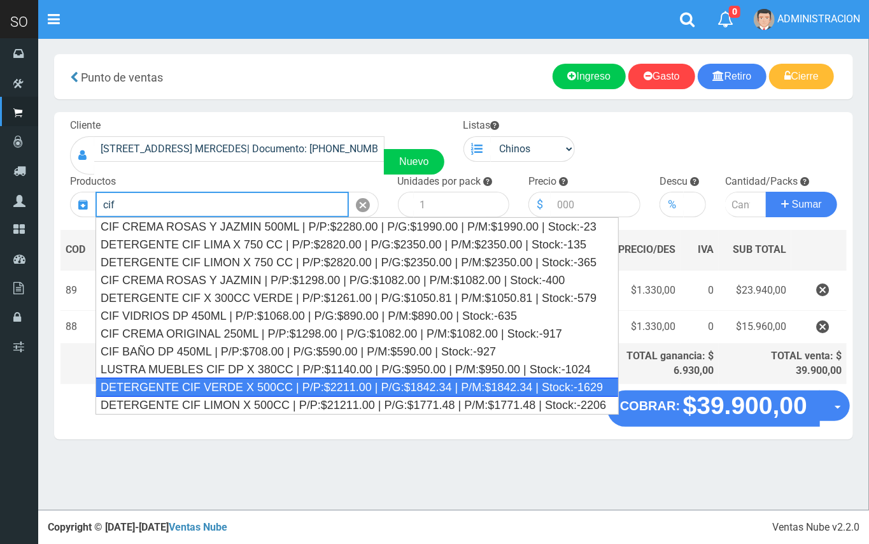
click at [334, 388] on div "DETERGENTE CIF VERDE X 500CC | P/P:$2211.00 | P/G:$1842.34 | P/M:$1842.34 | Sto…" at bounding box center [357, 387] width 523 height 19
type input "DETERGENTE CIF VERDE X 500CC | P/P:$2211.00 | P/G:$1842.34 | P/M:$1842.34 | Sto…"
type input "12"
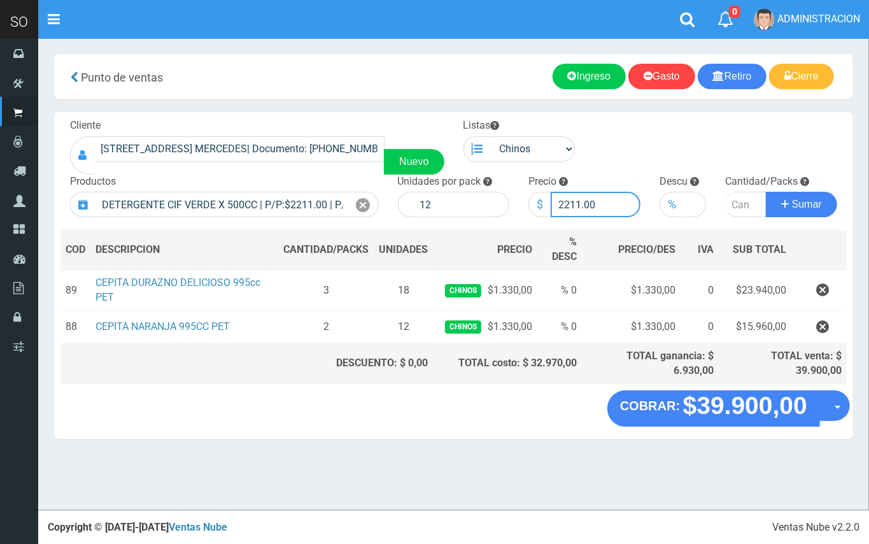
drag, startPoint x: 580, startPoint y: 197, endPoint x: 567, endPoint y: 197, distance: 12.7
click at [567, 197] on input "2211.00" at bounding box center [596, 204] width 90 height 25
type input "2119.00"
click at [732, 202] on input "number" at bounding box center [745, 204] width 41 height 25
type input "1"
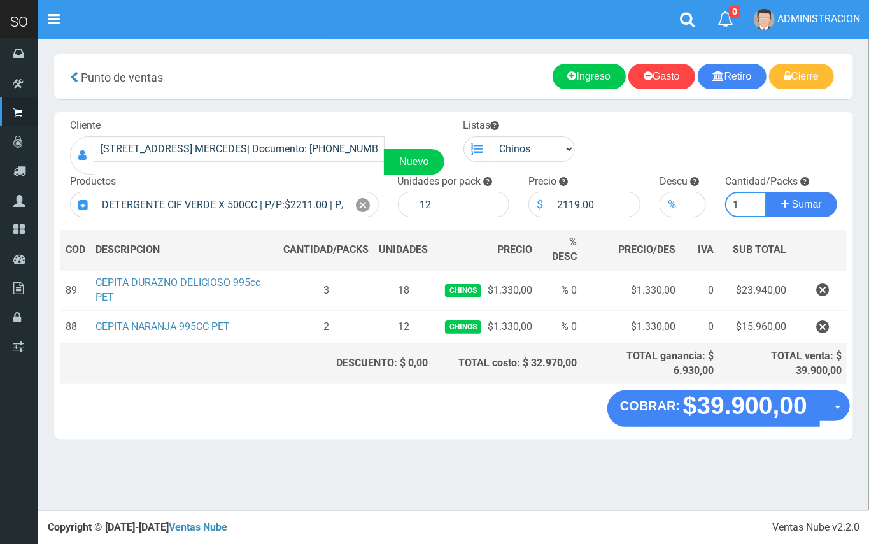
click at [766, 192] on button "Sumar" at bounding box center [801, 204] width 71 height 25
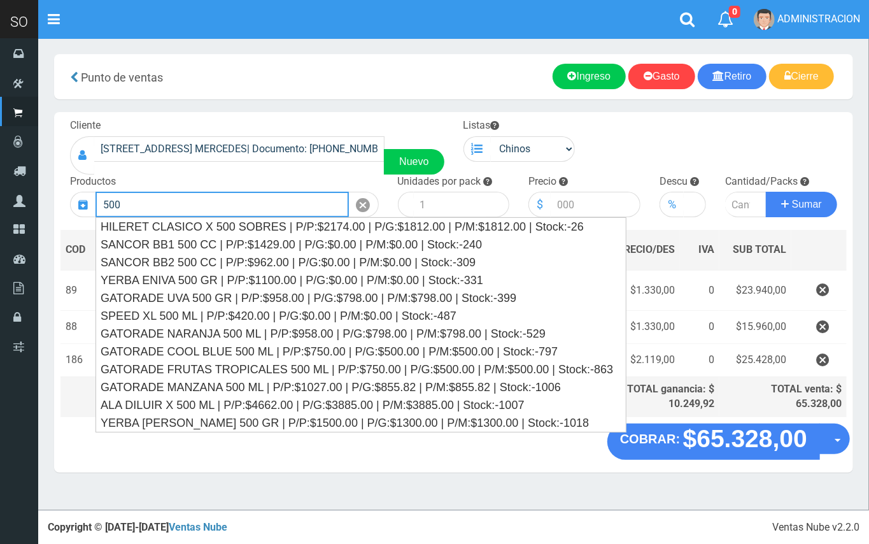
drag, startPoint x: 141, startPoint y: 200, endPoint x: 89, endPoint y: 194, distance: 52.5
click at [89, 194] on div "500" at bounding box center [224, 204] width 309 height 25
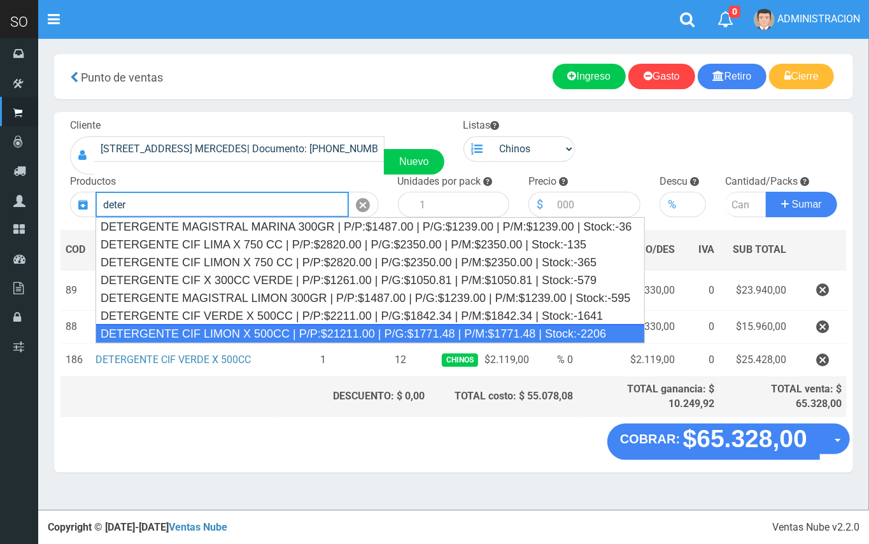
click at [220, 334] on div "DETERGENTE CIF LIMON X 500CC | P/P:$21211.00 | P/G:$1771.48 | P/M:$1771.48 | St…" at bounding box center [371, 333] width 550 height 19
type input "DETERGENTE CIF LIMON X 500CC | P/P:$21211.00 | P/G:$1771.48 | P/M:$1771.48 | St…"
type input "12"
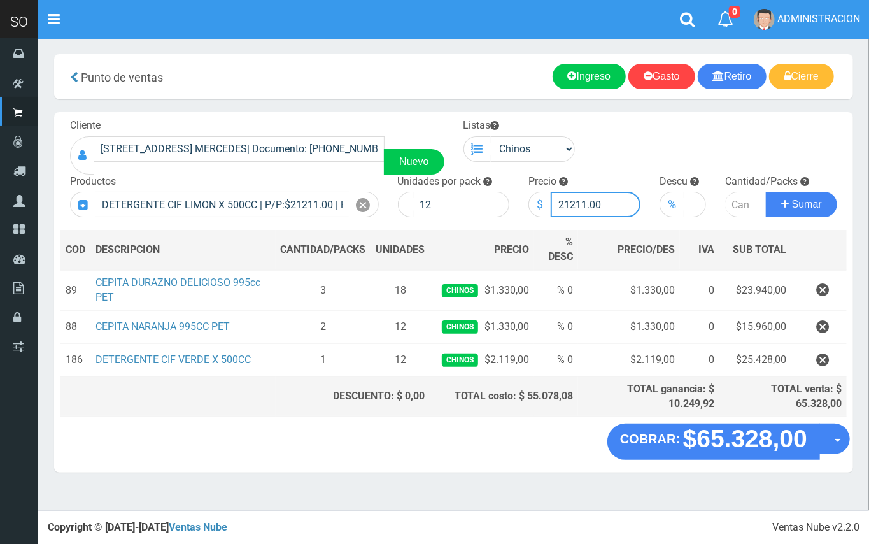
drag, startPoint x: 574, startPoint y: 200, endPoint x: 548, endPoint y: 199, distance: 26.8
click at [548, 199] on div "$ 21211.00" at bounding box center [585, 204] width 112 height 25
type input "2119.00"
click at [737, 199] on input "number" at bounding box center [745, 204] width 41 height 25
type input "2"
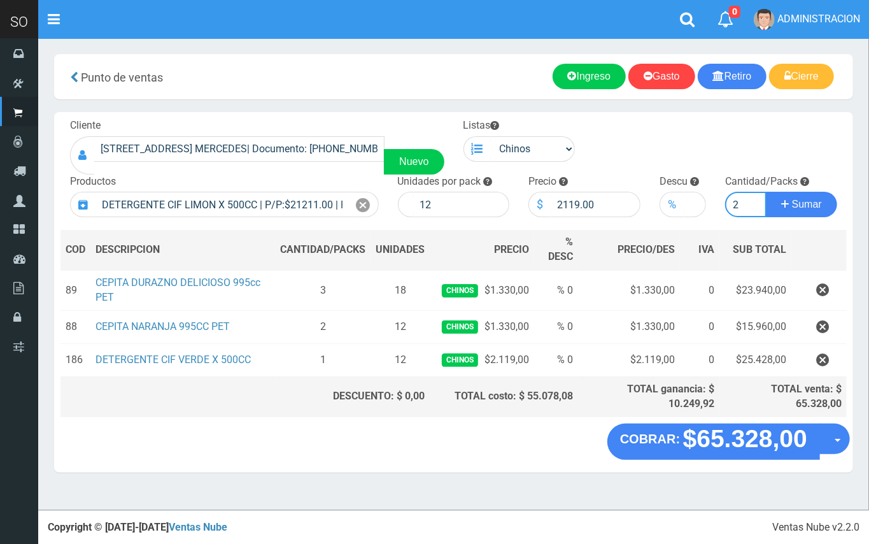
click at [766, 192] on button "Sumar" at bounding box center [801, 204] width 71 height 25
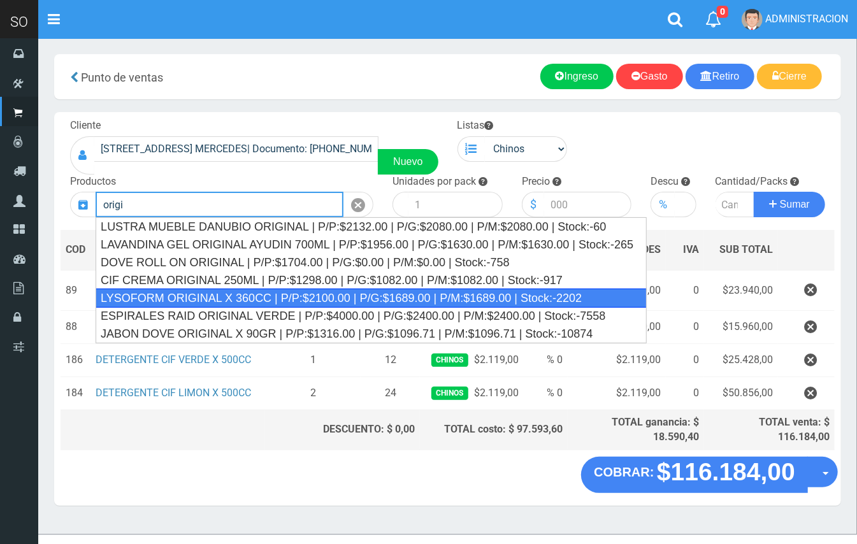
click at [278, 293] on div "LYSOFORM ORIGINAL X 360CC | P/P:$2100.00 | P/G:$1689.00 | P/M:$1689.00 | Stock:…" at bounding box center [371, 297] width 551 height 19
type input "LYSOFORM ORIGINAL X 360CC | P/P:$2100.00 | P/G:$1689.00 | P/M:$1689.00 | Stock:…"
type input "12"
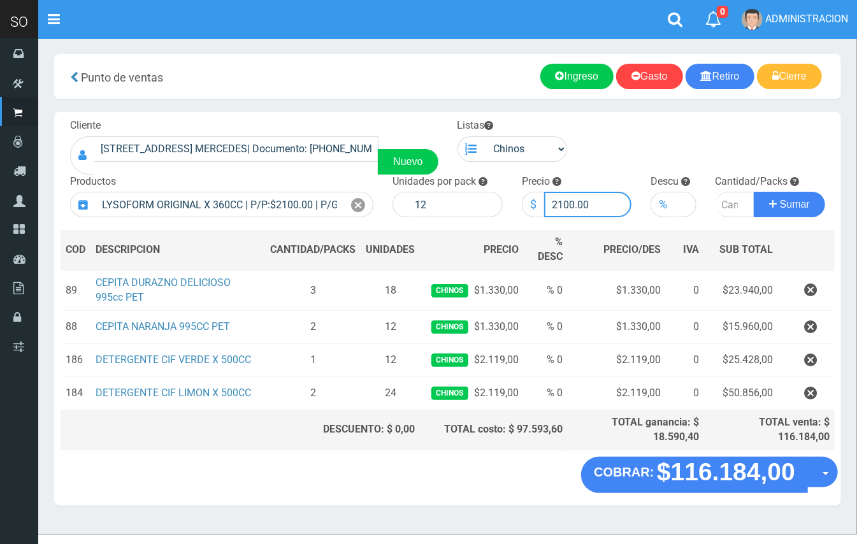
drag, startPoint x: 572, startPoint y: 200, endPoint x: 533, endPoint y: 194, distance: 39.3
click at [533, 194] on div "$ 2100.00" at bounding box center [577, 204] width 110 height 25
type input "1900.00"
click at [729, 206] on input "number" at bounding box center [734, 204] width 39 height 25
type input "2"
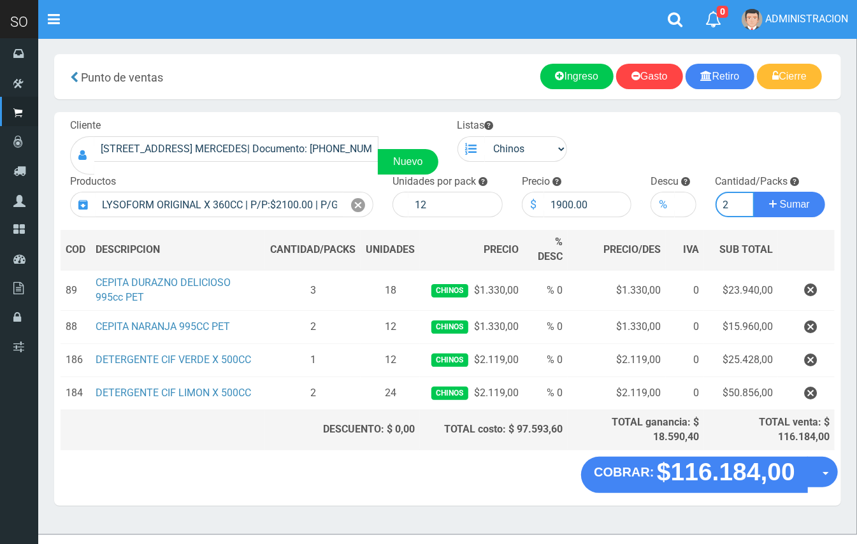
click at [753, 192] on button "Sumar" at bounding box center [788, 204] width 71 height 25
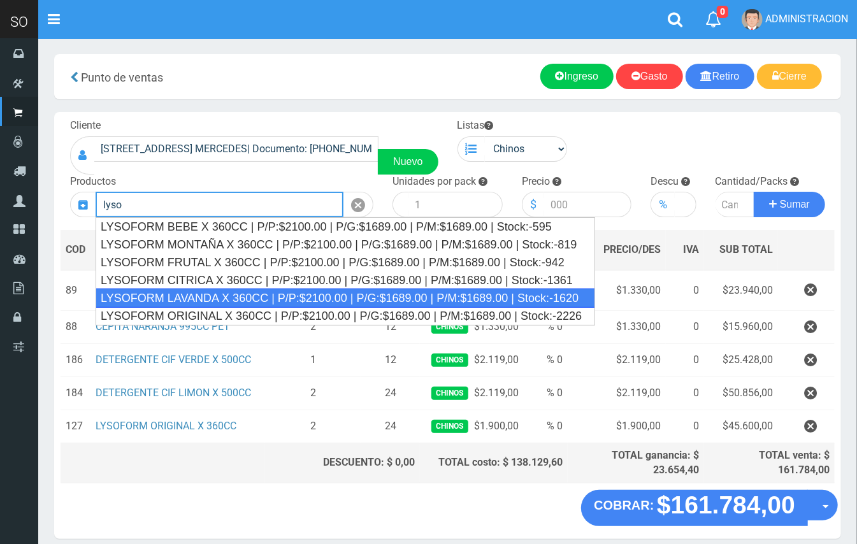
click at [362, 299] on div "LYSOFORM LAVANDA X 360CC | P/P:$2100.00 | P/G:$1689.00 | P/M:$1689.00 | Stock:-…" at bounding box center [345, 297] width 499 height 19
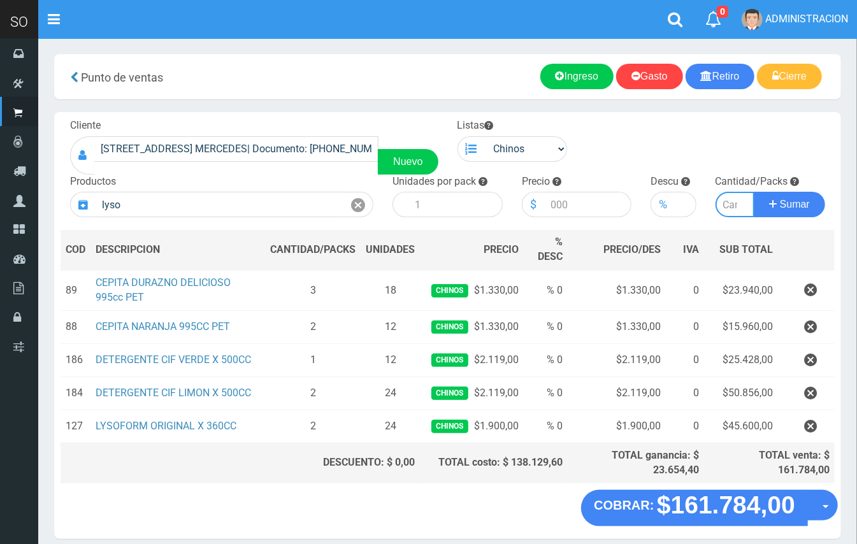
type input "LYSOFORM LAVANDA X 360CC | P/P:$2100.00 | P/G:$1689.00 | P/M:$1689.00 | Stock:-…"
type input "12"
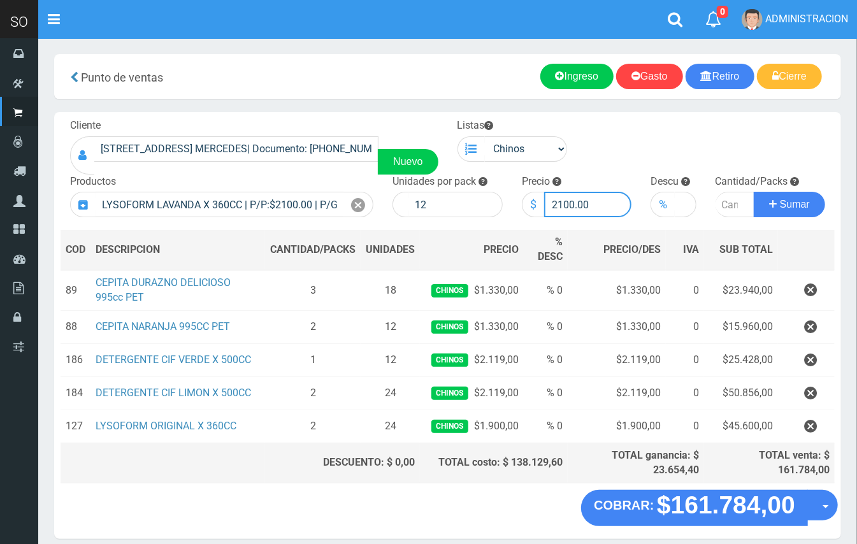
drag, startPoint x: 571, startPoint y: 199, endPoint x: 540, endPoint y: 197, distance: 31.2
click at [540, 197] on div "$ 2100.00" at bounding box center [577, 204] width 110 height 25
type input "1900.00"
click at [722, 206] on input "number" at bounding box center [734, 204] width 39 height 25
type input "1"
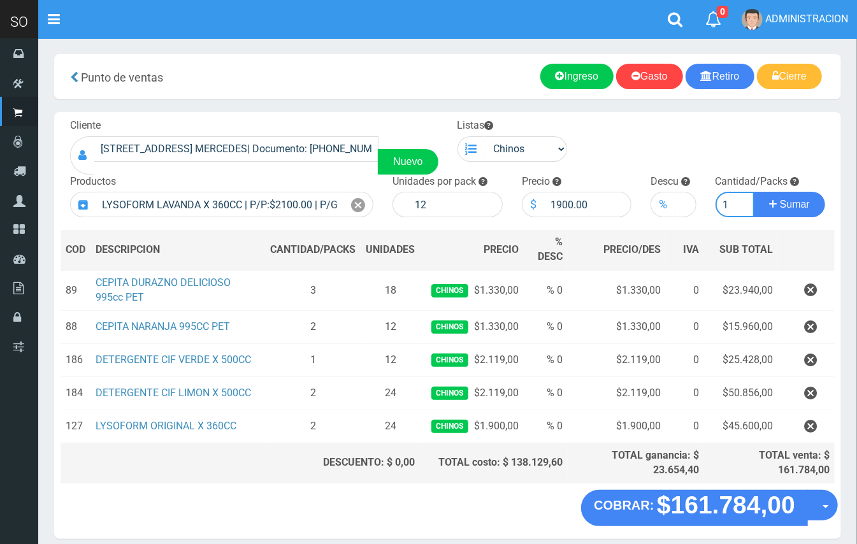
click at [753, 192] on button "Sumar" at bounding box center [788, 204] width 71 height 25
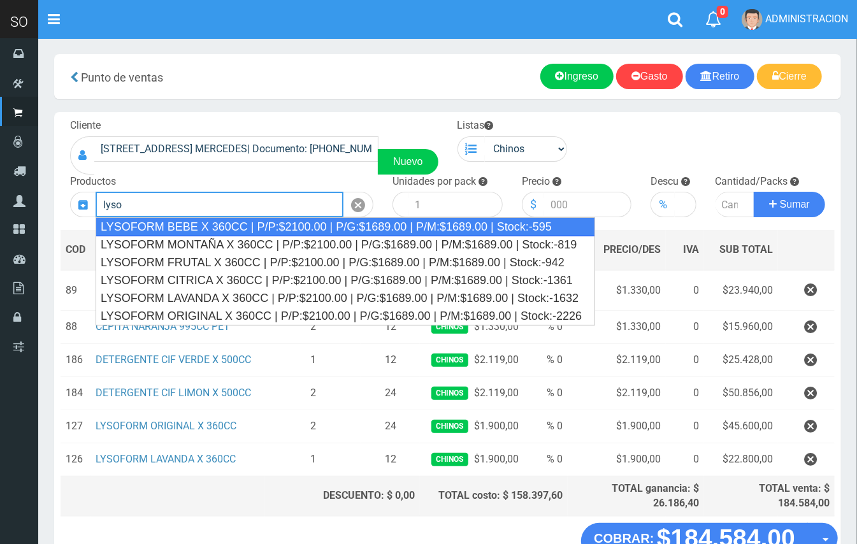
drag, startPoint x: 360, startPoint y: 225, endPoint x: 464, endPoint y: 224, distance: 103.8
click at [360, 227] on div "LYSOFORM BEBE X 360CC | P/P:$2100.00 | P/G:$1689.00 | P/M:$1689.00 | Stock:-595" at bounding box center [345, 226] width 499 height 19
type input "LYSOFORM BEBE X 360CC | P/P:$2100.00 | P/G:$1689.00 | P/M:$1689.00 | Stock:-595"
type input "12"
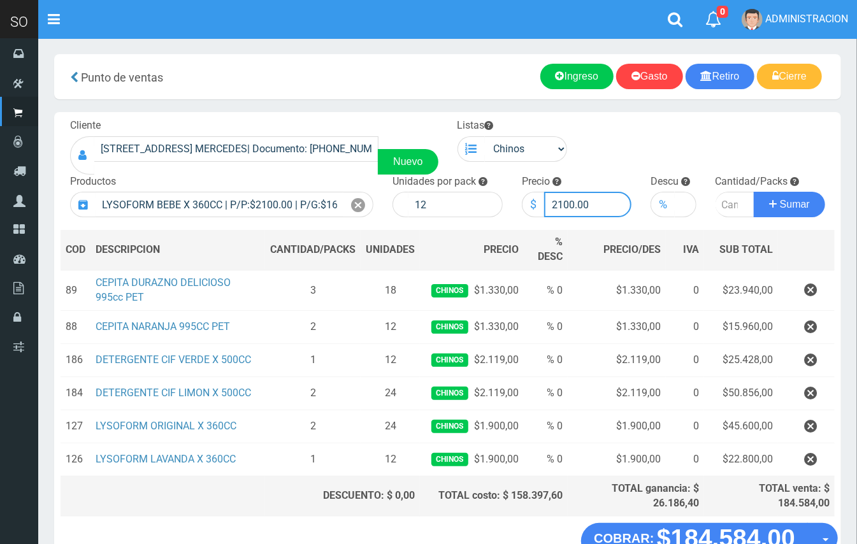
drag, startPoint x: 573, startPoint y: 200, endPoint x: 545, endPoint y: 197, distance: 28.2
click at [545, 197] on input "2100.00" at bounding box center [588, 204] width 88 height 25
type input "1900.00"
click at [731, 196] on input "number" at bounding box center [734, 204] width 39 height 25
type input "1"
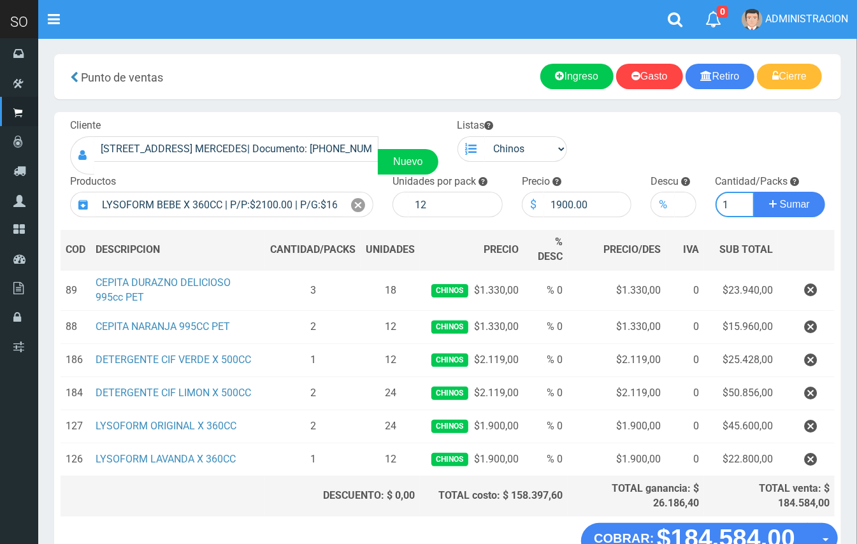
click at [753, 192] on button "Sumar" at bounding box center [788, 204] width 71 height 25
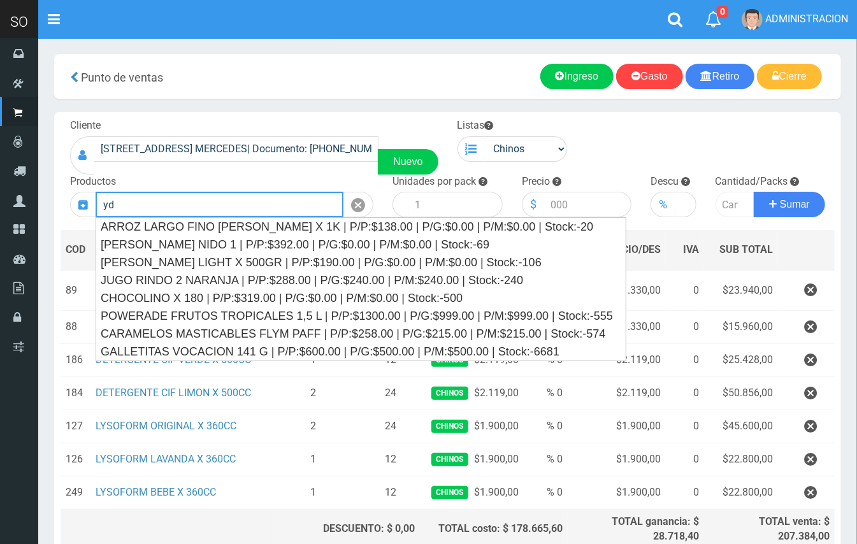
type input "y"
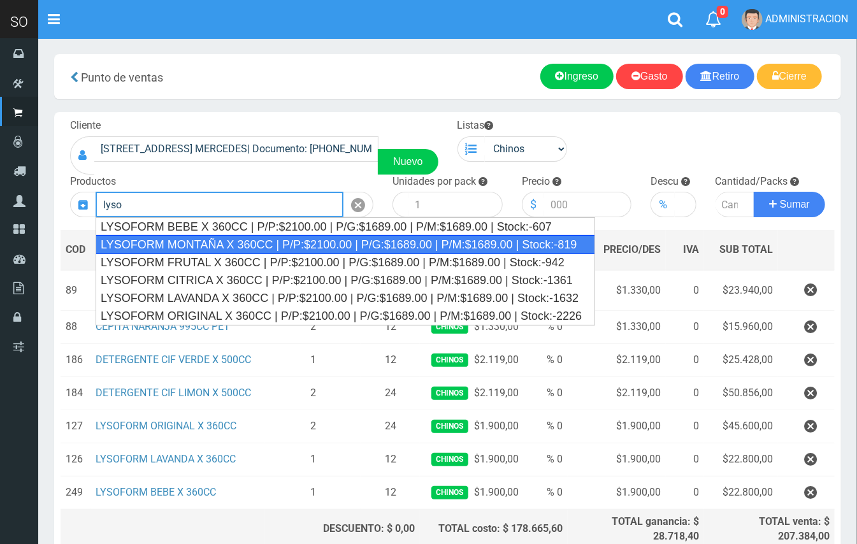
click at [456, 239] on div "LYSOFORM MONTAÑA X 360CC | P/P:$2100.00 | P/G:$1689.00 | P/M:$1689.00 | Stock:-…" at bounding box center [345, 244] width 499 height 19
type input "LYSOFORM MONTAÑA X 360CC | P/P:$2100.00 | P/G:$1689.00 | P/M:$1689.00 | Stock:-…"
type input "12"
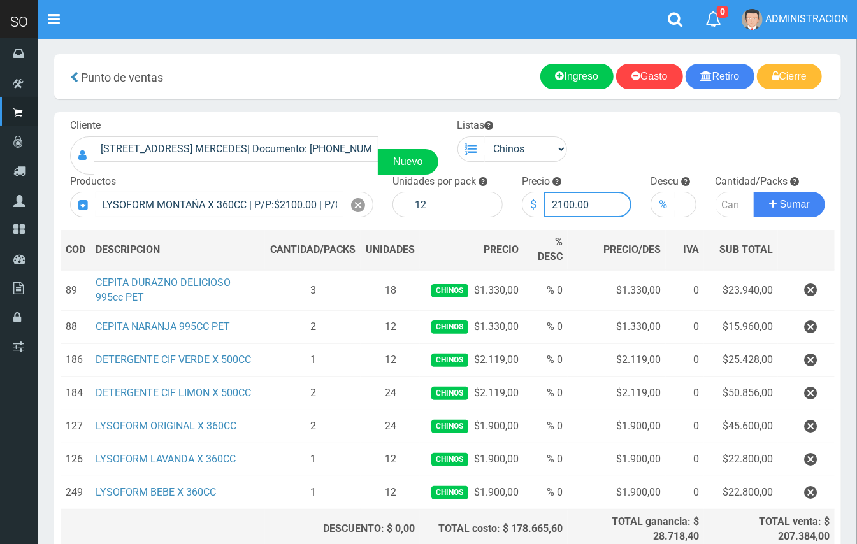
drag, startPoint x: 572, startPoint y: 209, endPoint x: 539, endPoint y: 202, distance: 33.8
click at [539, 202] on div "$ 2100.00" at bounding box center [577, 204] width 110 height 25
type input "1900.00"
click at [724, 192] on input "number" at bounding box center [734, 204] width 39 height 25
type input "1"
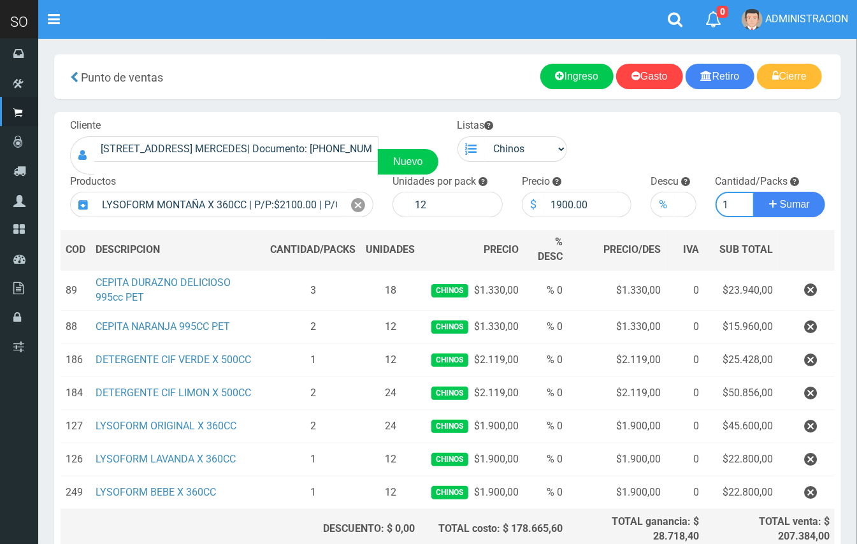
click at [753, 192] on button "Sumar" at bounding box center [788, 204] width 71 height 25
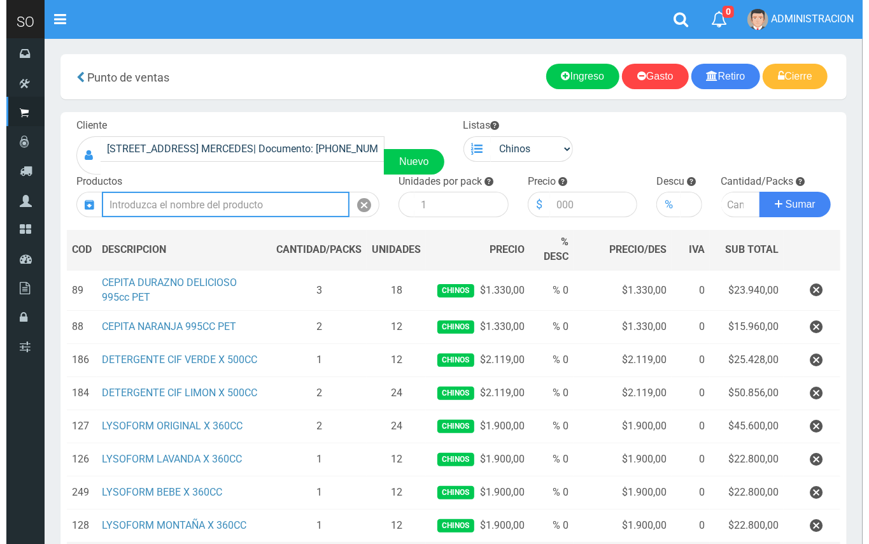
scroll to position [153, 0]
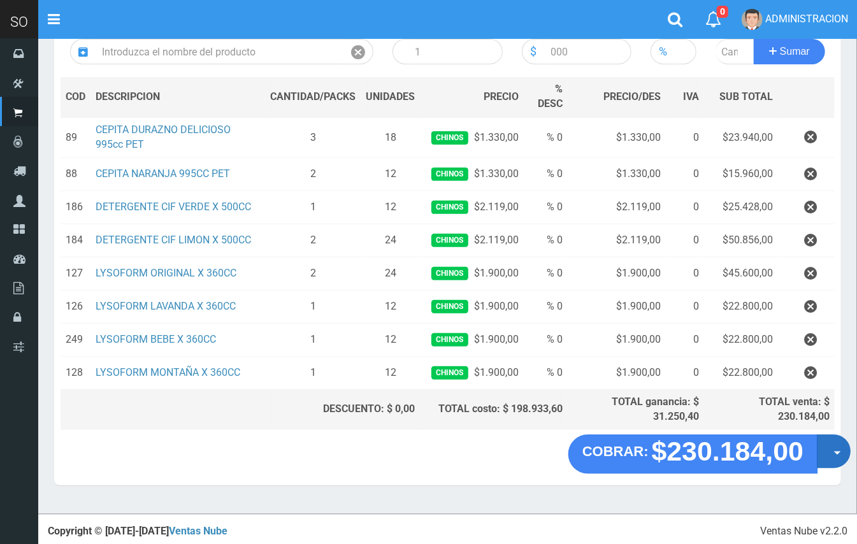
click at [827, 457] on button "Opciones" at bounding box center [833, 452] width 34 height 34
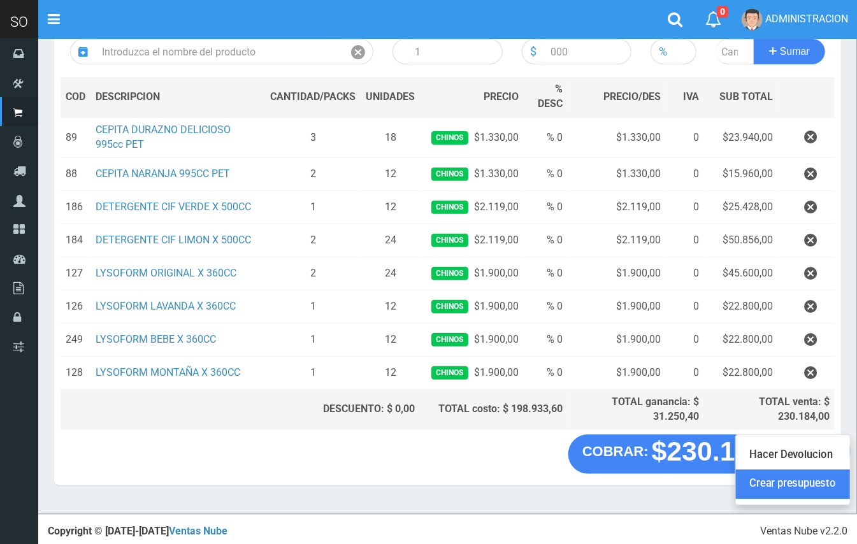
click at [813, 480] on link "Crear presupuesto" at bounding box center [793, 484] width 114 height 29
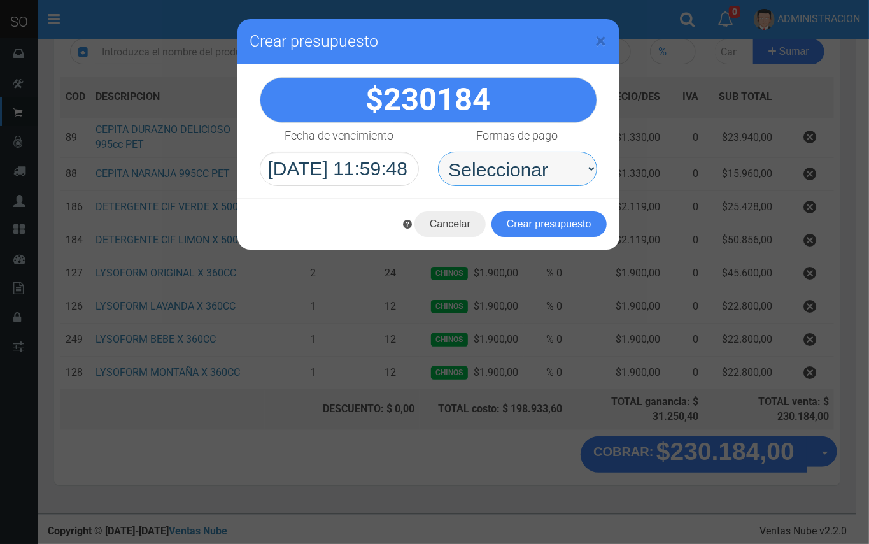
click at [499, 176] on select "Seleccionar Efectivo Tarjeta de Crédito Depósito Débito" at bounding box center [517, 169] width 159 height 34
select select "Efectivo"
click at [438, 152] on select "Seleccionar Efectivo Tarjeta de Crédito Depósito Débito" at bounding box center [517, 169] width 159 height 34
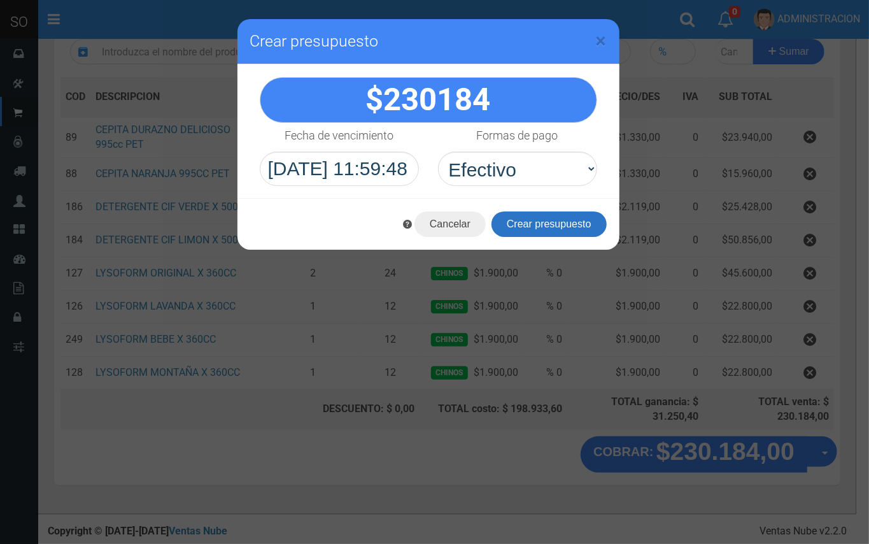
click at [526, 223] on button "Crear presupuesto" at bounding box center [549, 223] width 115 height 25
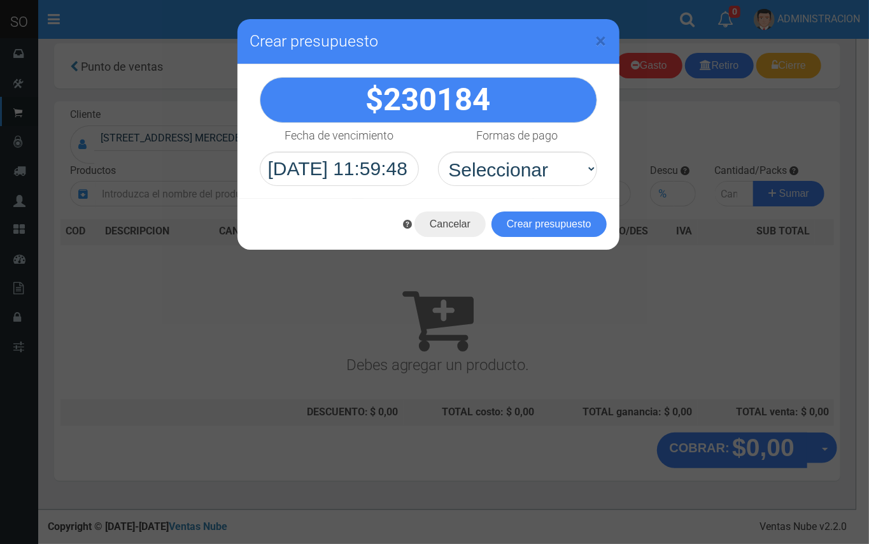
scroll to position [4, 0]
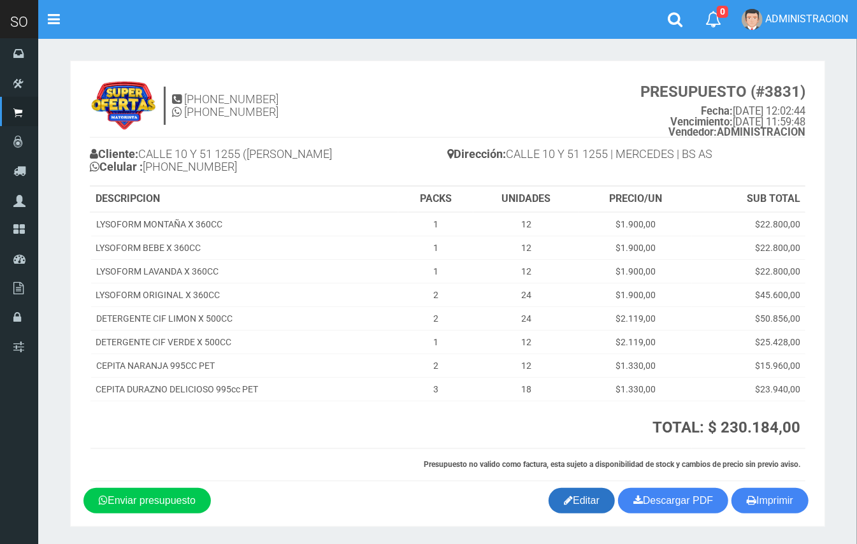
click at [587, 499] on link "Editar" at bounding box center [581, 500] width 66 height 25
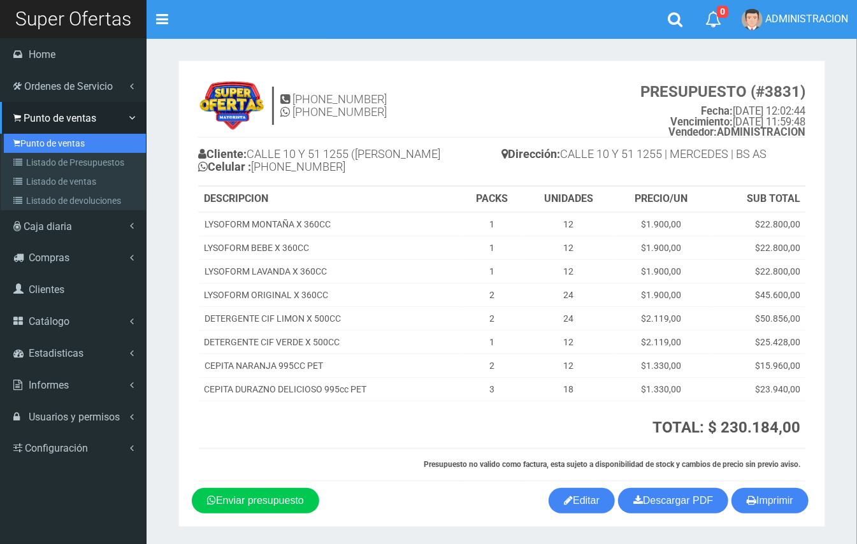
click at [52, 144] on link "Punto de ventas" at bounding box center [75, 143] width 142 height 19
